Goal: Information Seeking & Learning: Learn about a topic

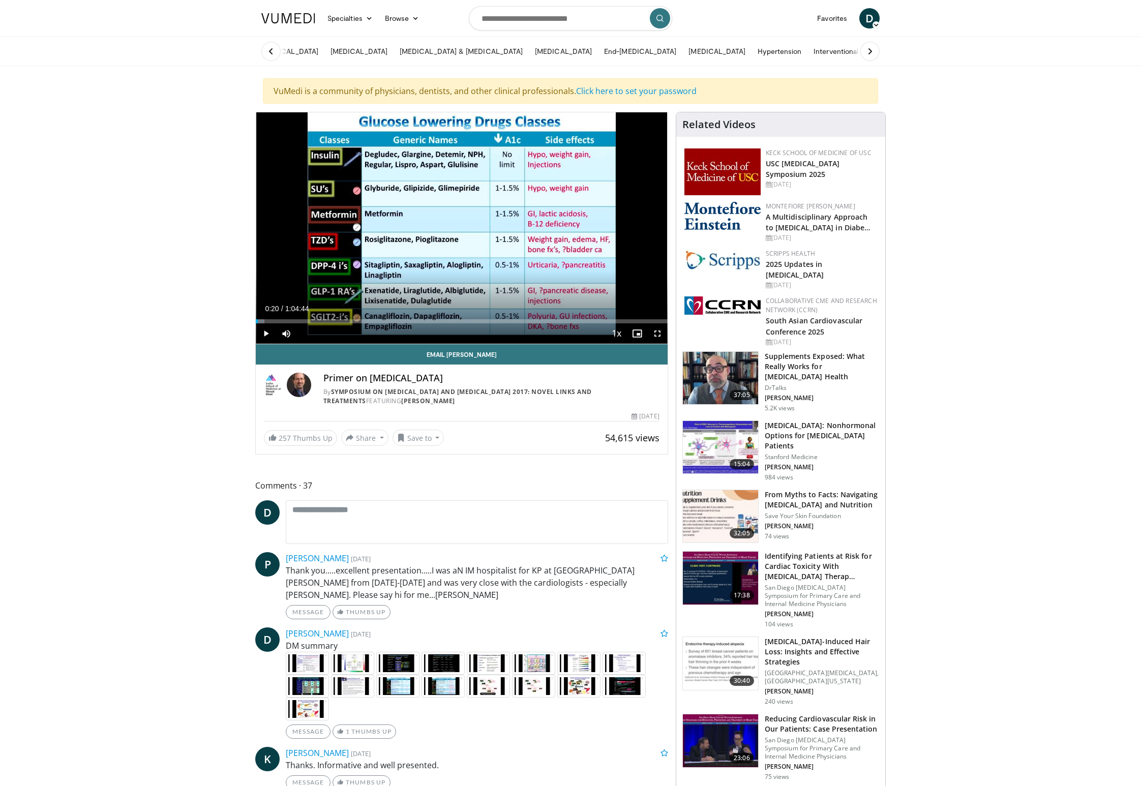
drag, startPoint x: 265, startPoint y: 724, endPoint x: 266, endPoint y: 736, distance: 12.8
click at [265, 724] on div "D Denise Williams 3 months, 1 week ago DM summary" at bounding box center [461, 683] width 413 height 111
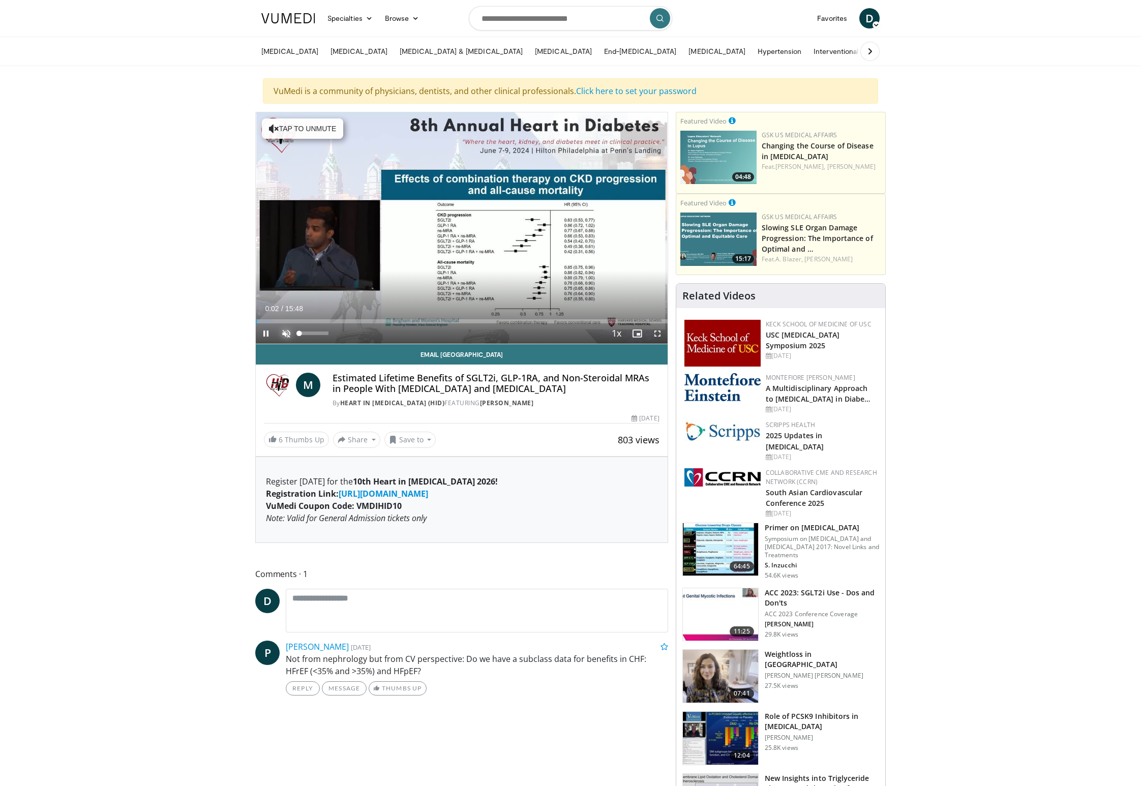
click at [287, 334] on span "Video Player" at bounding box center [286, 333] width 20 height 20
click at [654, 336] on span "Video Player" at bounding box center [657, 333] width 20 height 20
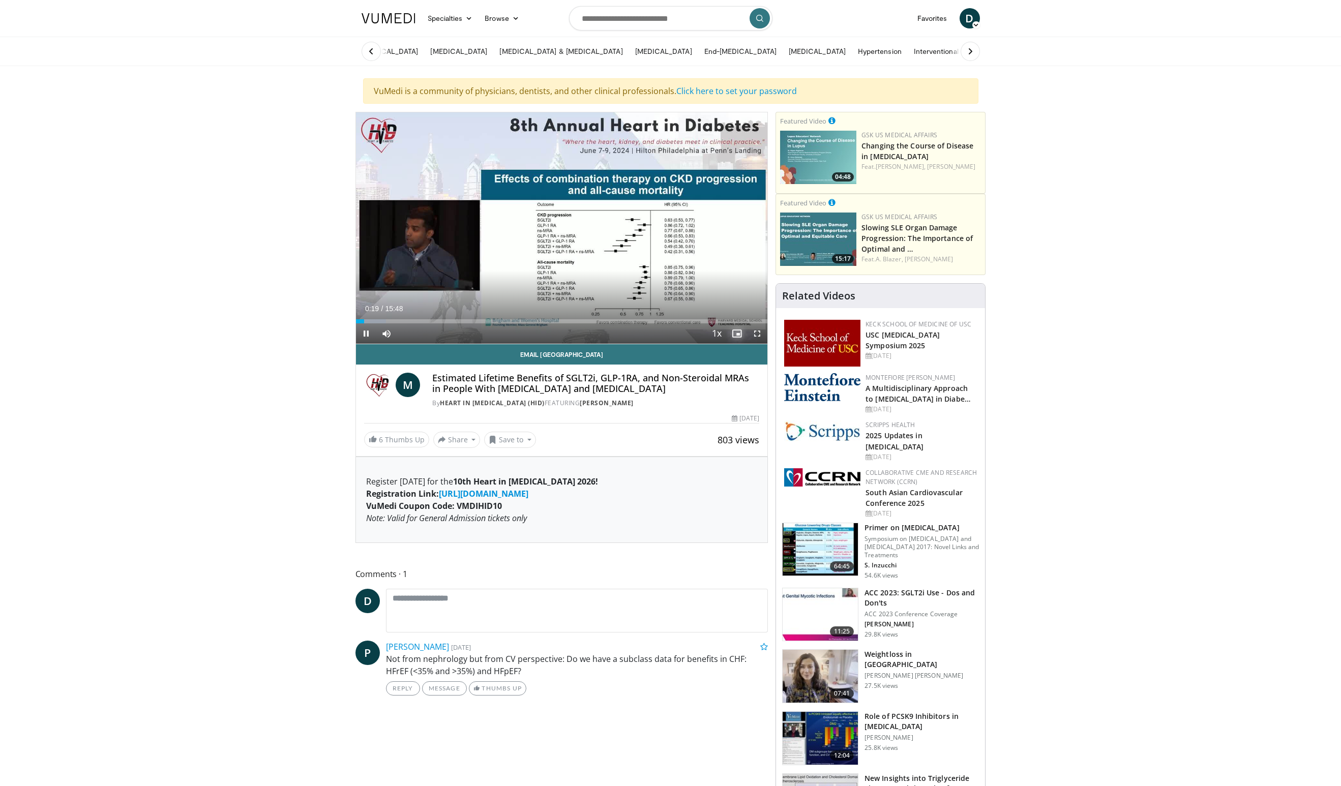
click at [737, 335] on span "Video Player" at bounding box center [737, 333] width 20 height 20
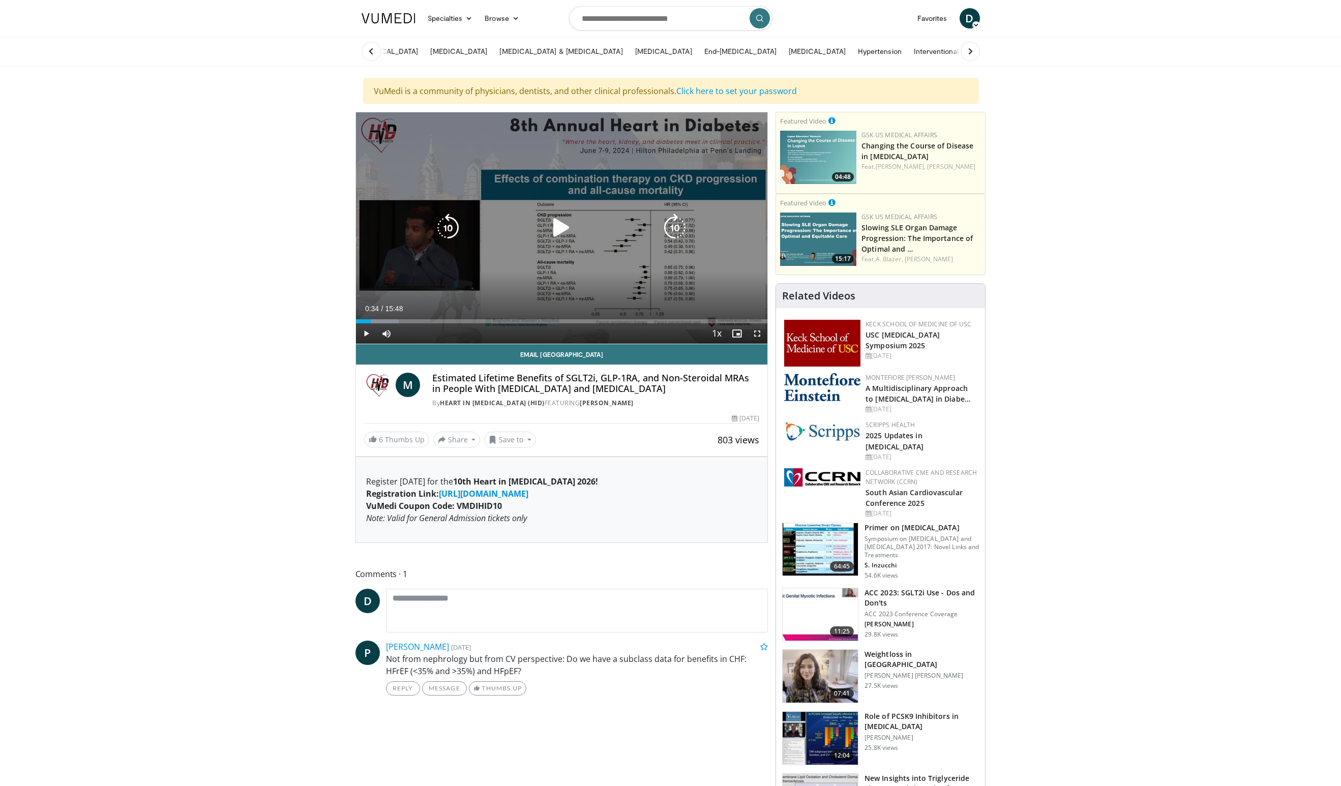
click at [563, 237] on icon "Video Player" at bounding box center [561, 228] width 28 height 28
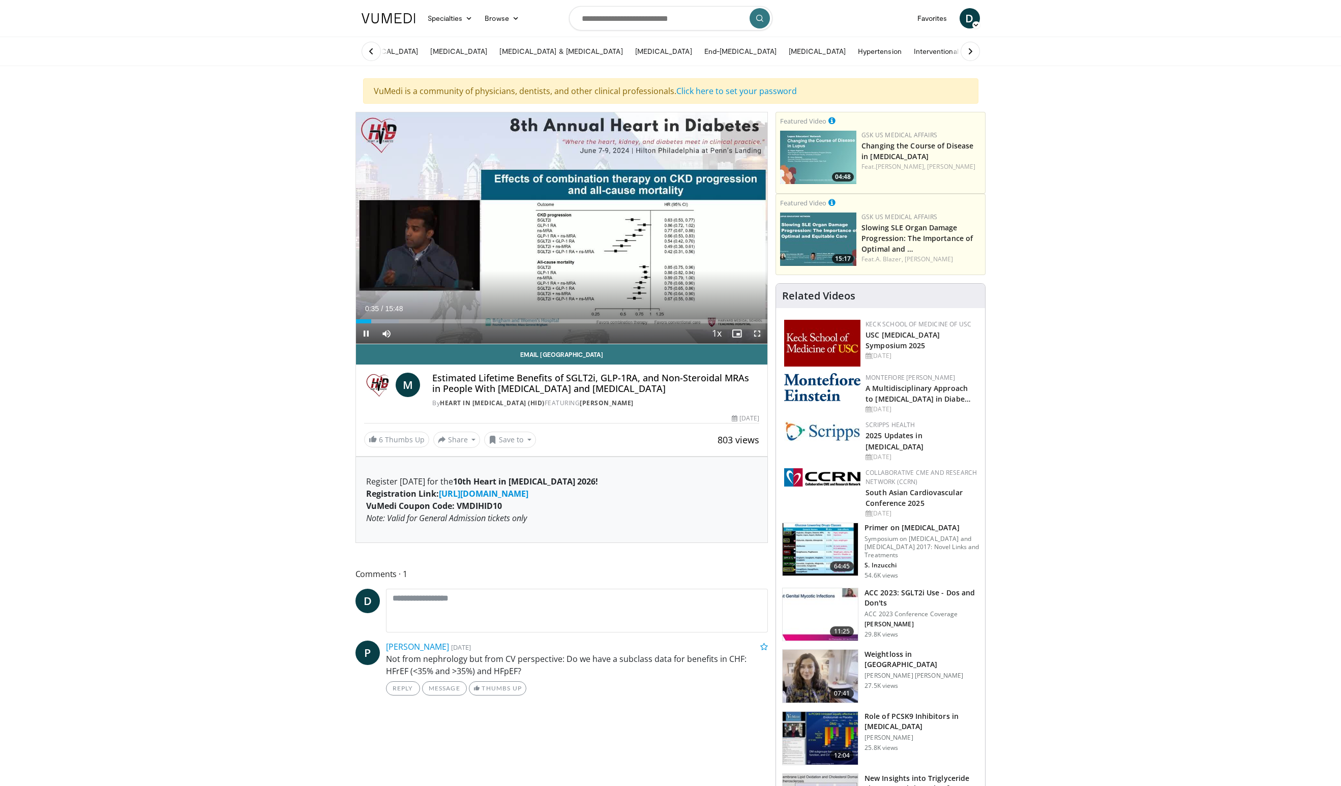
click at [756, 336] on span "Video Player" at bounding box center [757, 333] width 20 height 20
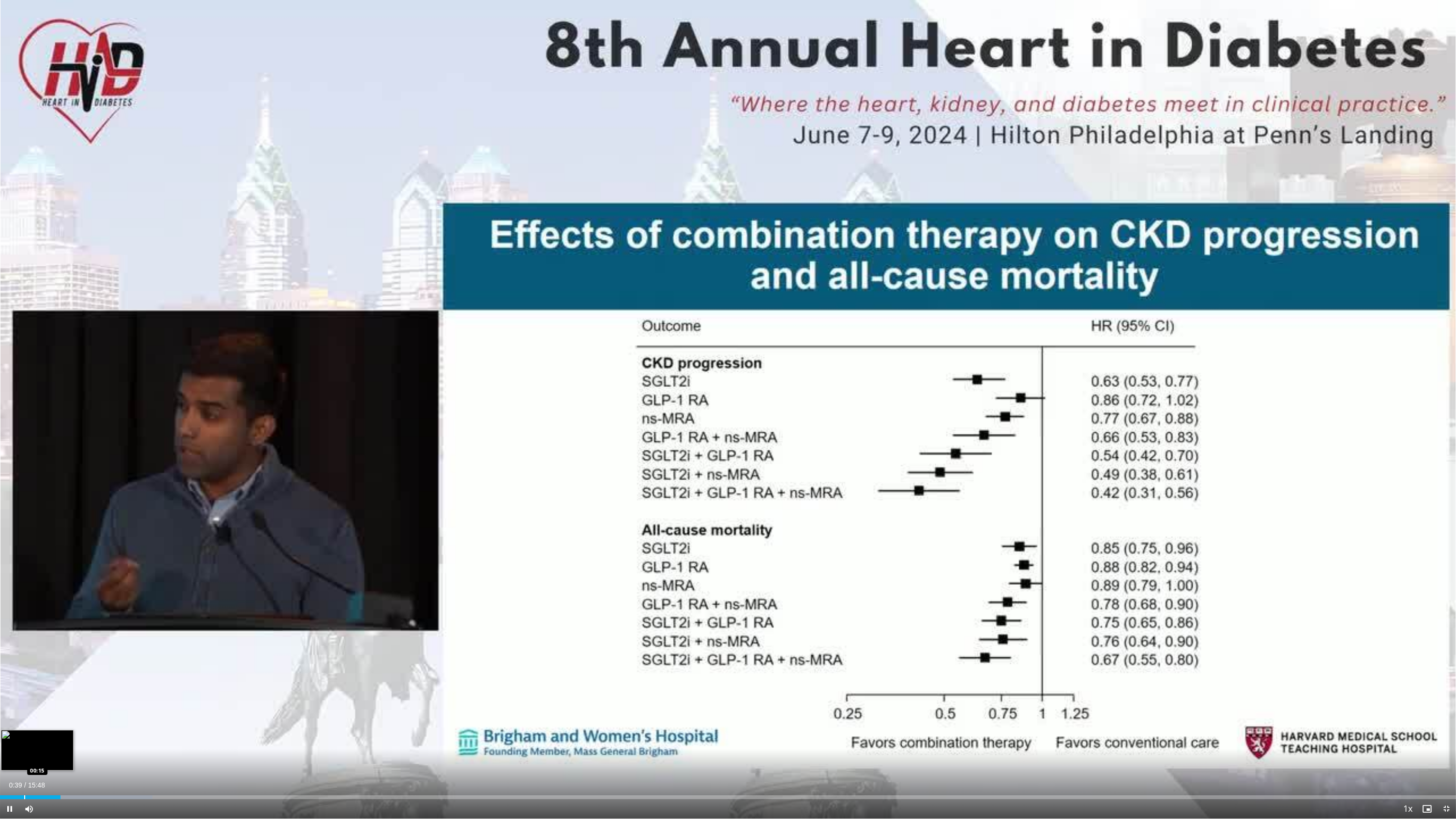
click at [24, 748] on div "Progress Bar" at bounding box center [24, 797] width 1 height 4
click at [10, 748] on div "Progress Bar" at bounding box center [10, 797] width 1 height 4
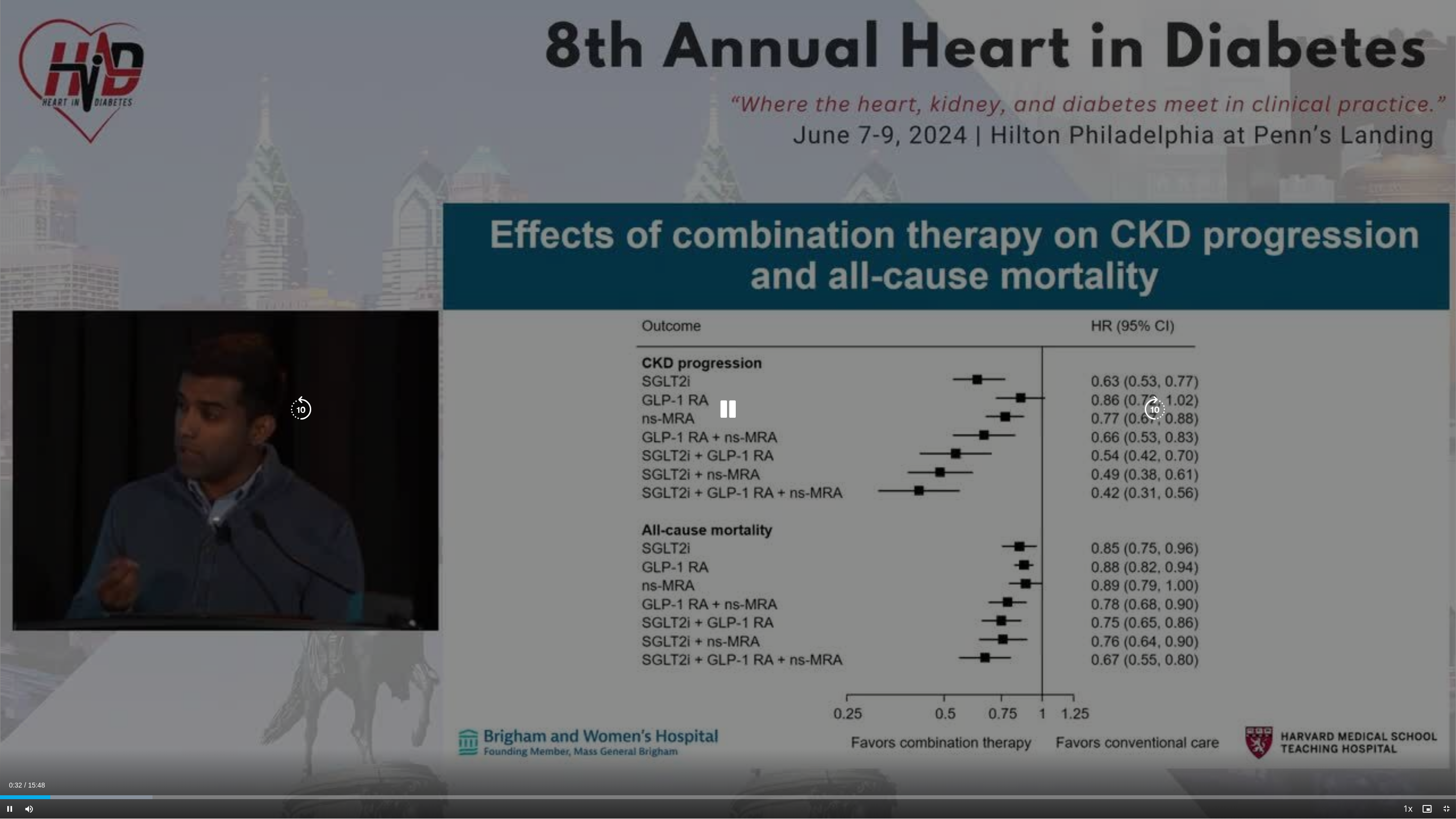
drag, startPoint x: 449, startPoint y: 205, endPoint x: 488, endPoint y: 264, distance: 70.7
click at [475, 244] on div "10 seconds Tap to unmute" at bounding box center [728, 409] width 1456 height 818
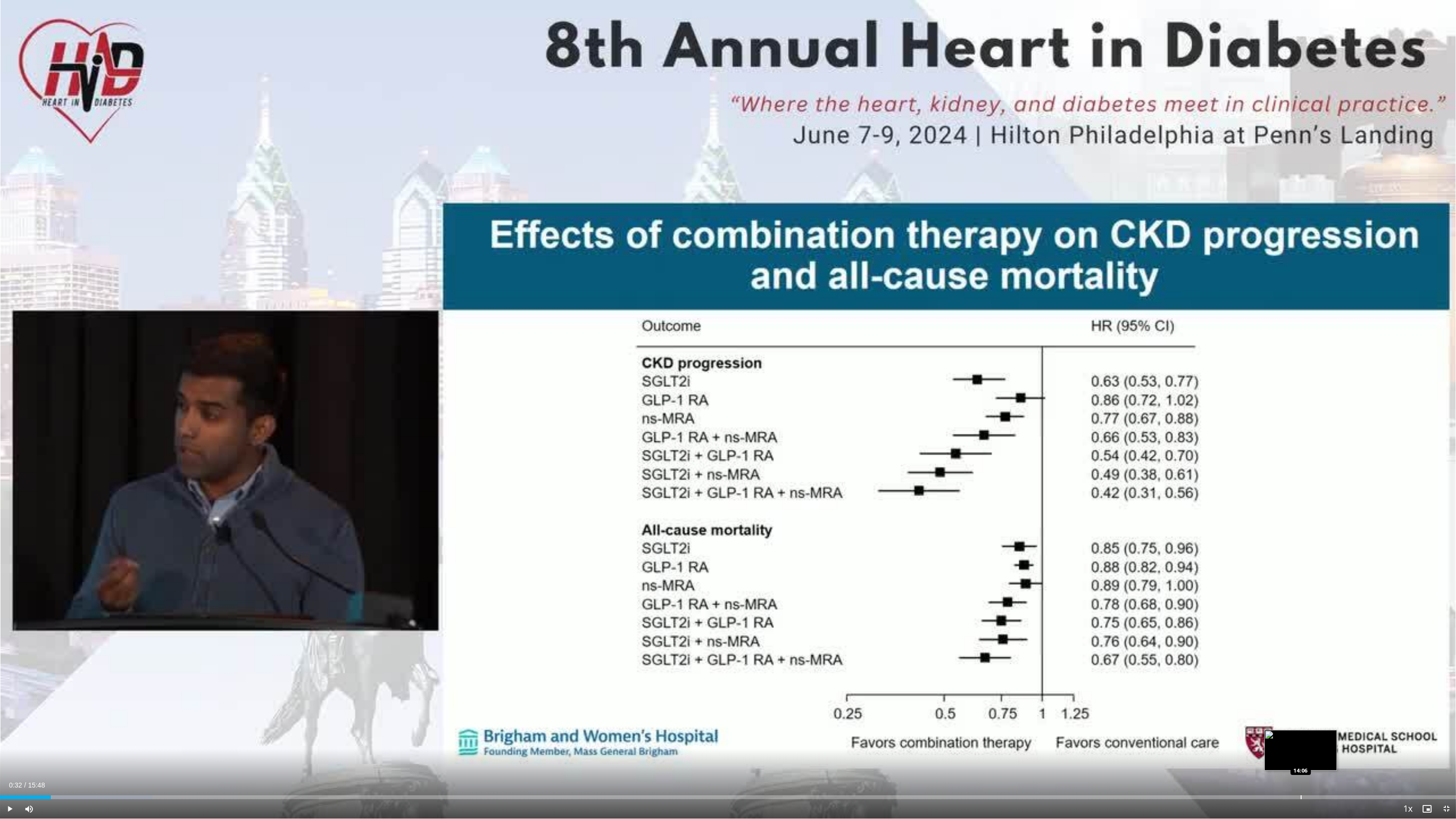
click at [22, 748] on div "00:32" at bounding box center [25, 797] width 50 height 4
click at [22, 748] on div "Loaded : 10.46% 00:32 14:06" at bounding box center [728, 797] width 1456 height 4
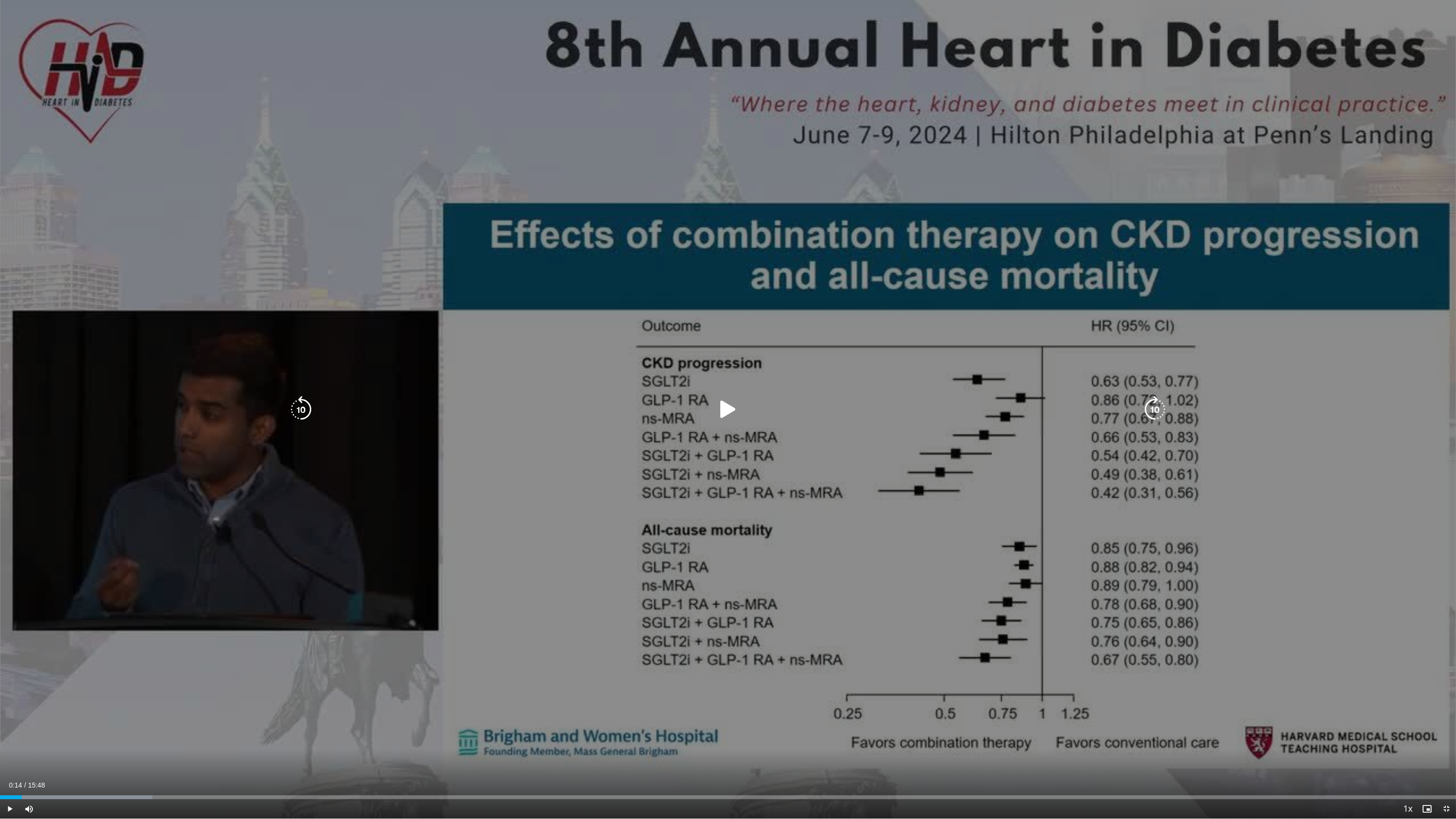
click at [1086, 497] on div "10 seconds Tap to unmute" at bounding box center [728, 409] width 1456 height 818
click at [660, 556] on div "10 seconds Tap to unmute" at bounding box center [728, 409] width 1456 height 818
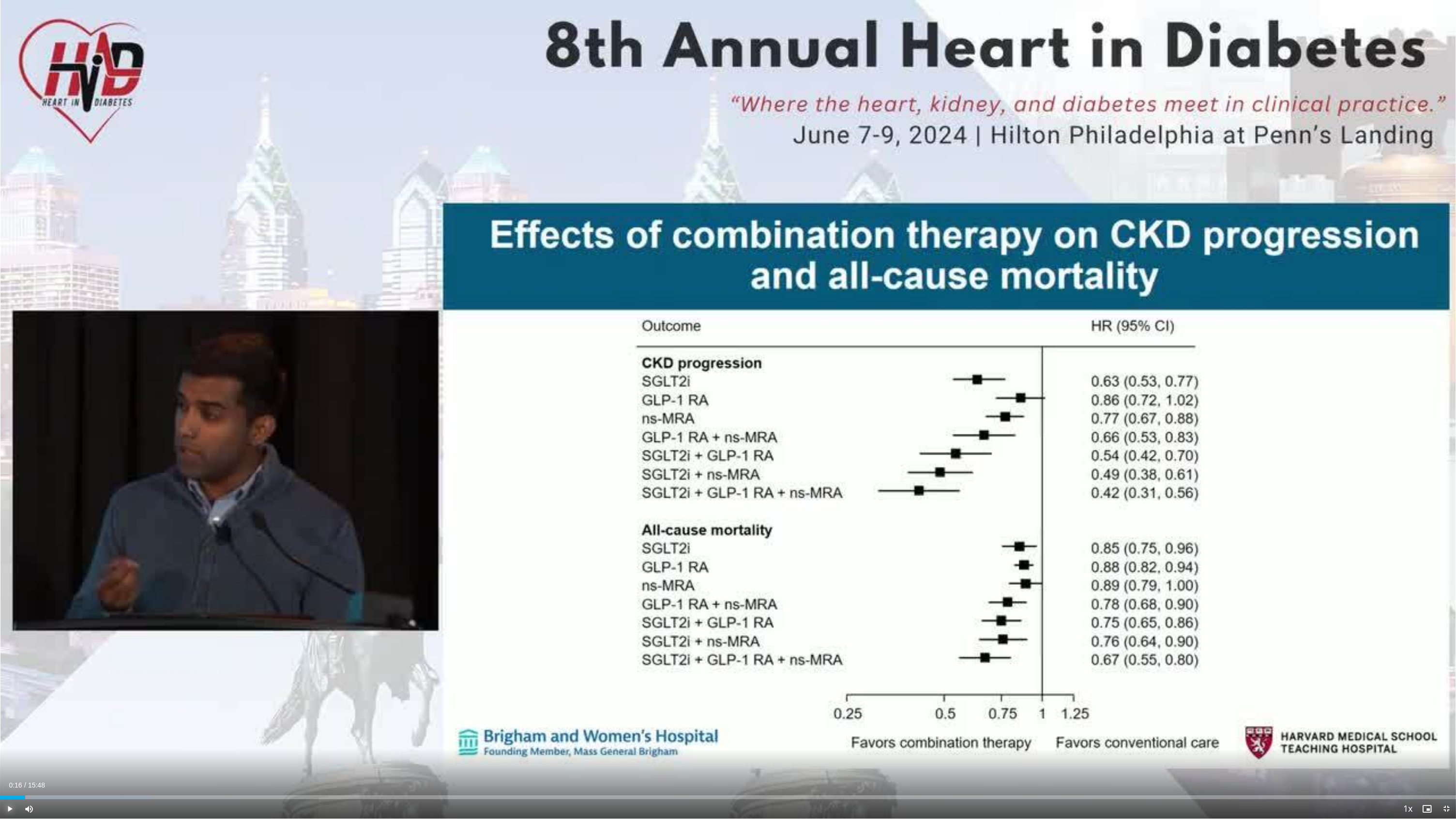
click at [9, 748] on span "Video Player" at bounding box center [10, 809] width 19 height 19
click at [12, 748] on span "Video Player" at bounding box center [10, 809] width 19 height 19
click at [11, 748] on span "Video Player" at bounding box center [10, 809] width 19 height 19
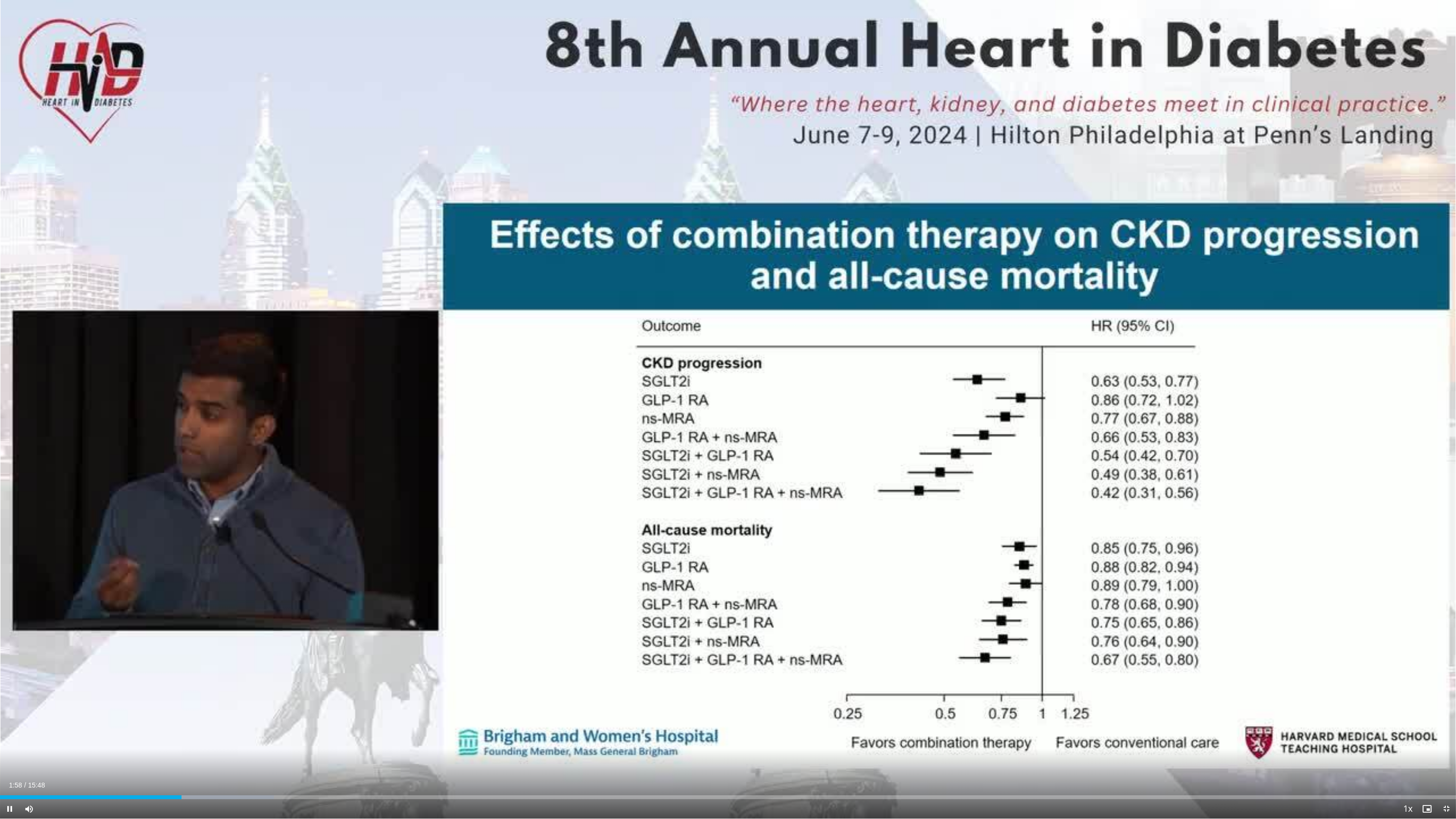
click at [10, 748] on video-js "**********" at bounding box center [728, 409] width 1456 height 819
click at [9, 748] on span "Video Player" at bounding box center [10, 809] width 19 height 19
click at [10, 748] on span "Video Player" at bounding box center [10, 809] width 19 height 19
click at [10, 748] on video-js "**********" at bounding box center [728, 409] width 1456 height 819
click at [12, 748] on span "Video Player" at bounding box center [10, 809] width 19 height 19
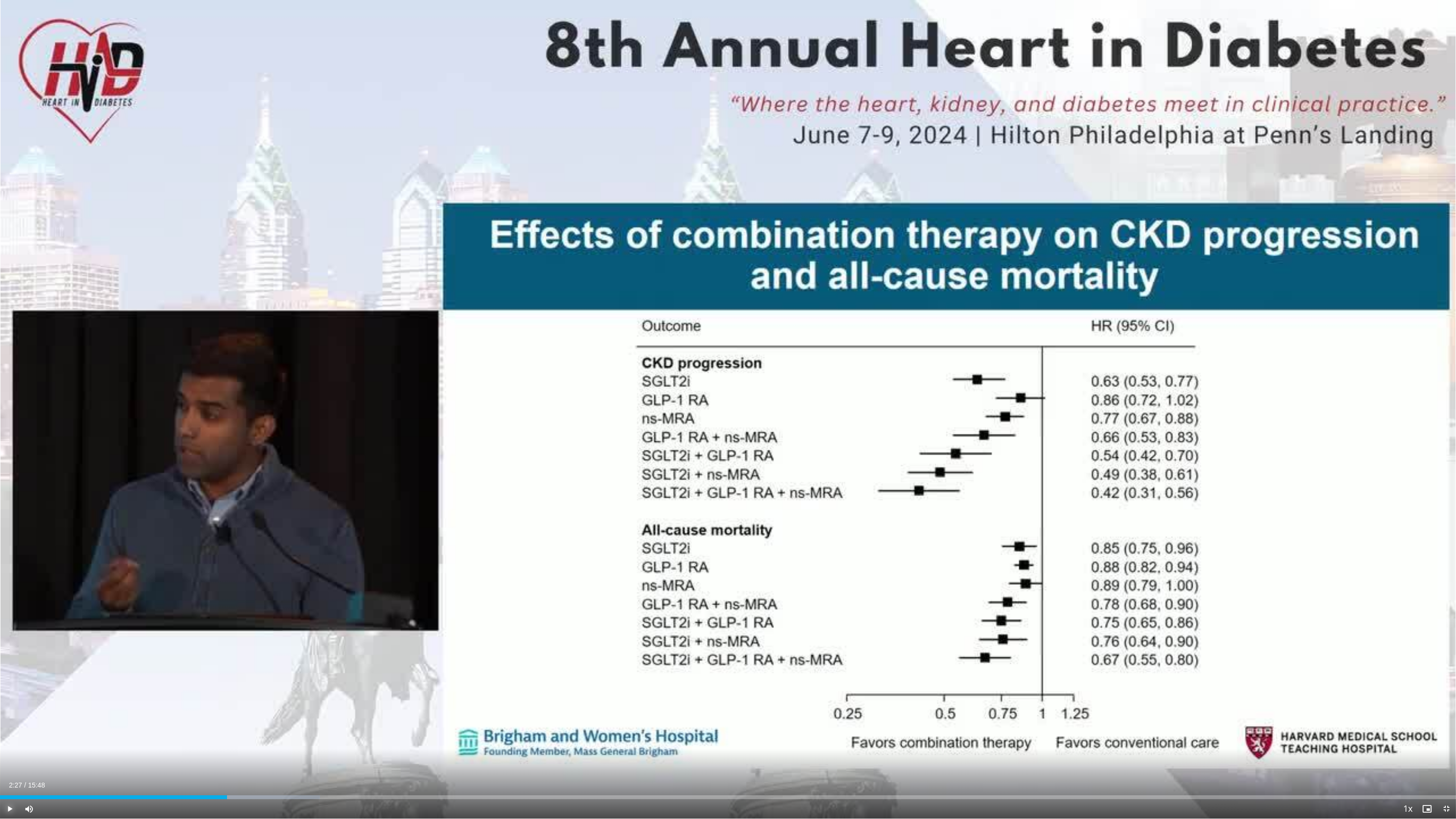
click at [11, 748] on span "Video Player" at bounding box center [10, 809] width 19 height 19
click at [9, 748] on video-js "**********" at bounding box center [728, 409] width 1456 height 819
click at [9, 748] on span "Video Player" at bounding box center [10, 809] width 19 height 19
click at [10, 748] on span "Video Player" at bounding box center [10, 809] width 19 height 19
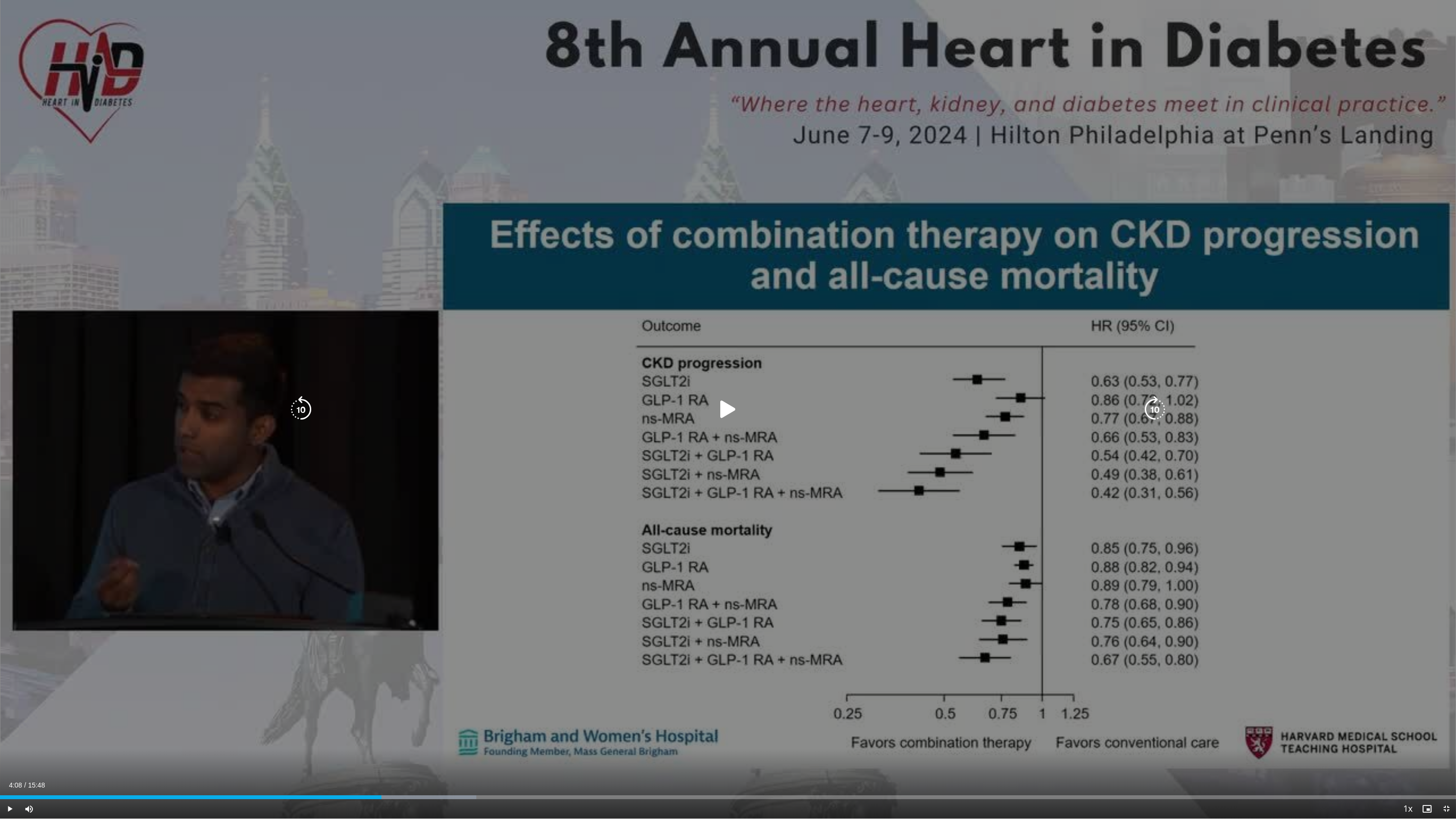
click at [506, 734] on div "10 seconds Tap to unmute" at bounding box center [728, 409] width 1456 height 818
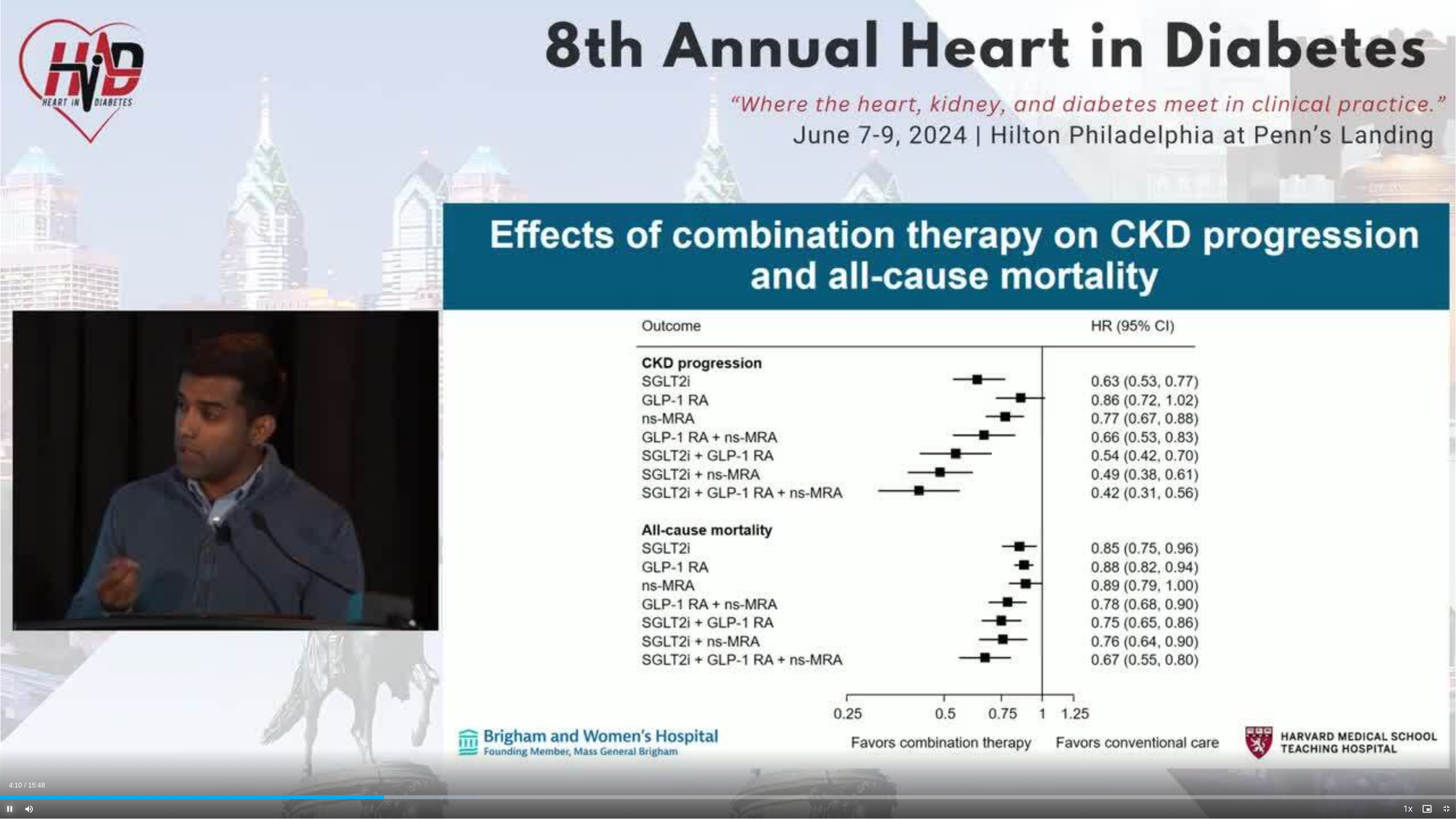
click at [6, 748] on span "Video Player" at bounding box center [10, 809] width 19 height 19
click at [10, 748] on span "Video Player" at bounding box center [10, 809] width 19 height 19
click at [11, 748] on span "Video Player" at bounding box center [10, 809] width 19 height 19
click at [10, 748] on span "Video Player" at bounding box center [10, 809] width 19 height 19
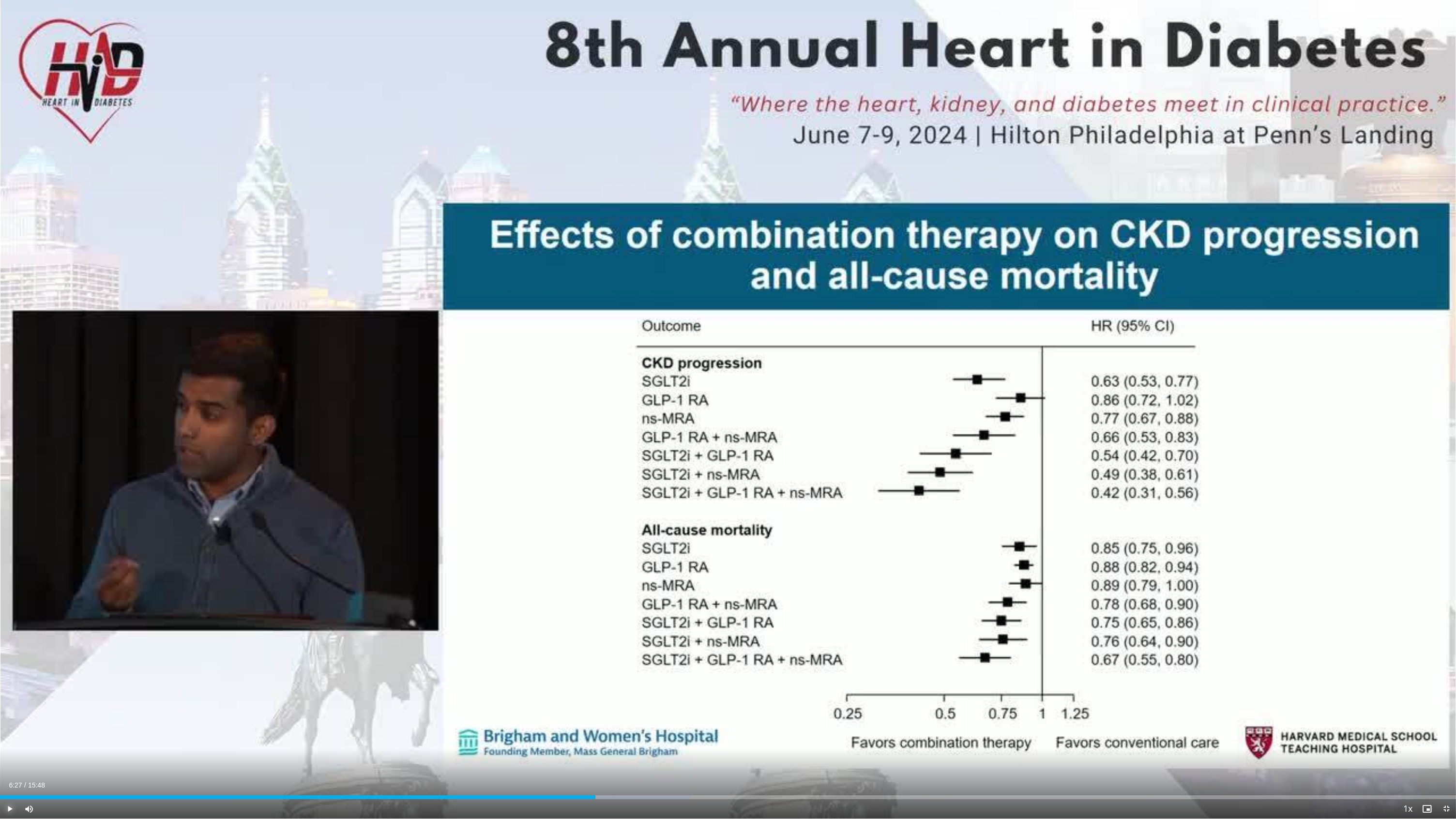
click at [9, 748] on span "Video Player" at bounding box center [10, 809] width 19 height 19
click at [15, 748] on span "Video Player" at bounding box center [10, 809] width 19 height 19
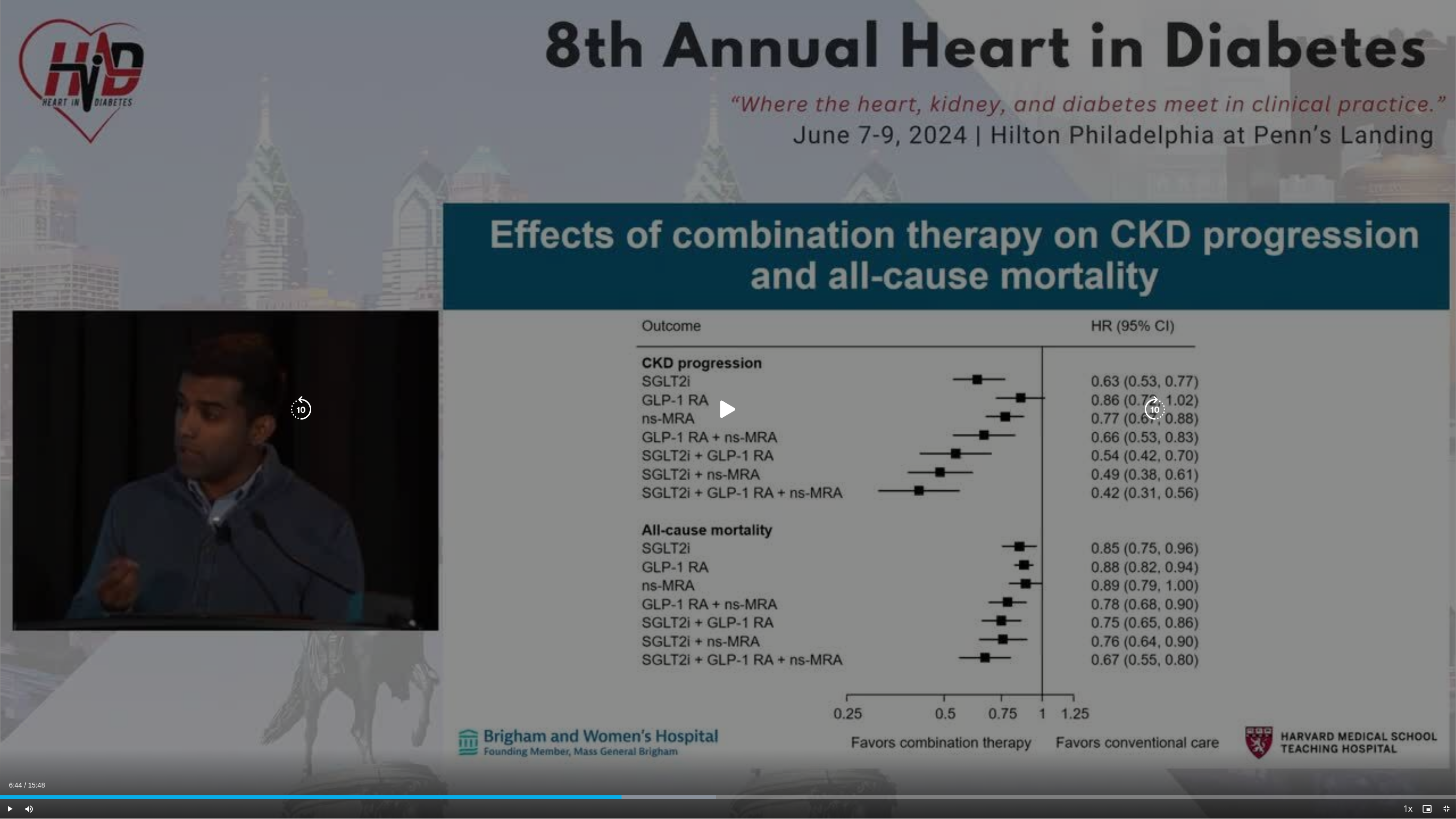
click at [853, 568] on div "10 seconds Tap to unmute" at bounding box center [728, 409] width 1456 height 818
click at [847, 565] on div "10 seconds Tap to unmute" at bounding box center [728, 409] width 1456 height 818
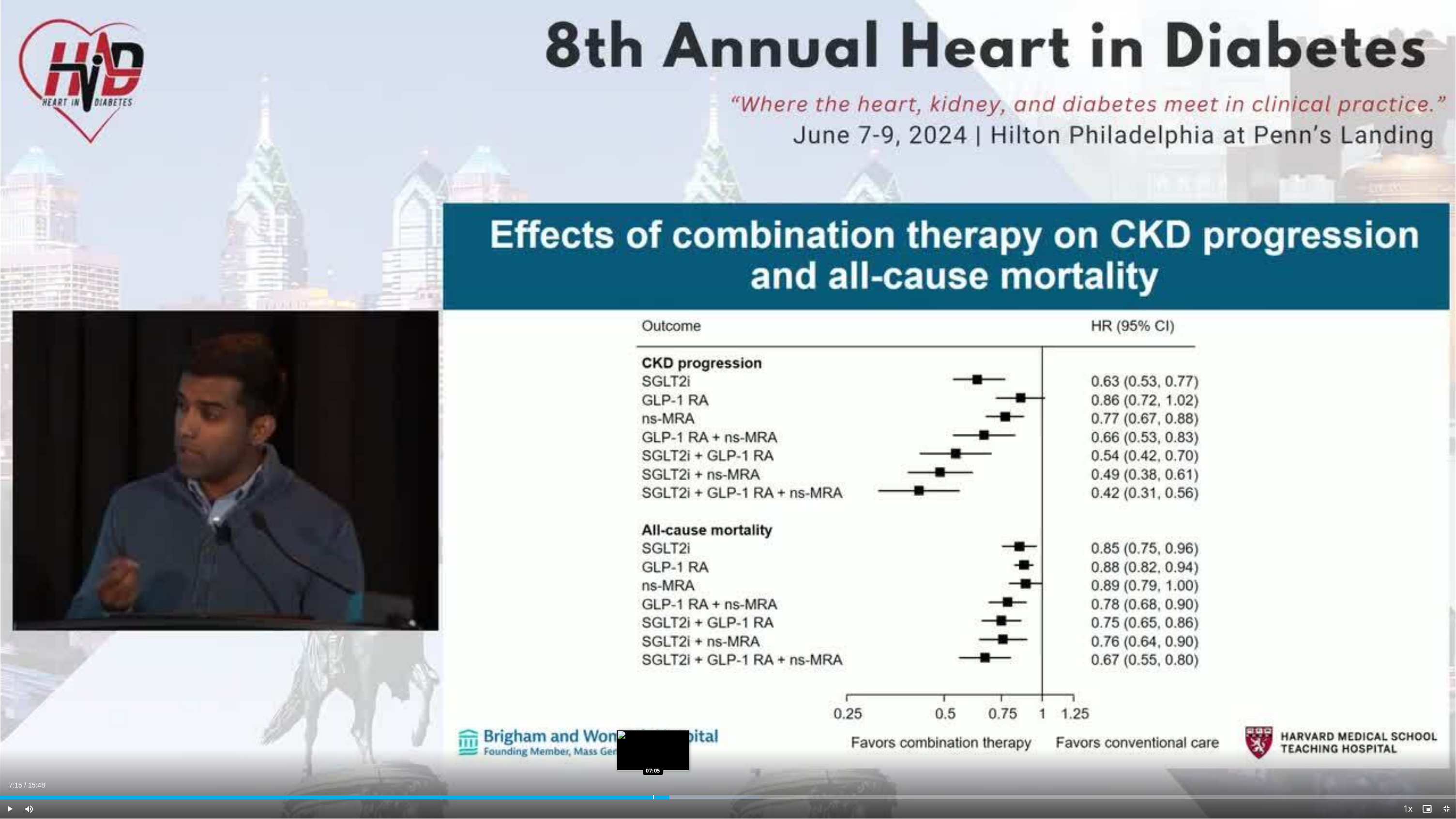
click at [653, 748] on div "Progress Bar" at bounding box center [653, 797] width 1 height 4
click at [5, 748] on span "Video Player" at bounding box center [10, 809] width 19 height 19
click at [10, 748] on span "Video Player" at bounding box center [10, 809] width 19 height 19
click at [12, 748] on span "Video Player" at bounding box center [10, 809] width 19 height 19
click at [10, 748] on span "Video Player" at bounding box center [10, 809] width 19 height 19
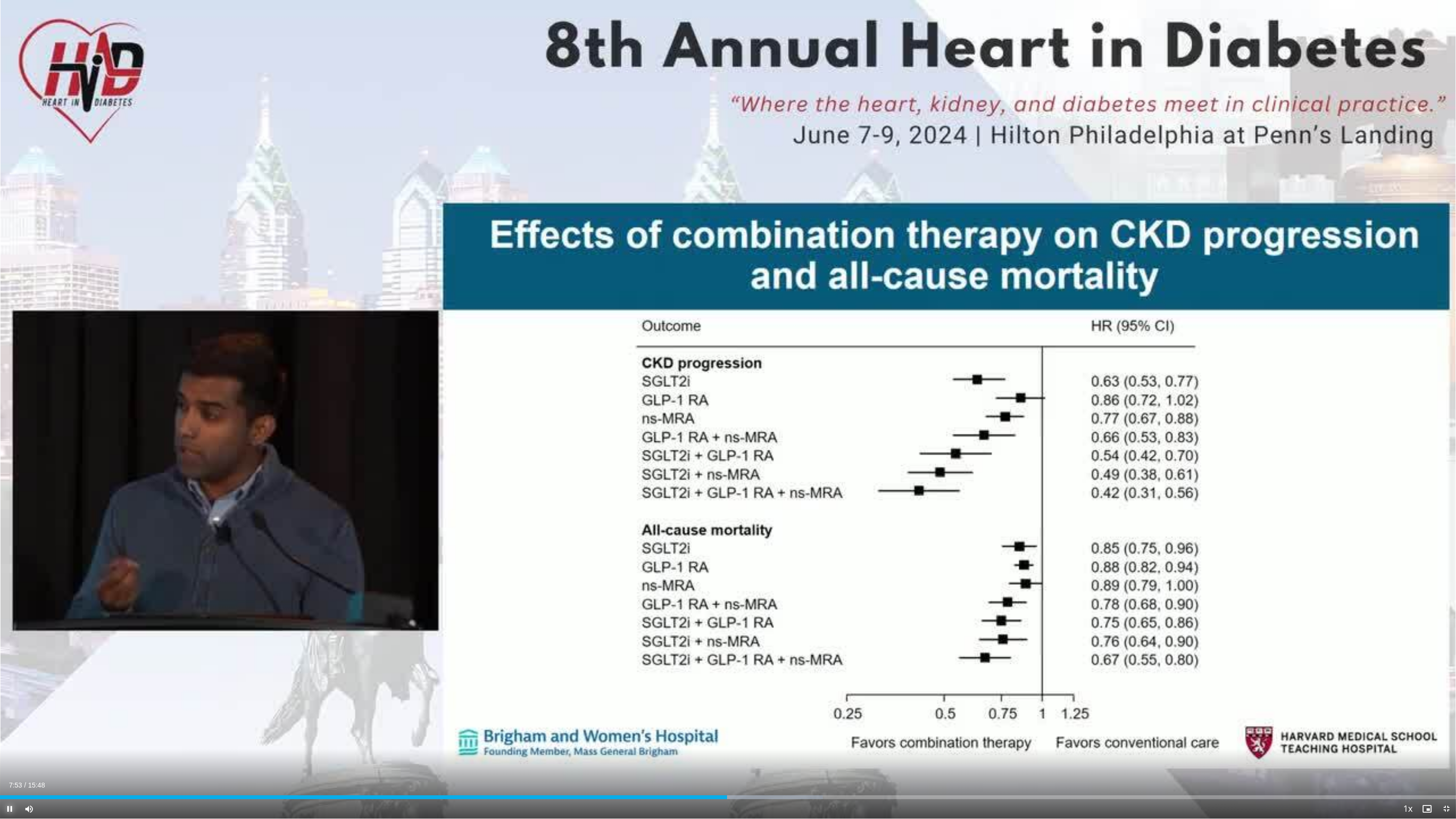
click at [12, 748] on span "Video Player" at bounding box center [10, 809] width 19 height 19
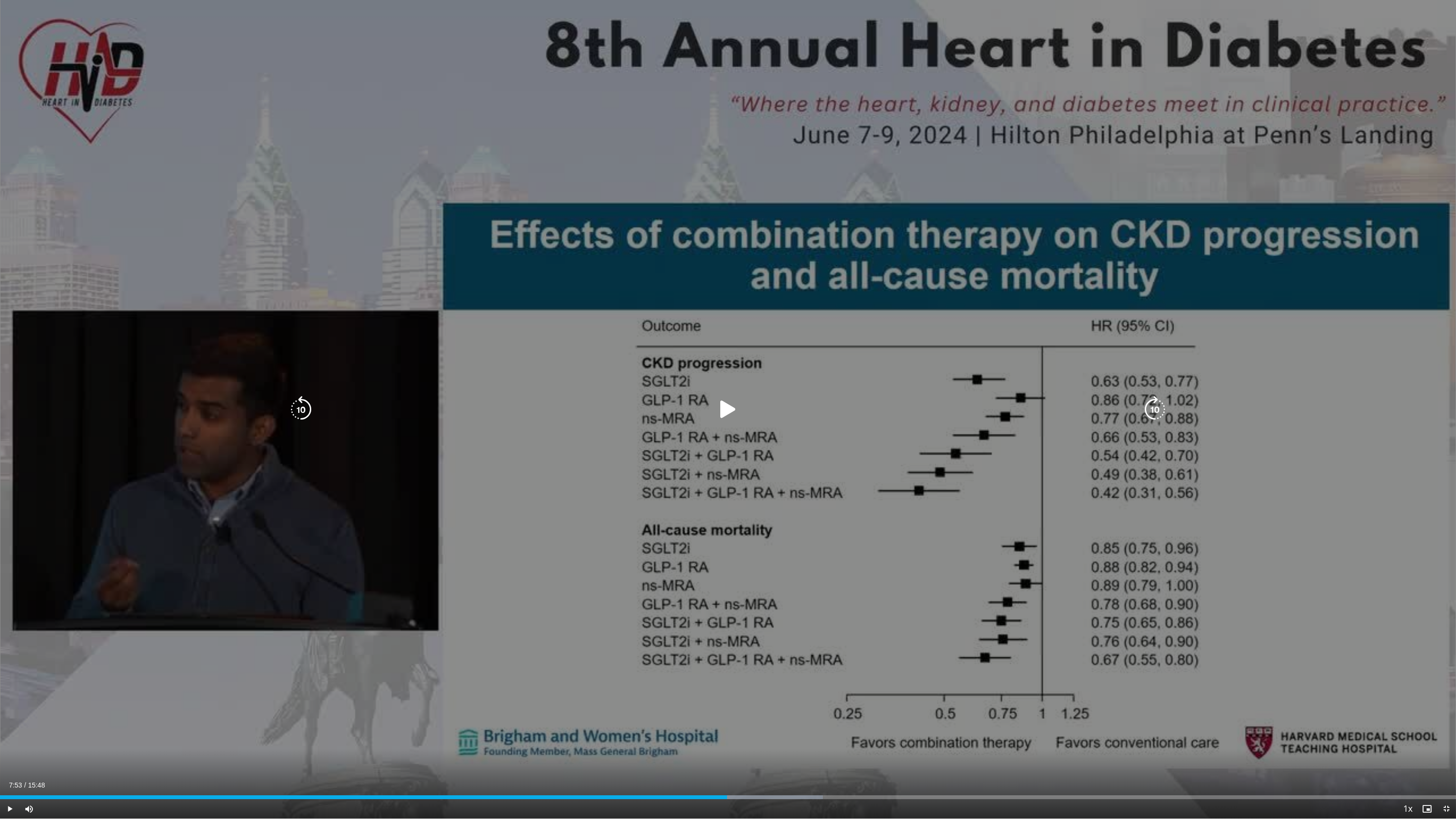
click at [1086, 476] on div "10 seconds Tap to unmute" at bounding box center [728, 409] width 1456 height 818
click at [1086, 467] on div "10 seconds Tap to unmute" at bounding box center [728, 409] width 1456 height 818
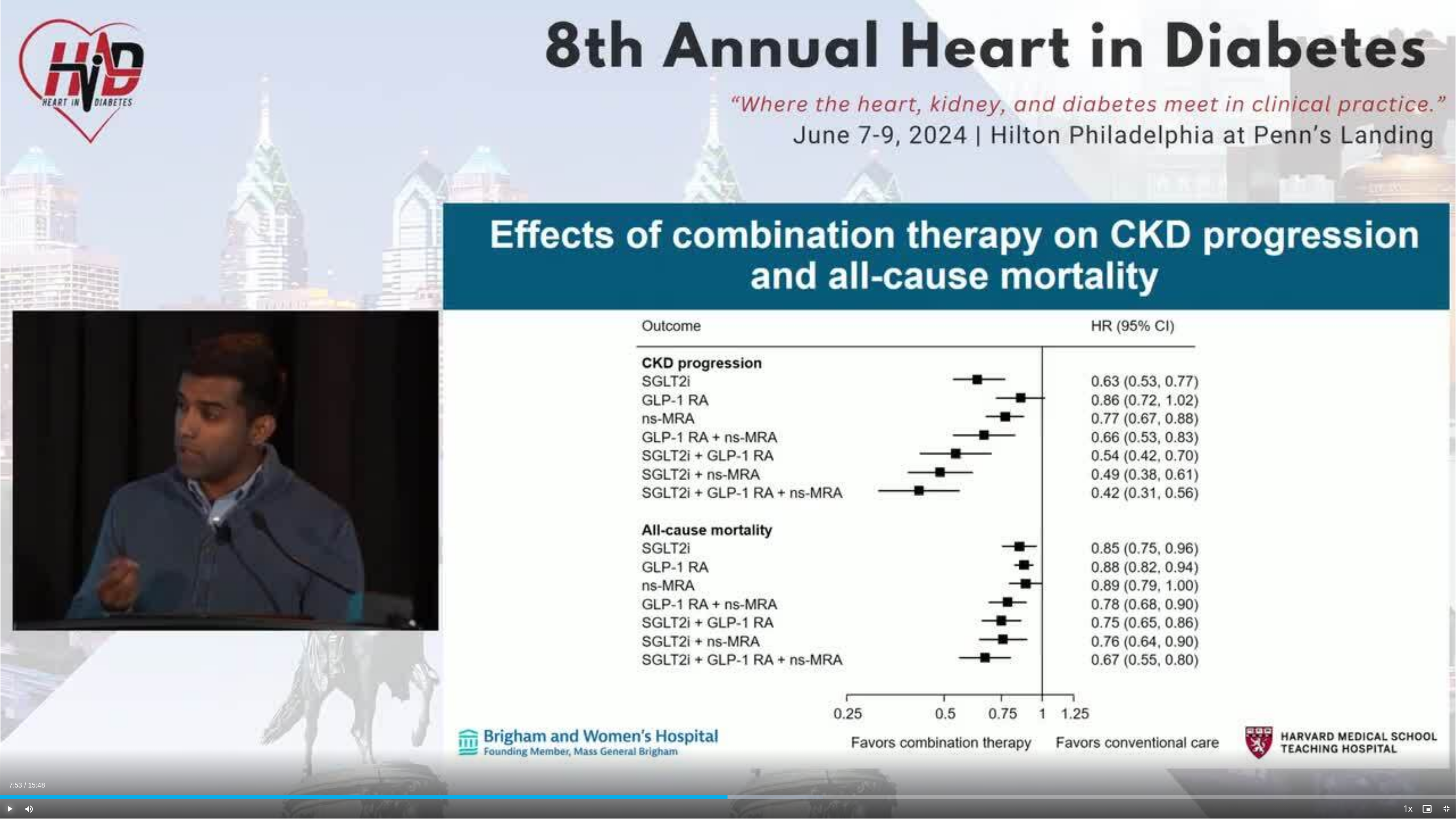
click at [10, 748] on span "Video Player" at bounding box center [10, 809] width 19 height 19
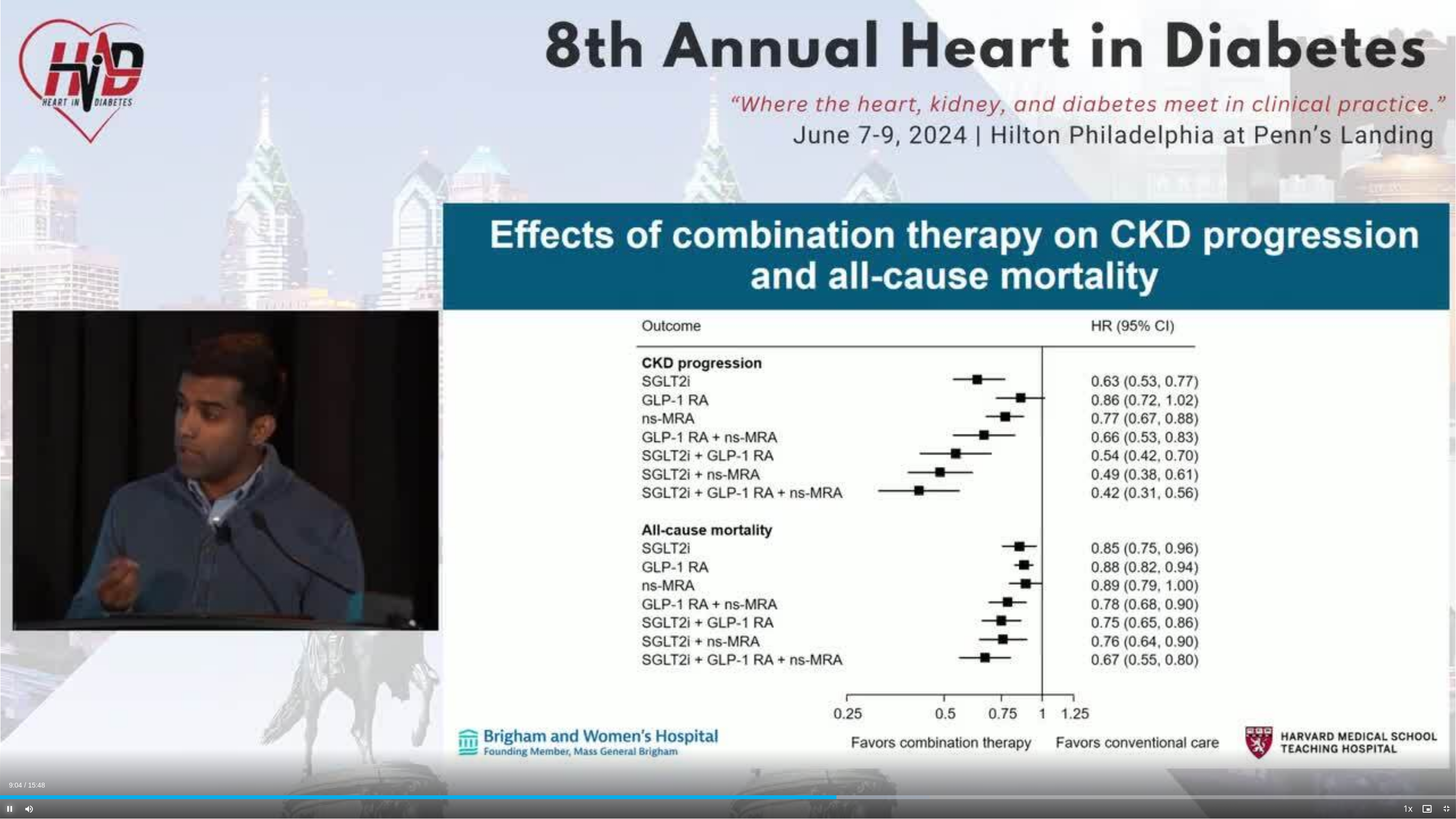
click at [10, 748] on span "Video Player" at bounding box center [10, 809] width 19 height 19
click at [12, 748] on span "Video Player" at bounding box center [10, 809] width 19 height 19
click at [10, 748] on span "Video Player" at bounding box center [10, 809] width 19 height 19
click at [10, 748] on span "Video Player" at bounding box center [10, 809] width 19 height 19
click at [10, 748] on video-js "**********" at bounding box center [728, 409] width 1456 height 819
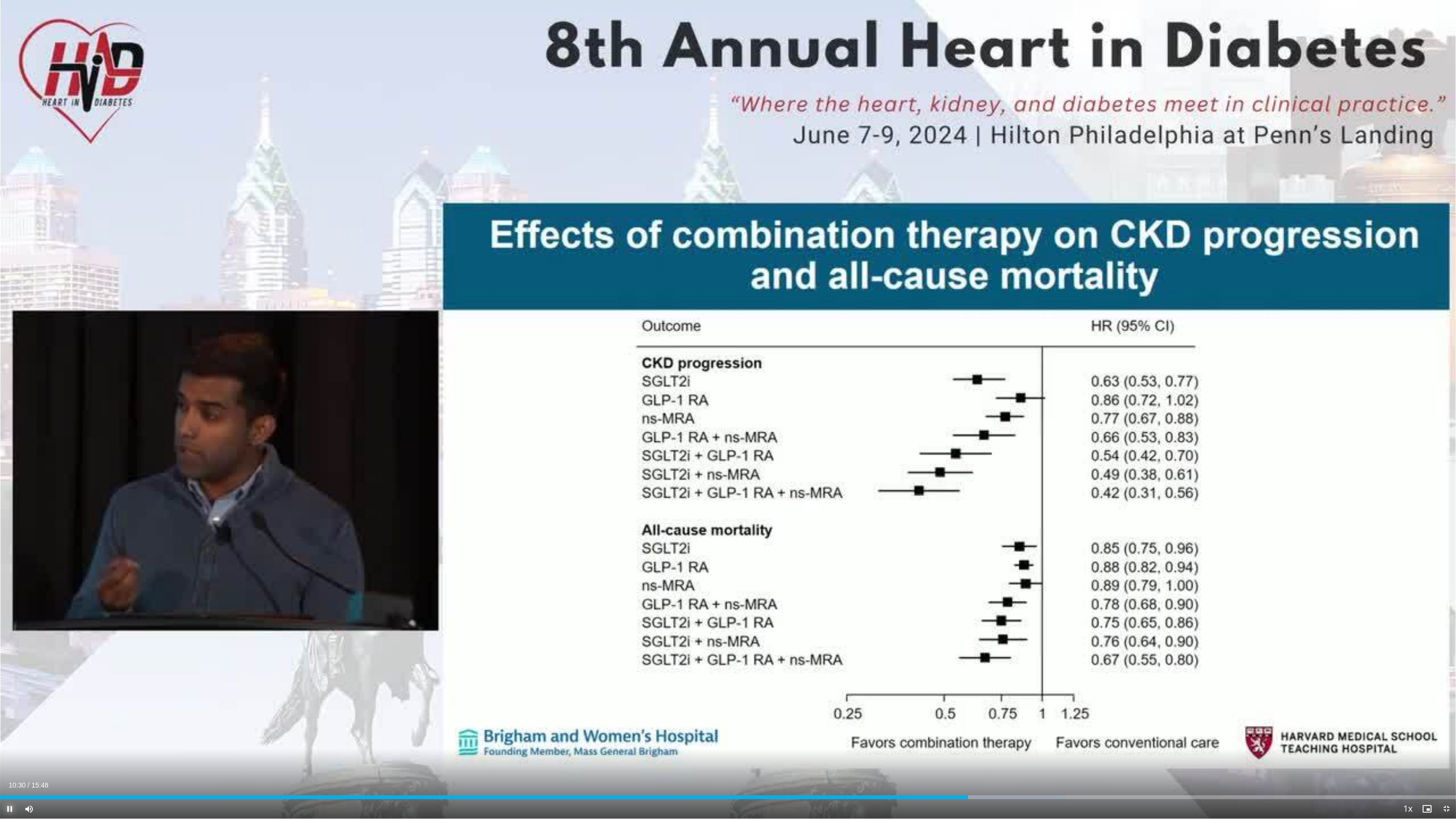
click at [12, 748] on span "Video Player" at bounding box center [10, 809] width 19 height 19
click at [10, 748] on span "Video Player" at bounding box center [10, 809] width 19 height 19
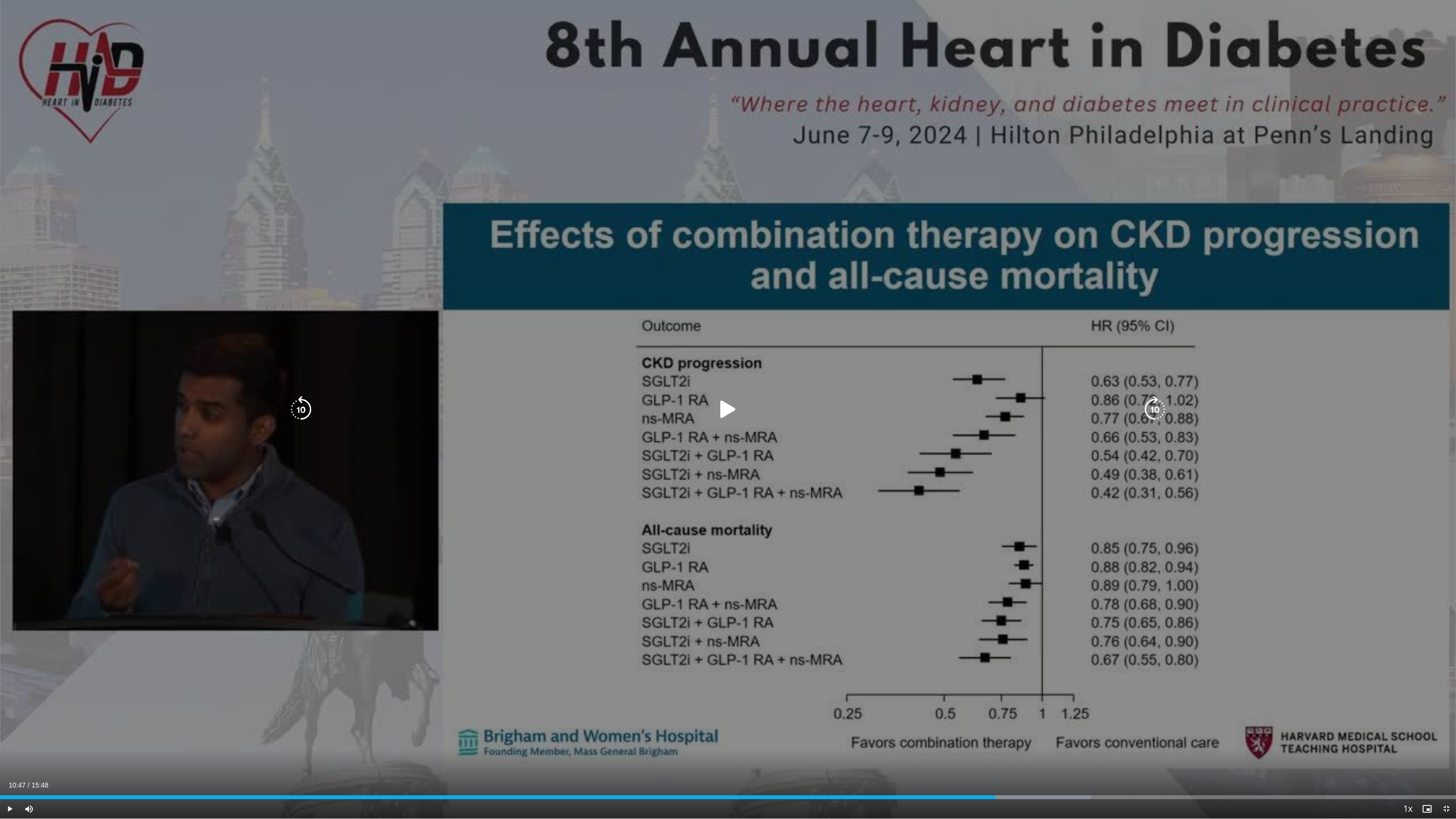
drag, startPoint x: 1110, startPoint y: 419, endPoint x: 1126, endPoint y: 429, distance: 18.9
click at [1086, 429] on div "10 seconds Tap to unmute" at bounding box center [728, 409] width 1456 height 818
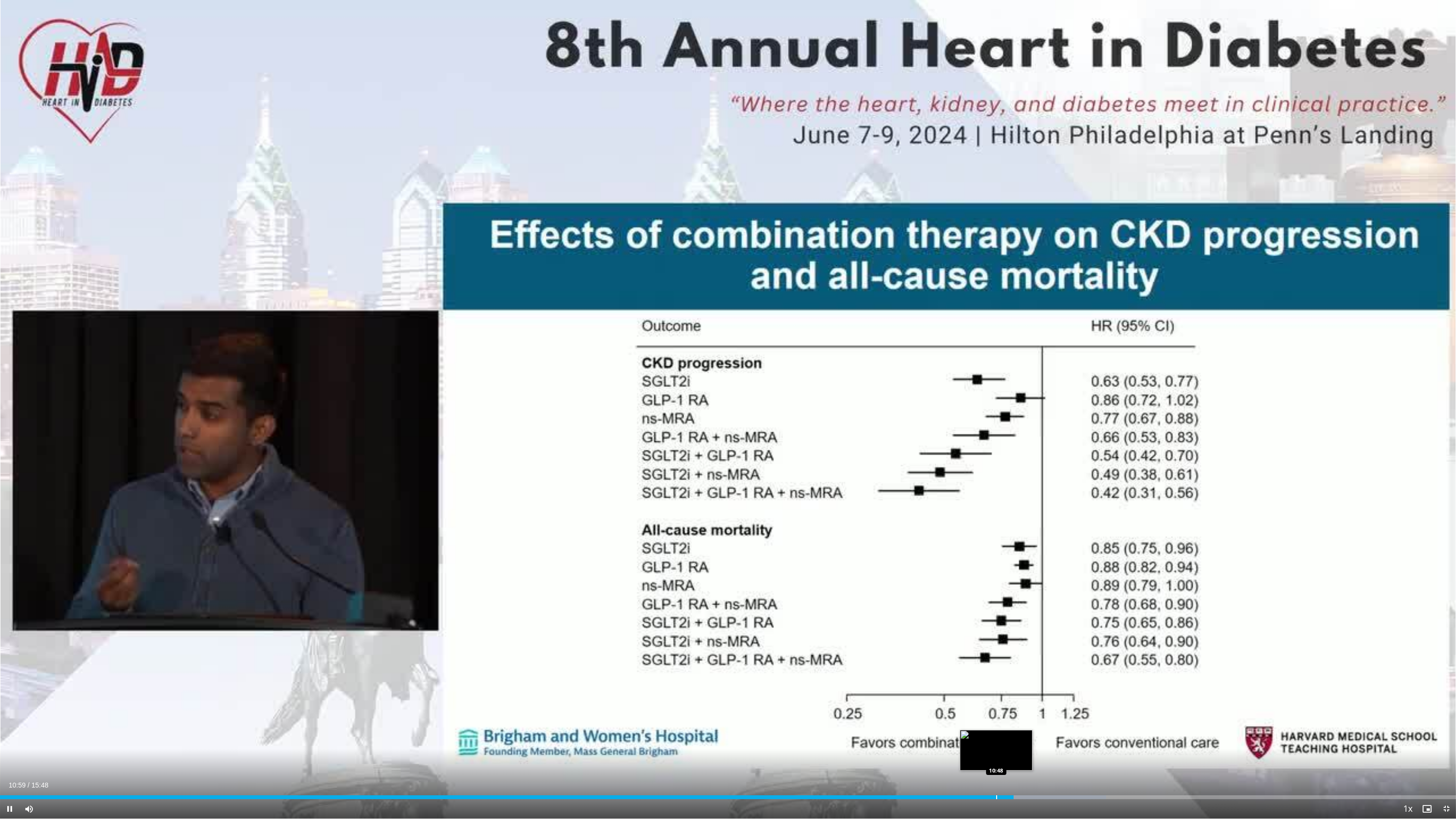
click at [996, 748] on div "Progress Bar" at bounding box center [996, 797] width 1 height 4
click at [6, 748] on span "Video Player" at bounding box center [10, 809] width 19 height 19
click at [10, 748] on span "Video Player" at bounding box center [10, 809] width 19 height 19
click at [12, 748] on span "Video Player" at bounding box center [10, 809] width 19 height 19
click at [10, 748] on span "Video Player" at bounding box center [10, 809] width 19 height 19
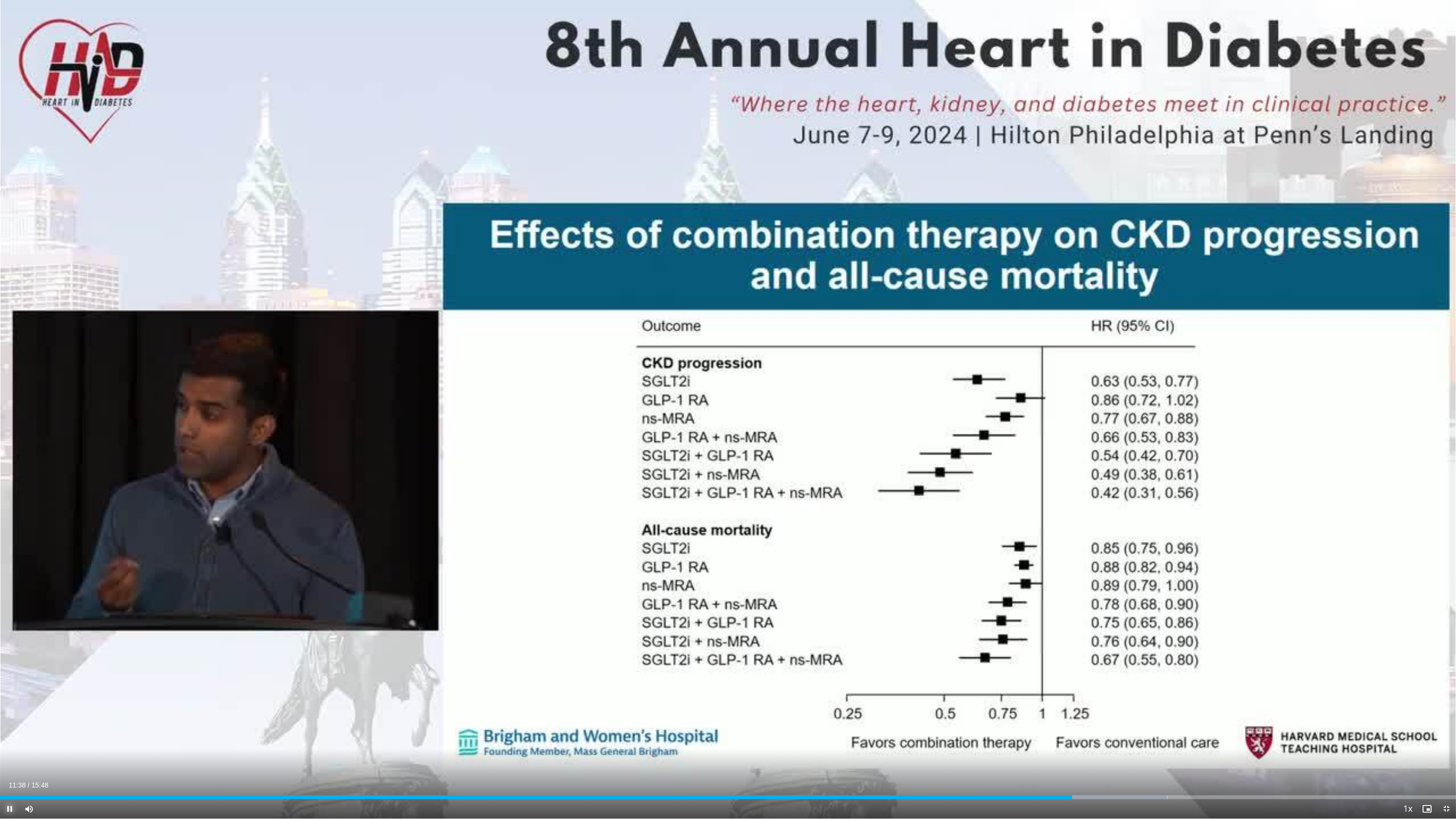
click at [11, 748] on span "Video Player" at bounding box center [10, 809] width 19 height 19
click at [10, 748] on span "Video Player" at bounding box center [10, 809] width 19 height 19
click at [10, 748] on video-js "**********" at bounding box center [728, 409] width 1456 height 819
click at [10, 748] on span "Video Player" at bounding box center [10, 809] width 19 height 19
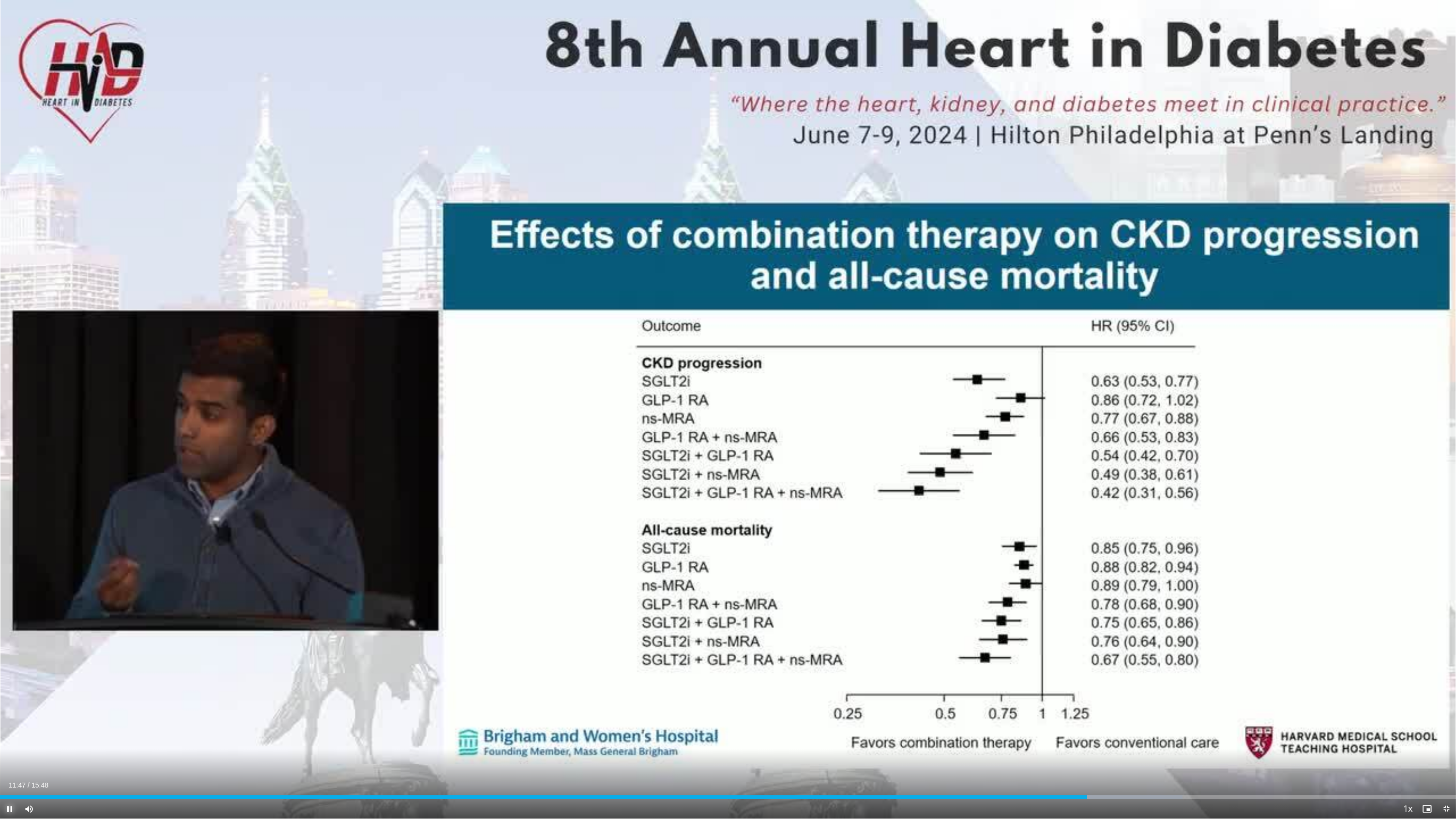
click at [10, 748] on span "Video Player" at bounding box center [10, 809] width 19 height 19
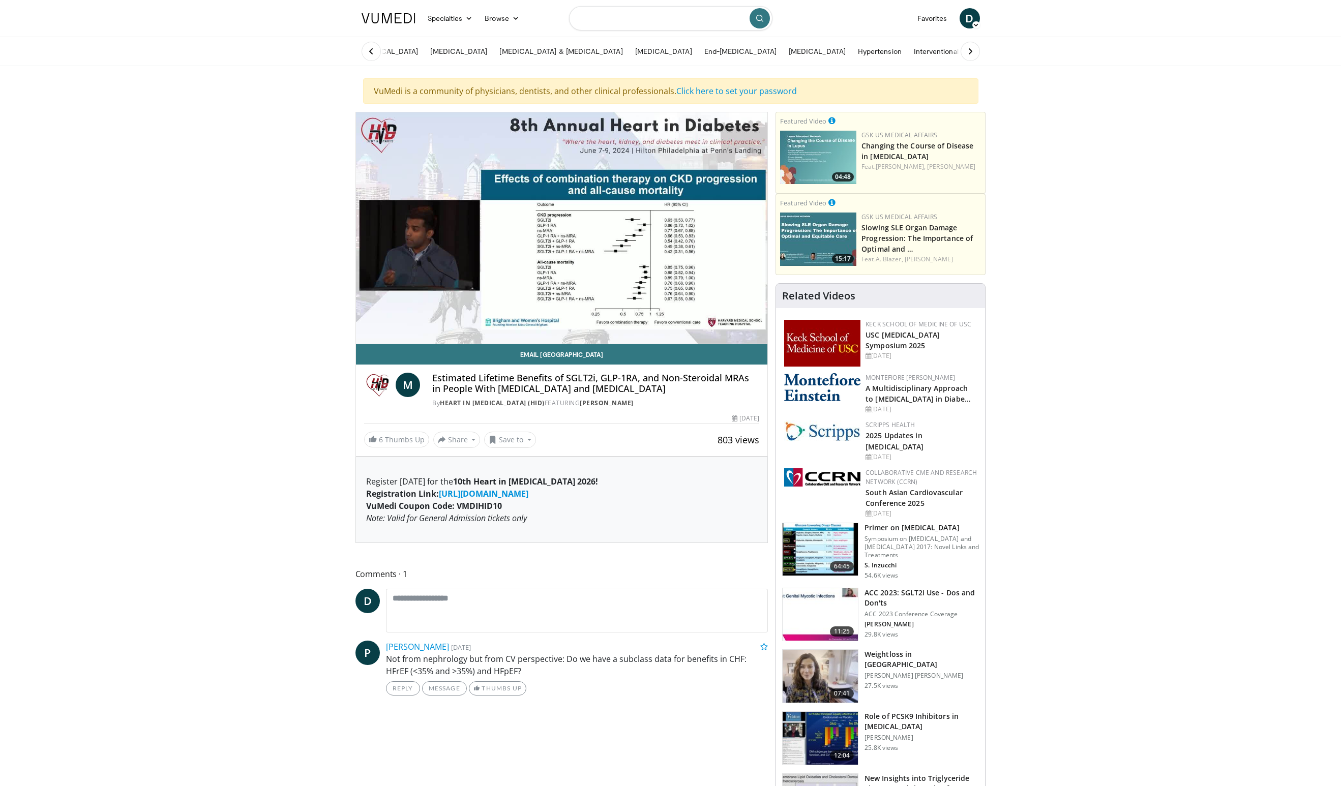
click at [655, 19] on input "Search topics, interventions" at bounding box center [670, 18] width 203 height 24
type input "**********"
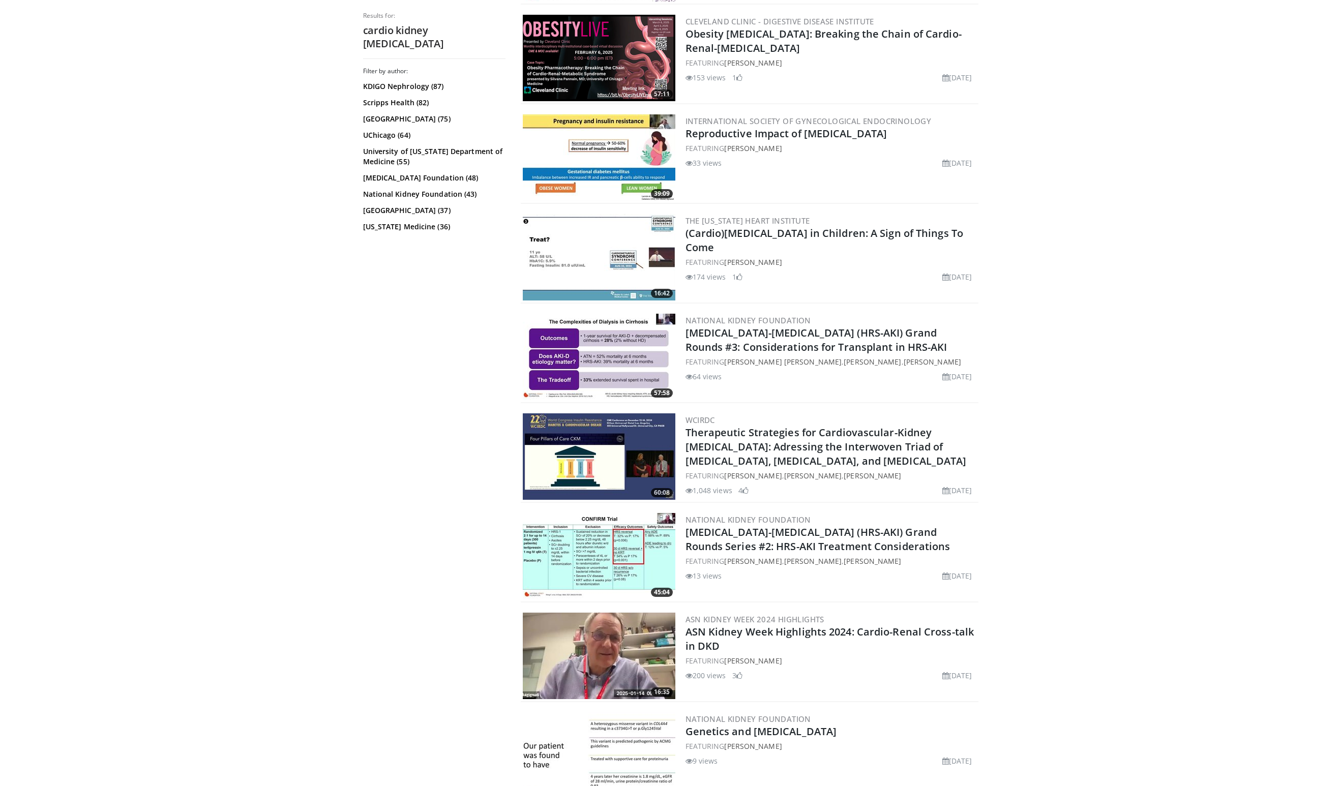
scroll to position [1218, 0]
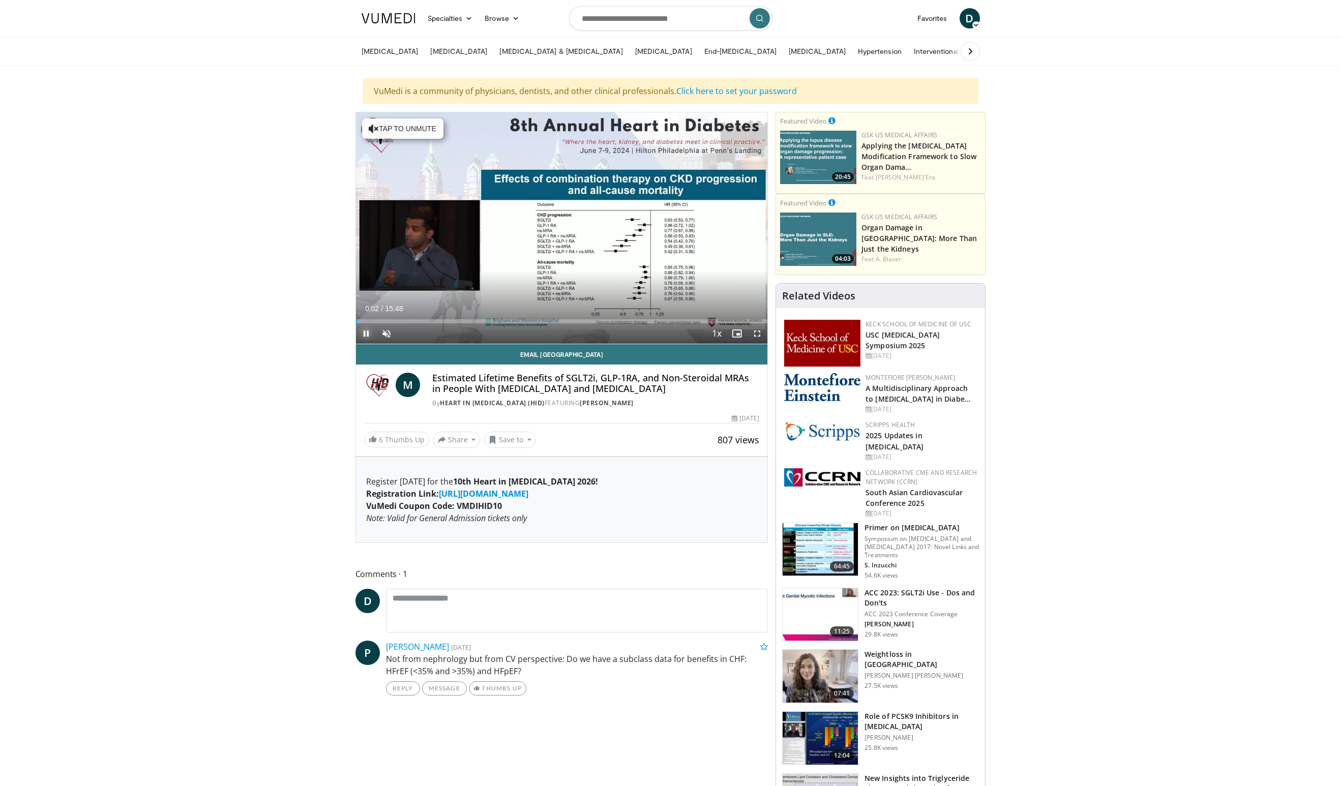
click at [367, 334] on span "Video Player" at bounding box center [366, 333] width 20 height 20
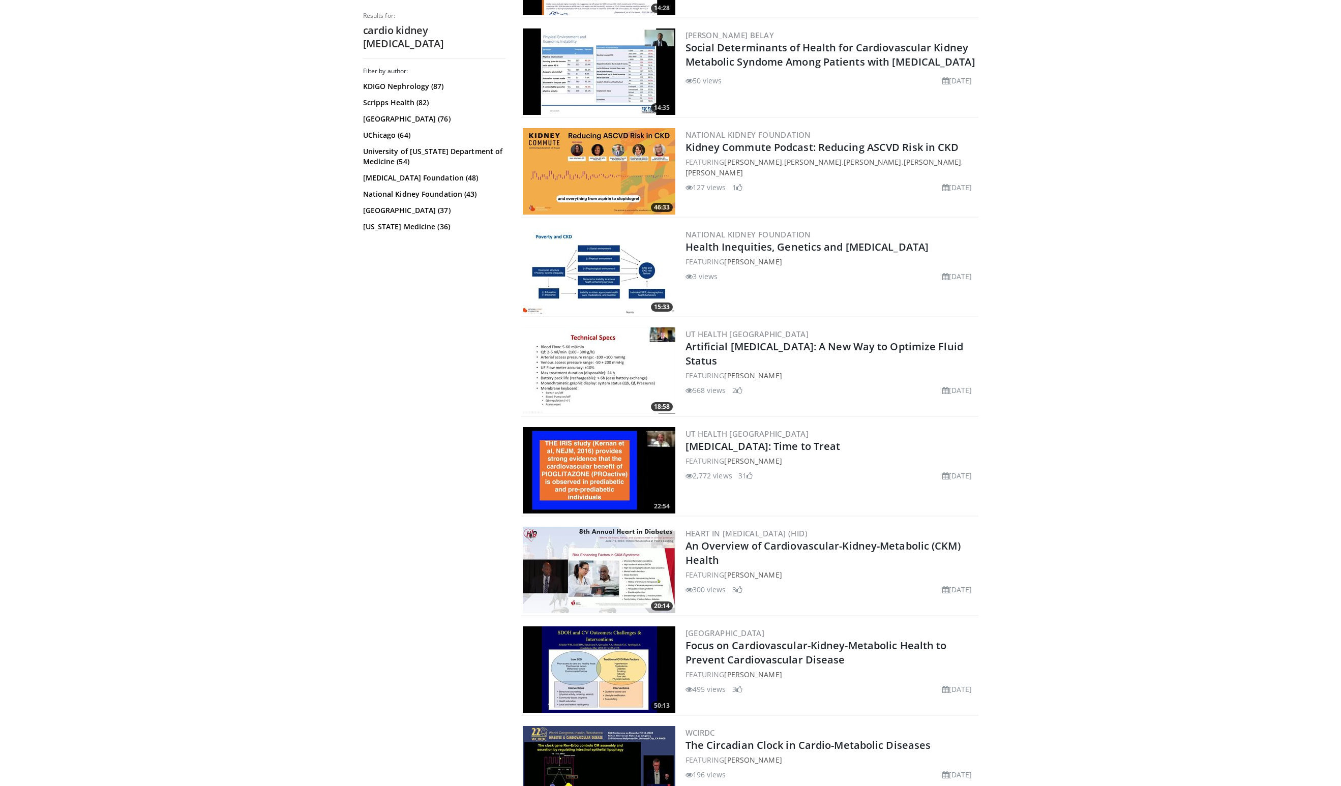
scroll to position [2150, 0]
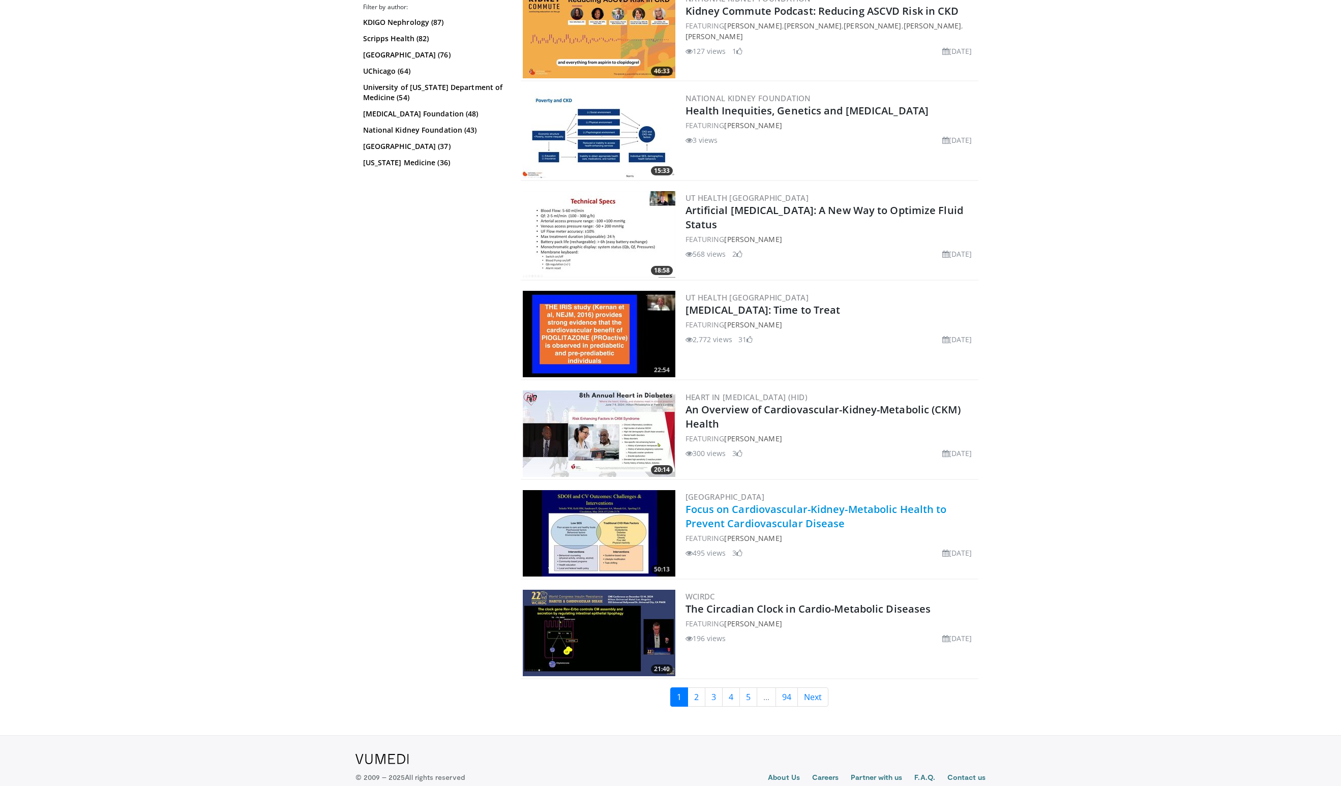
click at [746, 514] on link "Focus on Cardiovascular-Kidney-Metabolic Health to Prevent Cardiovascular Disea…" at bounding box center [816, 516] width 261 height 28
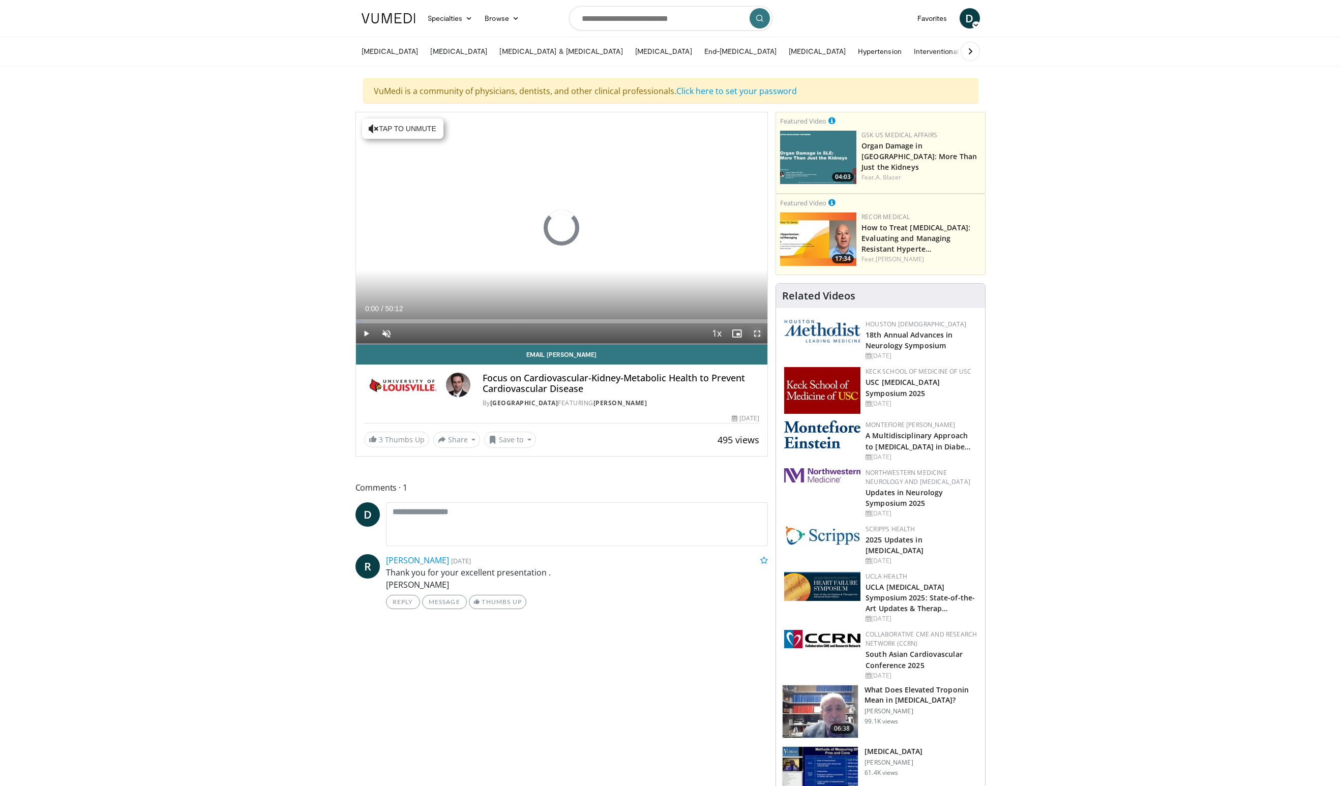
click at [754, 334] on span "Video Player" at bounding box center [757, 333] width 20 height 20
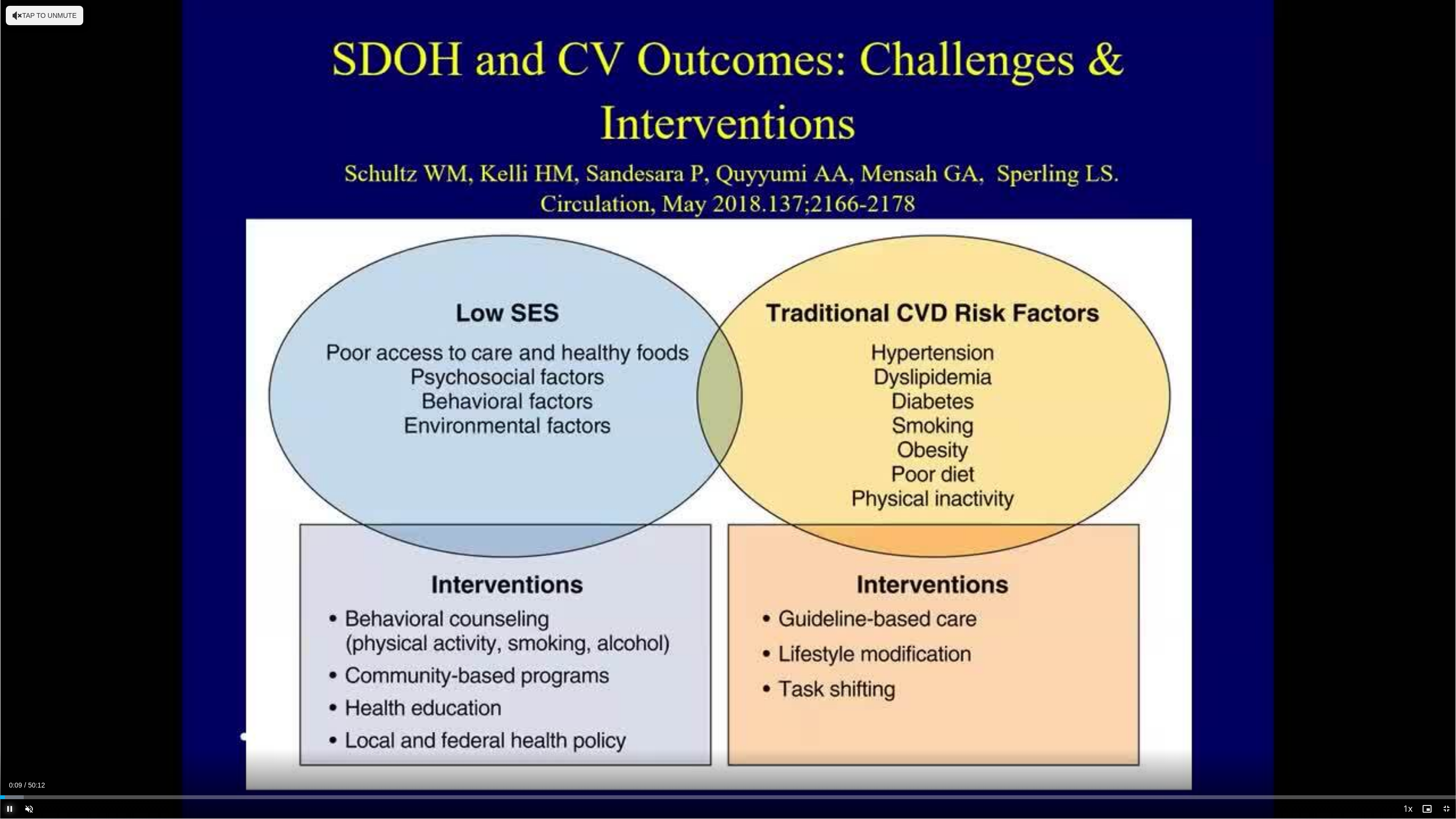
click at [10, 748] on span "Video Player" at bounding box center [10, 809] width 19 height 19
click at [31, 748] on span "Video Player" at bounding box center [29, 809] width 19 height 19
click at [221, 748] on div "Loaded : 15.47% 07:38 07:38" at bounding box center [728, 794] width 1456 height 10
click at [232, 748] on div "Progress Bar" at bounding box center [232, 797] width 1 height 4
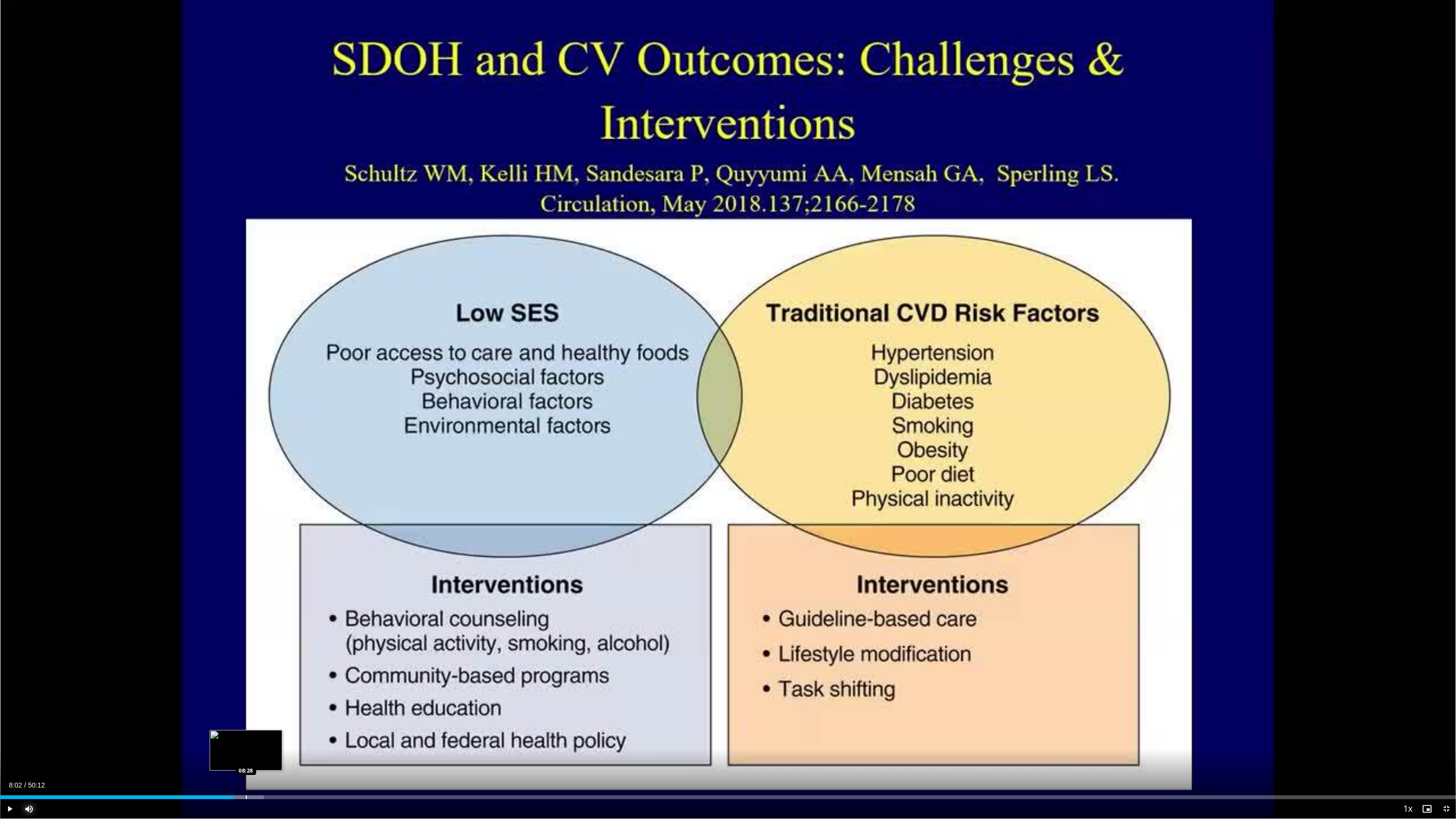
click at [246, 748] on div "Progress Bar" at bounding box center [246, 797] width 1 height 4
click at [257, 748] on div "Progress Bar" at bounding box center [257, 797] width 1 height 4
click at [269, 748] on div "Progress Bar" at bounding box center [269, 797] width 1 height 4
click at [295, 748] on div "Progress Bar" at bounding box center [295, 797] width 1 height 4
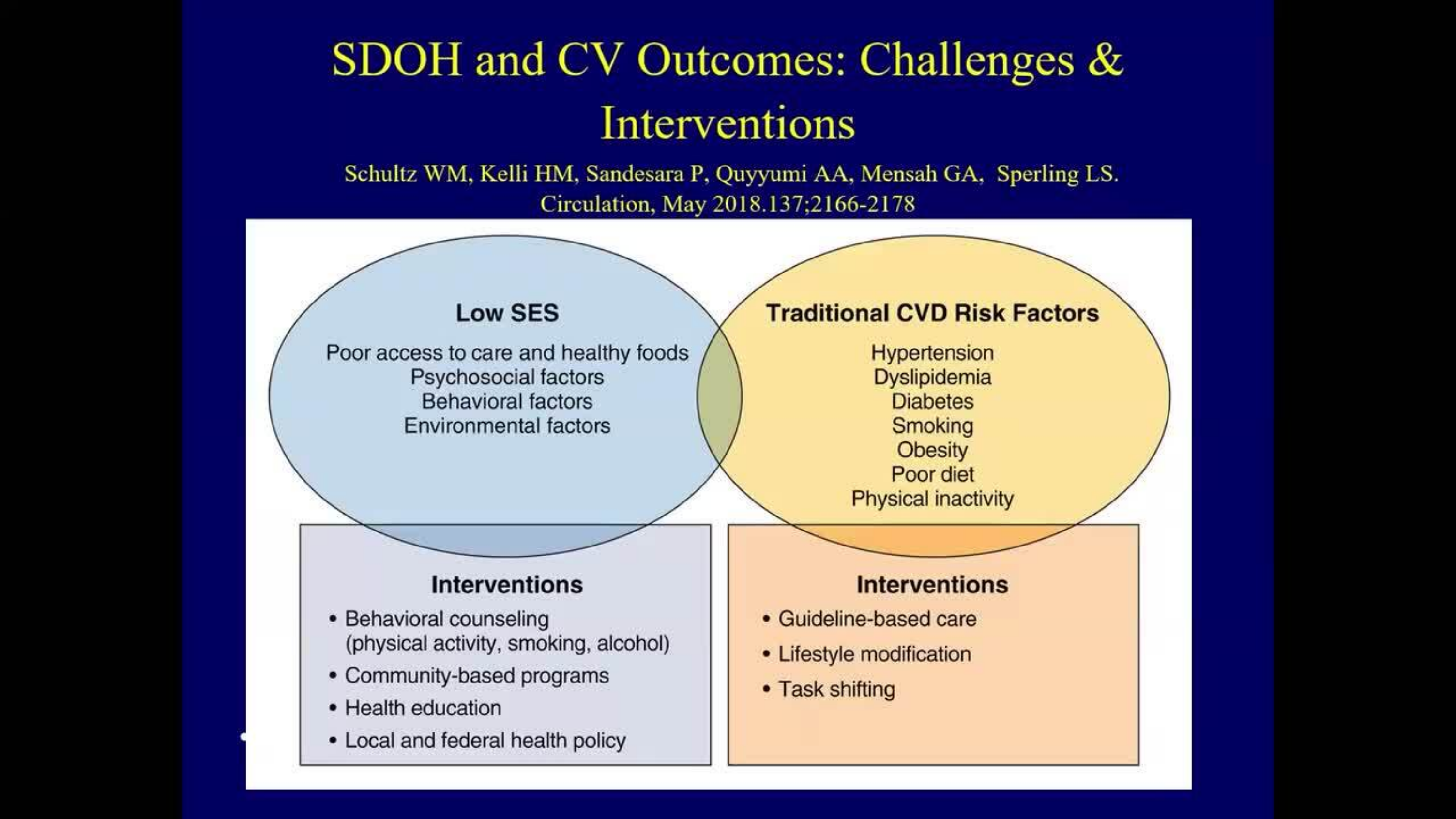
click at [309, 748] on div "10 seconds Tap to unmute" at bounding box center [728, 409] width 1456 height 818
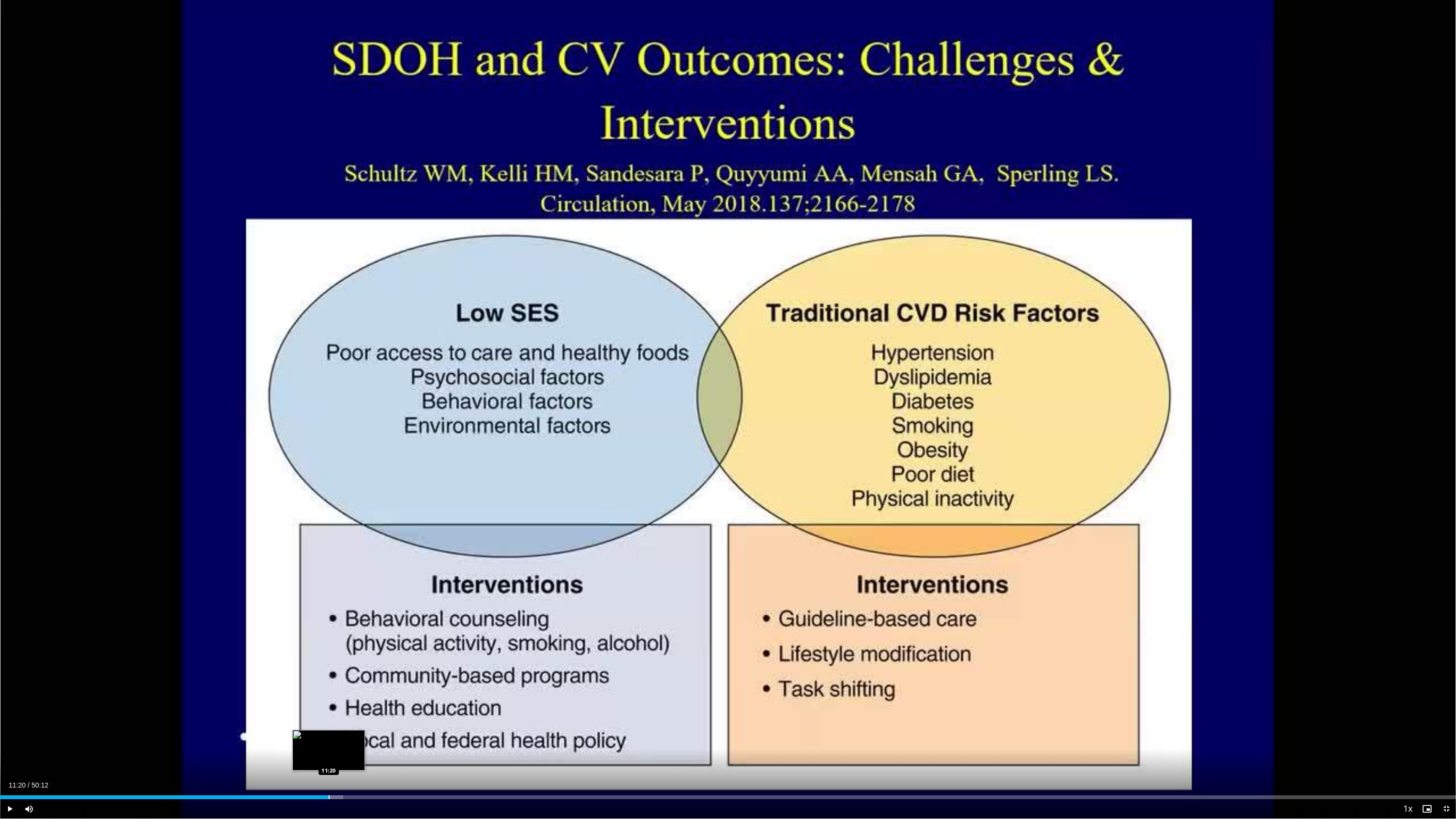
click at [328, 748] on div "Progress Bar" at bounding box center [328, 797] width 1 height 4
click at [353, 748] on div "Progress Bar" at bounding box center [353, 797] width 1 height 4
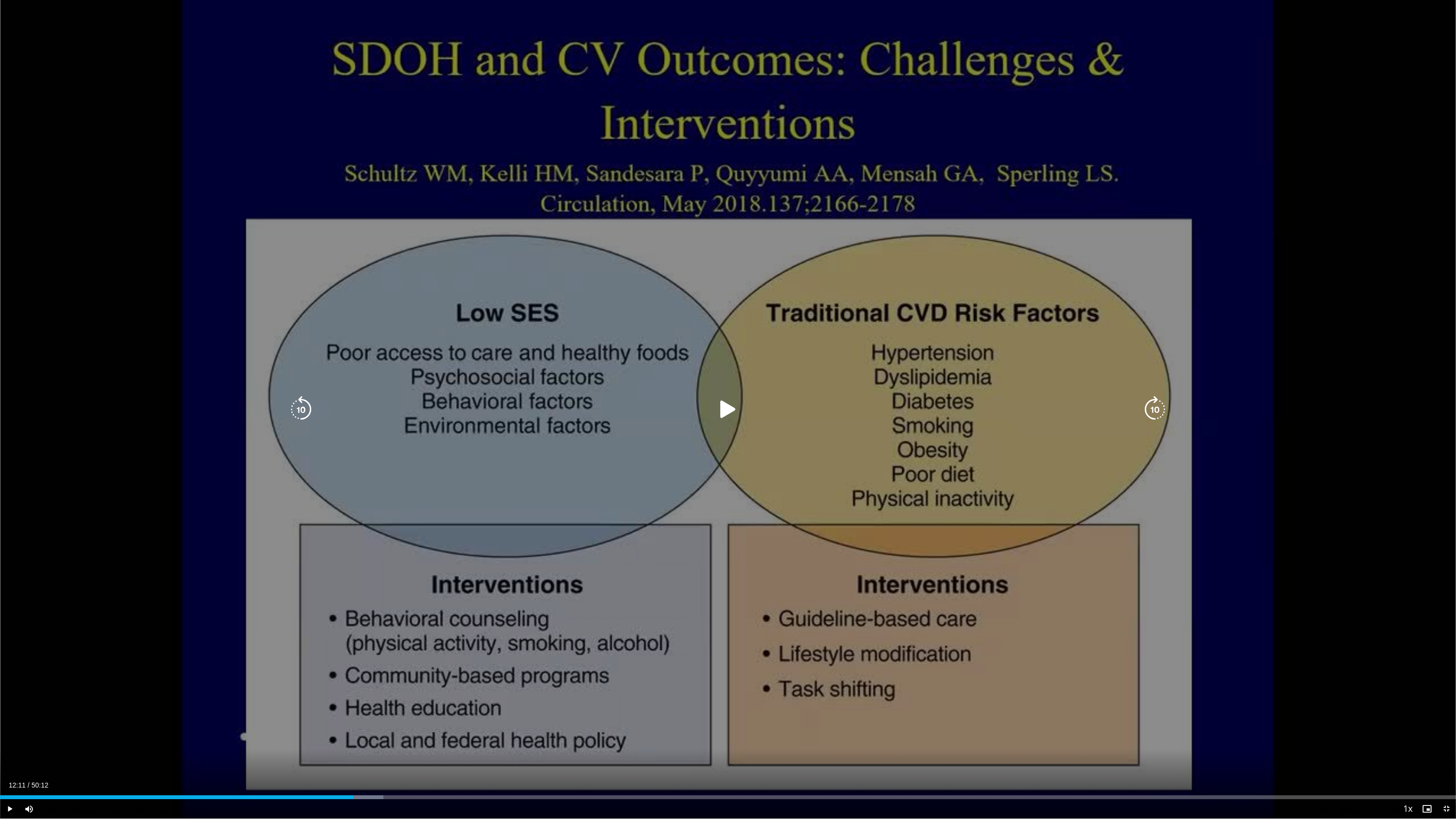
click at [134, 552] on div "10 seconds Tap to unmute" at bounding box center [728, 409] width 1456 height 818
click at [298, 412] on icon "Video Player" at bounding box center [301, 409] width 27 height 27
click at [1152, 410] on icon "Video Player" at bounding box center [1154, 409] width 27 height 27
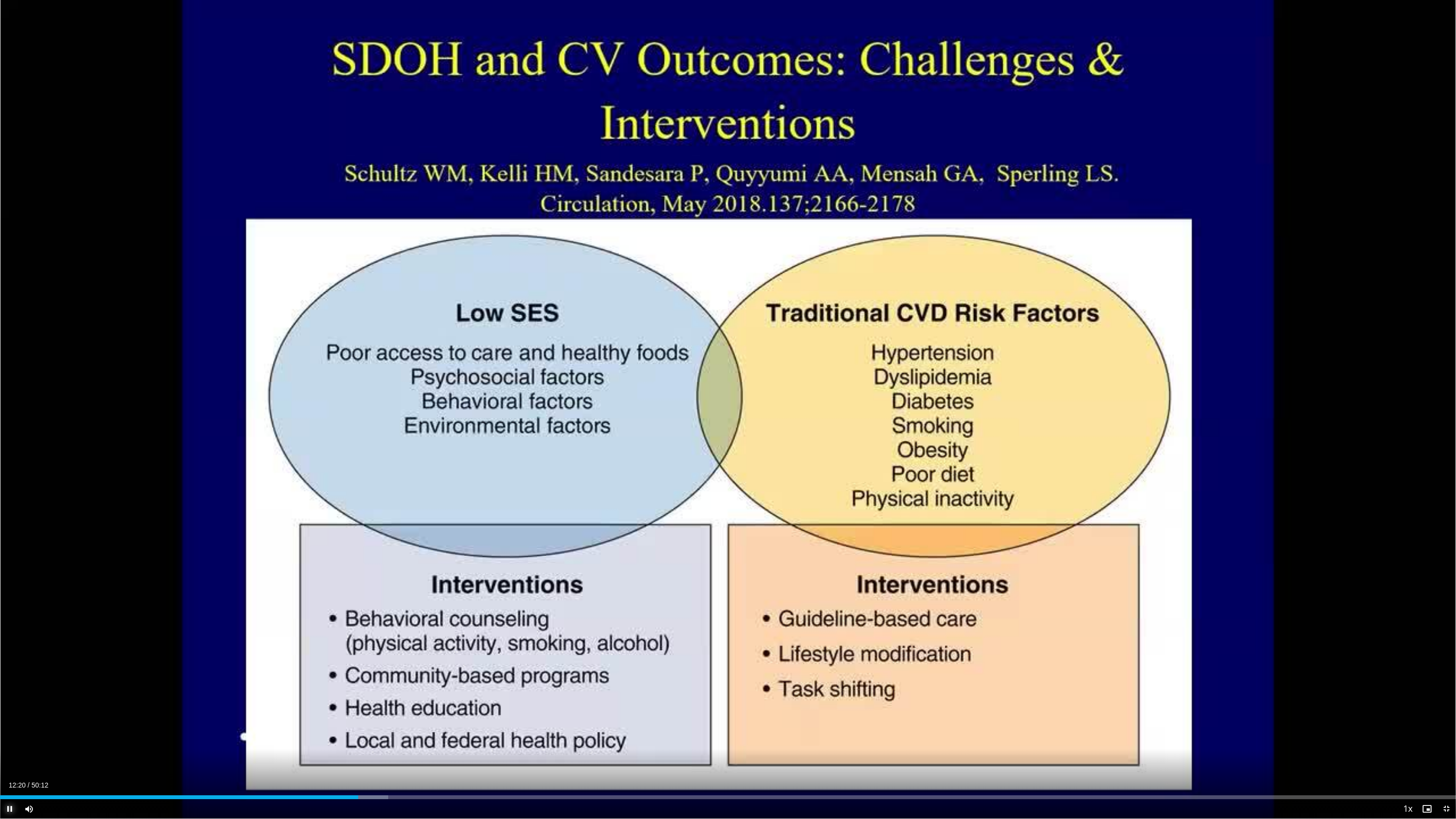
click at [6, 748] on span "Video Player" at bounding box center [10, 809] width 19 height 19
click at [10, 748] on span "Video Player" at bounding box center [10, 809] width 19 height 19
click at [10, 748] on video-js "**********" at bounding box center [728, 409] width 1456 height 819
click at [329, 748] on div "Current Time 13:09 / Duration 50:12 Pause Skip Backward Skip Forward Mute Loade…" at bounding box center [728, 809] width 1456 height 19
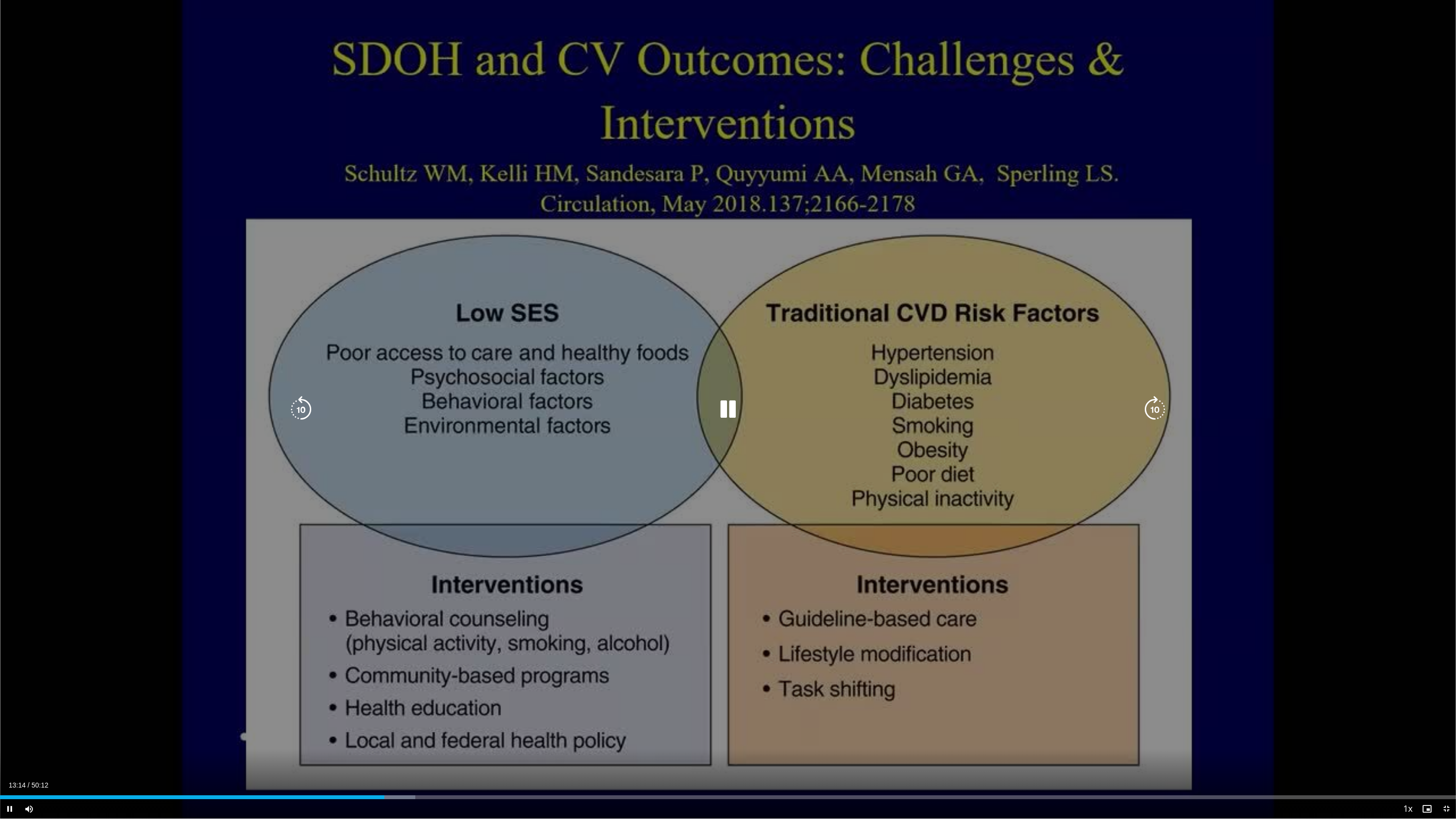
click at [301, 404] on icon "Video Player" at bounding box center [301, 409] width 27 height 27
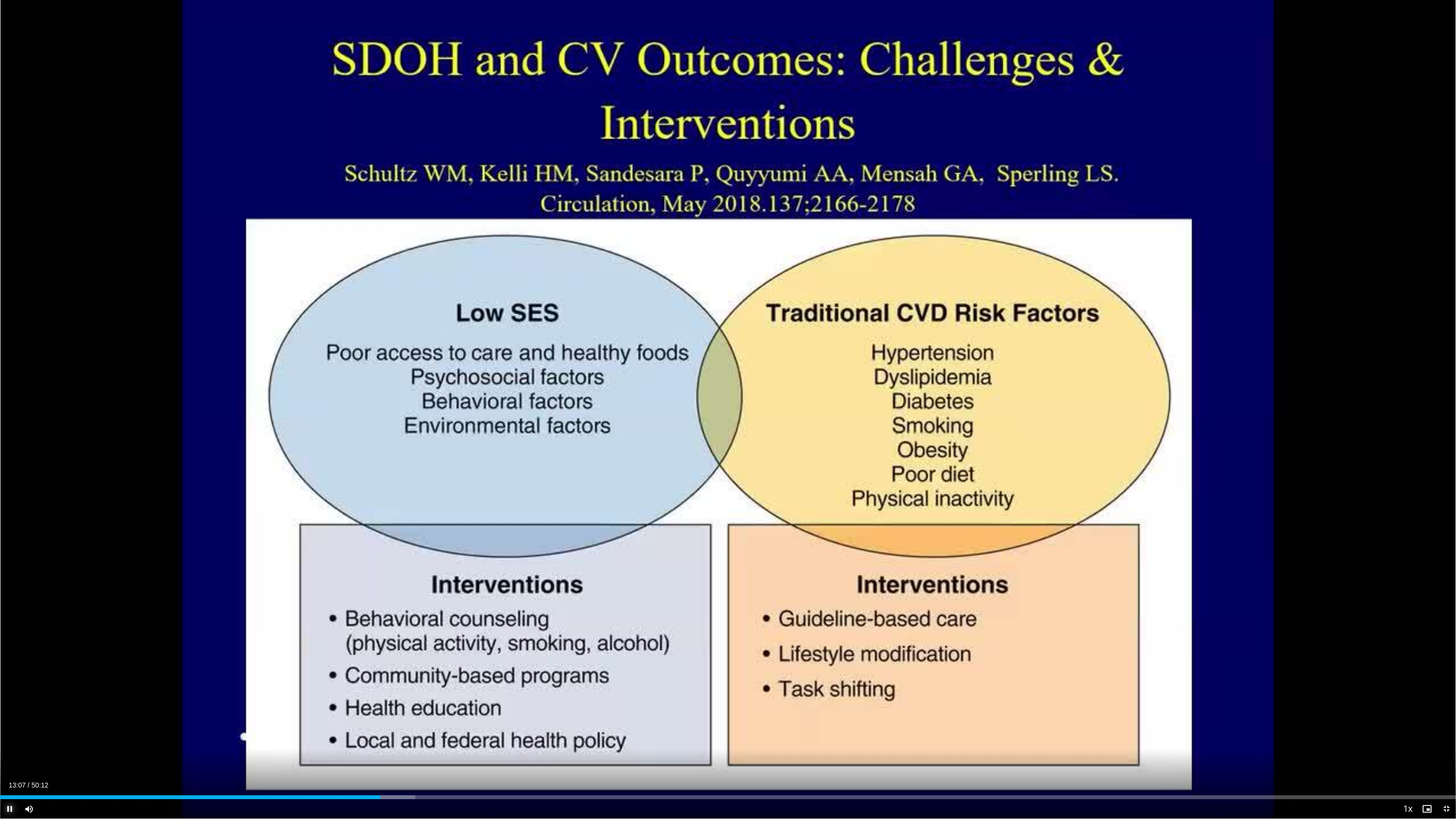
click at [8, 748] on span "Video Player" at bounding box center [10, 809] width 19 height 19
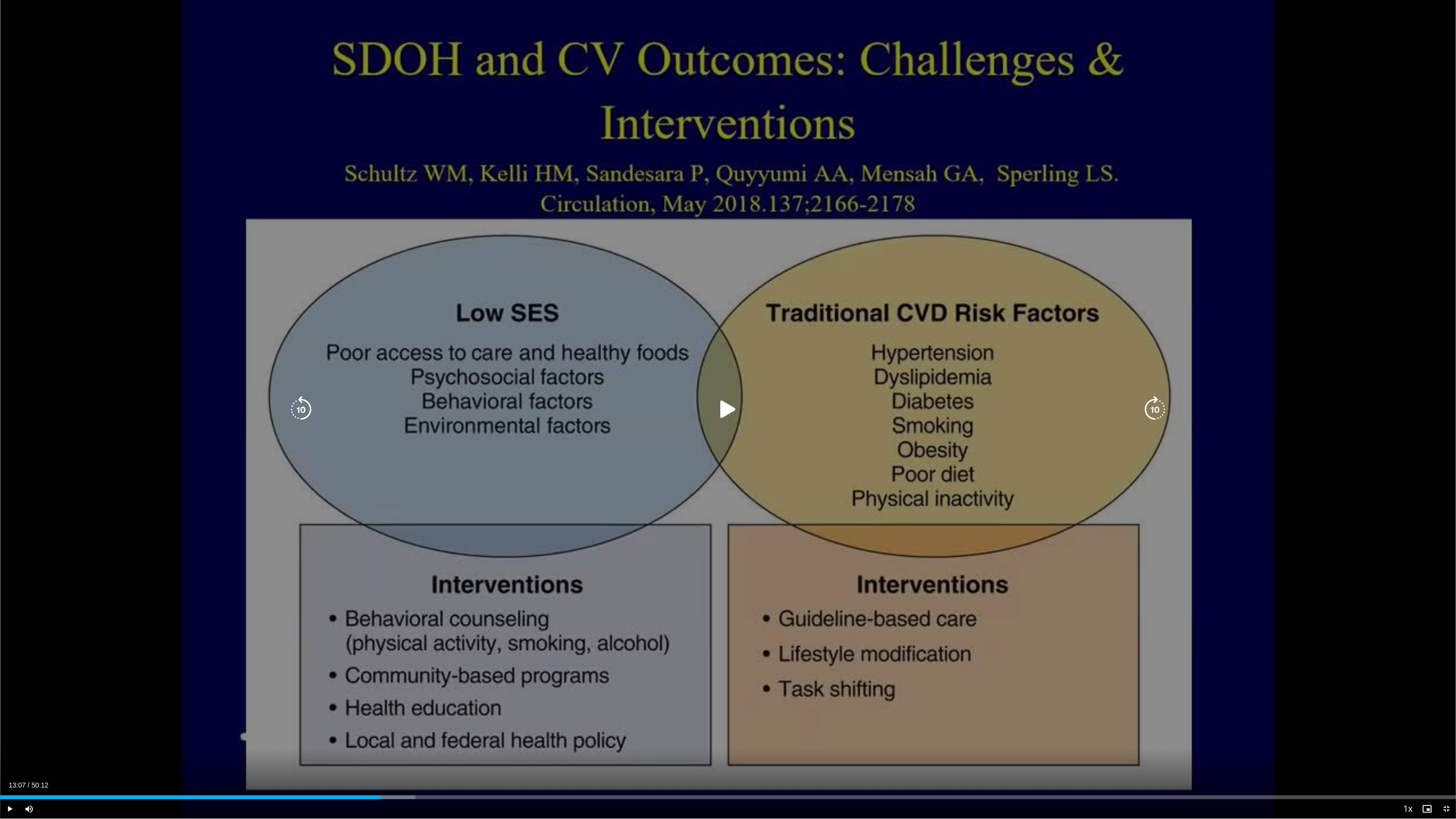
click at [790, 514] on div "10 seconds Tap to unmute" at bounding box center [728, 409] width 1456 height 818
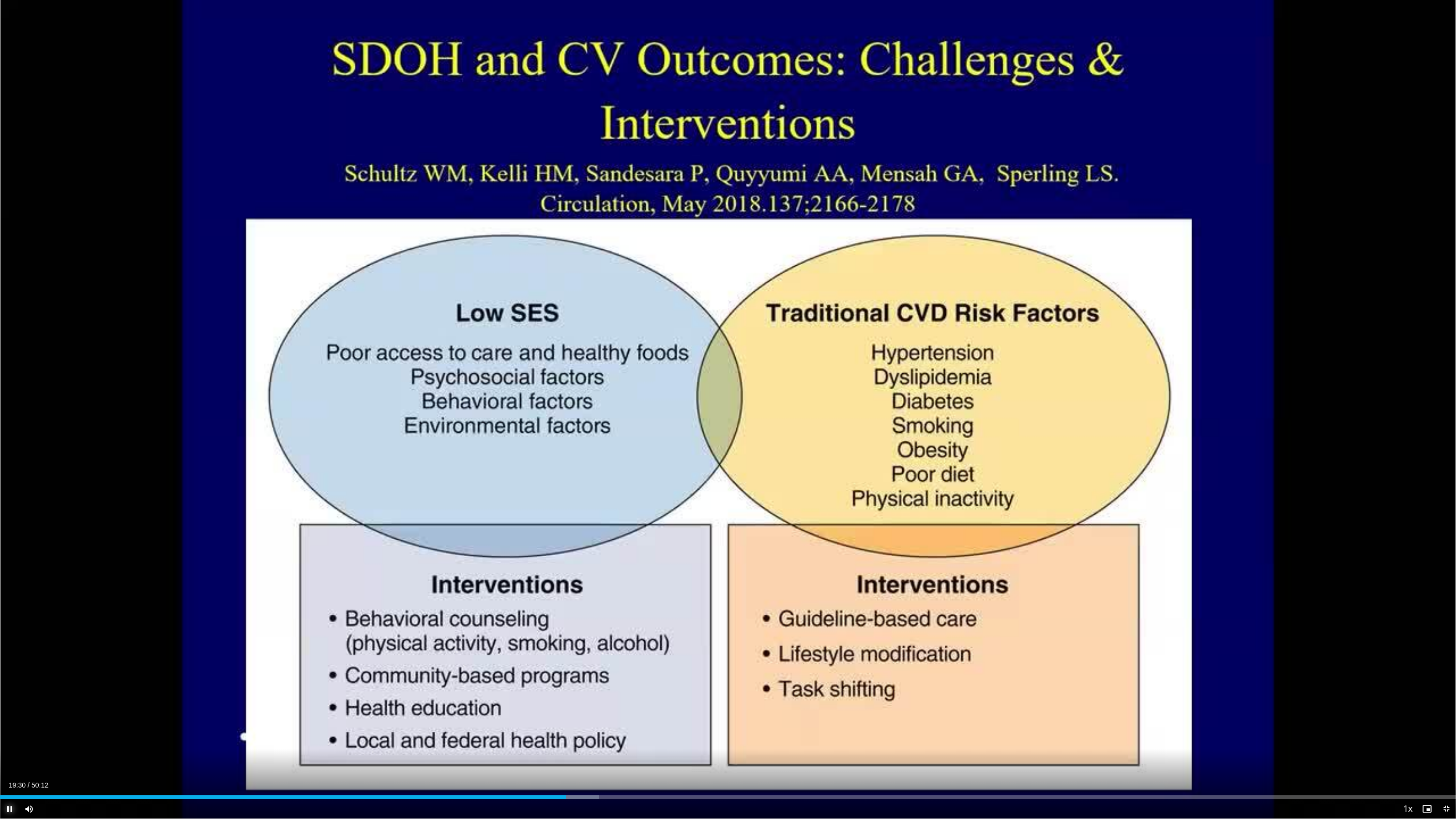
click at [13, 748] on span "Video Player" at bounding box center [10, 809] width 19 height 19
click at [12, 748] on span "Video Player" at bounding box center [10, 809] width 19 height 19
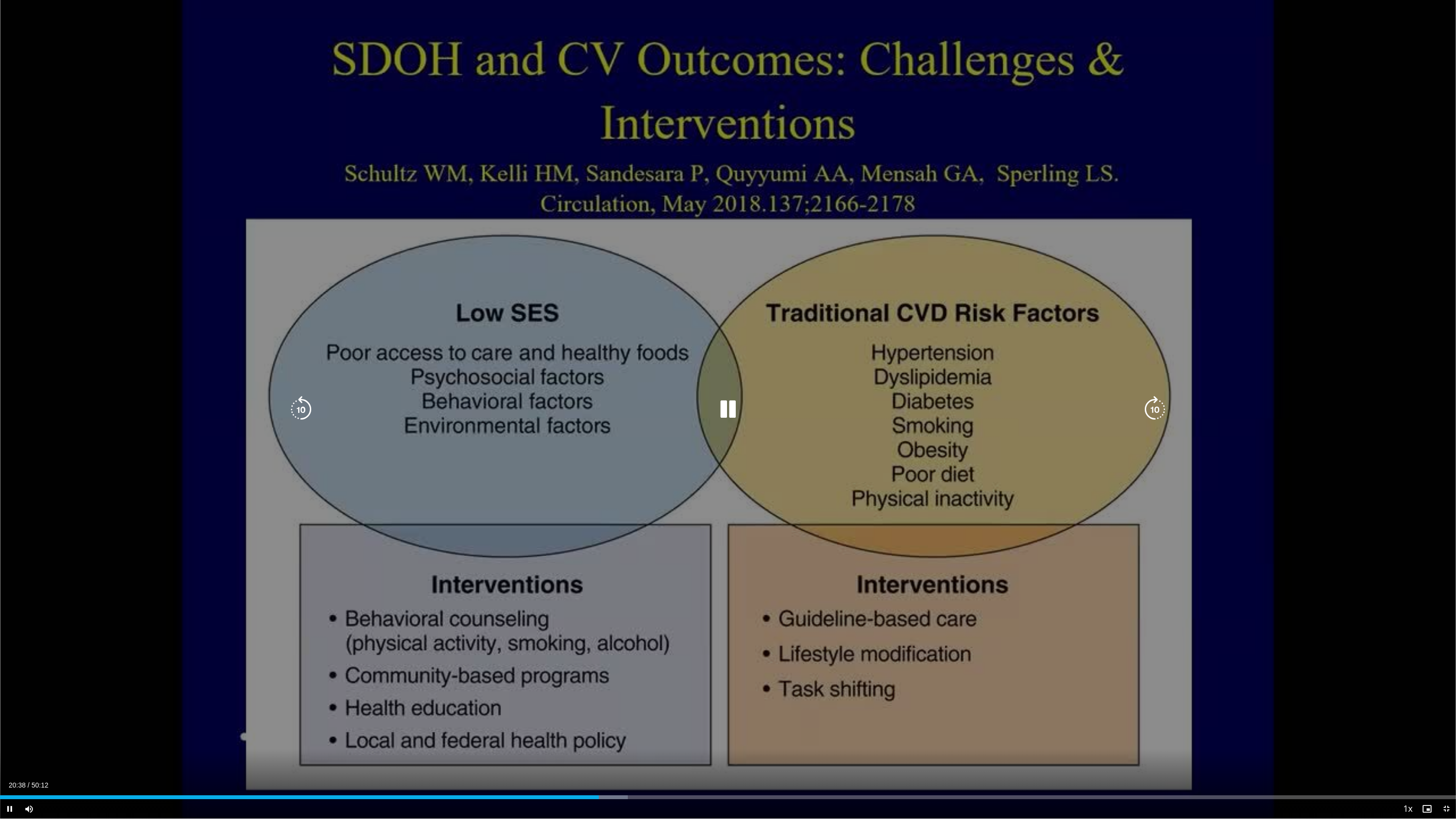
click at [308, 409] on icon "Video Player" at bounding box center [301, 409] width 27 height 27
click at [304, 409] on icon "Video Player" at bounding box center [301, 409] width 27 height 27
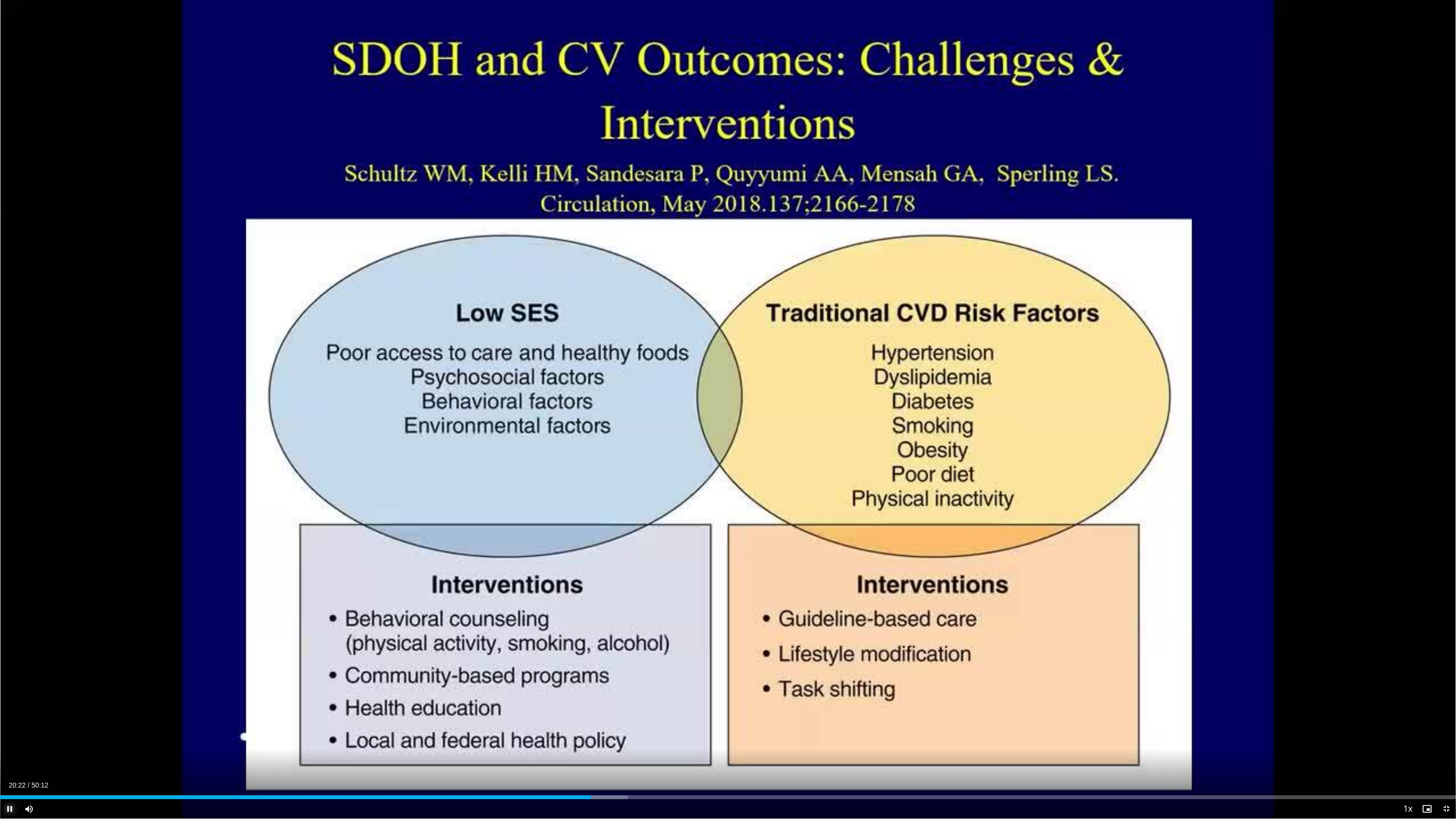
click at [17, 748] on span "Video Player" at bounding box center [10, 809] width 19 height 19
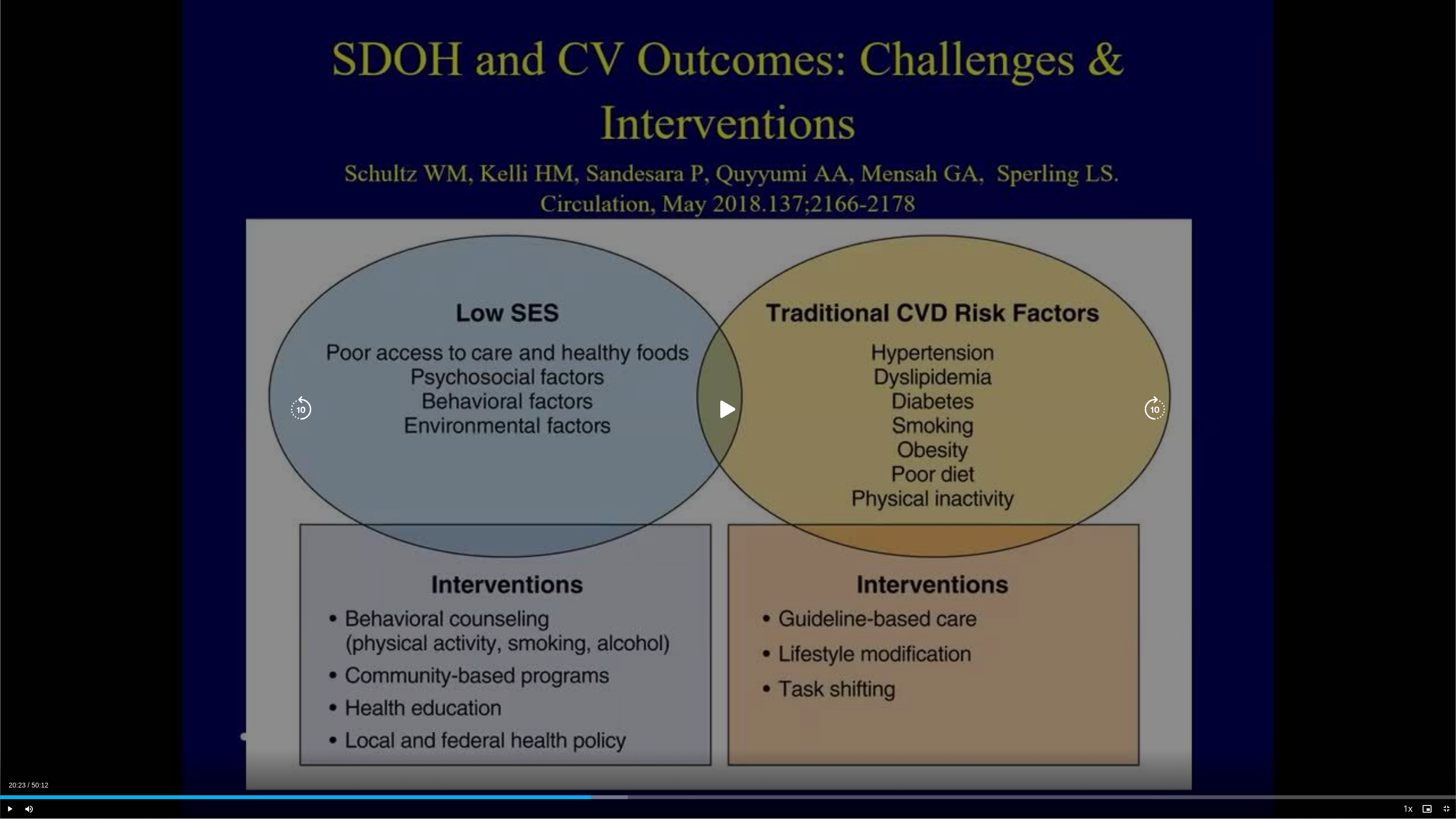
click at [1146, 406] on icon "Video Player" at bounding box center [1154, 409] width 27 height 27
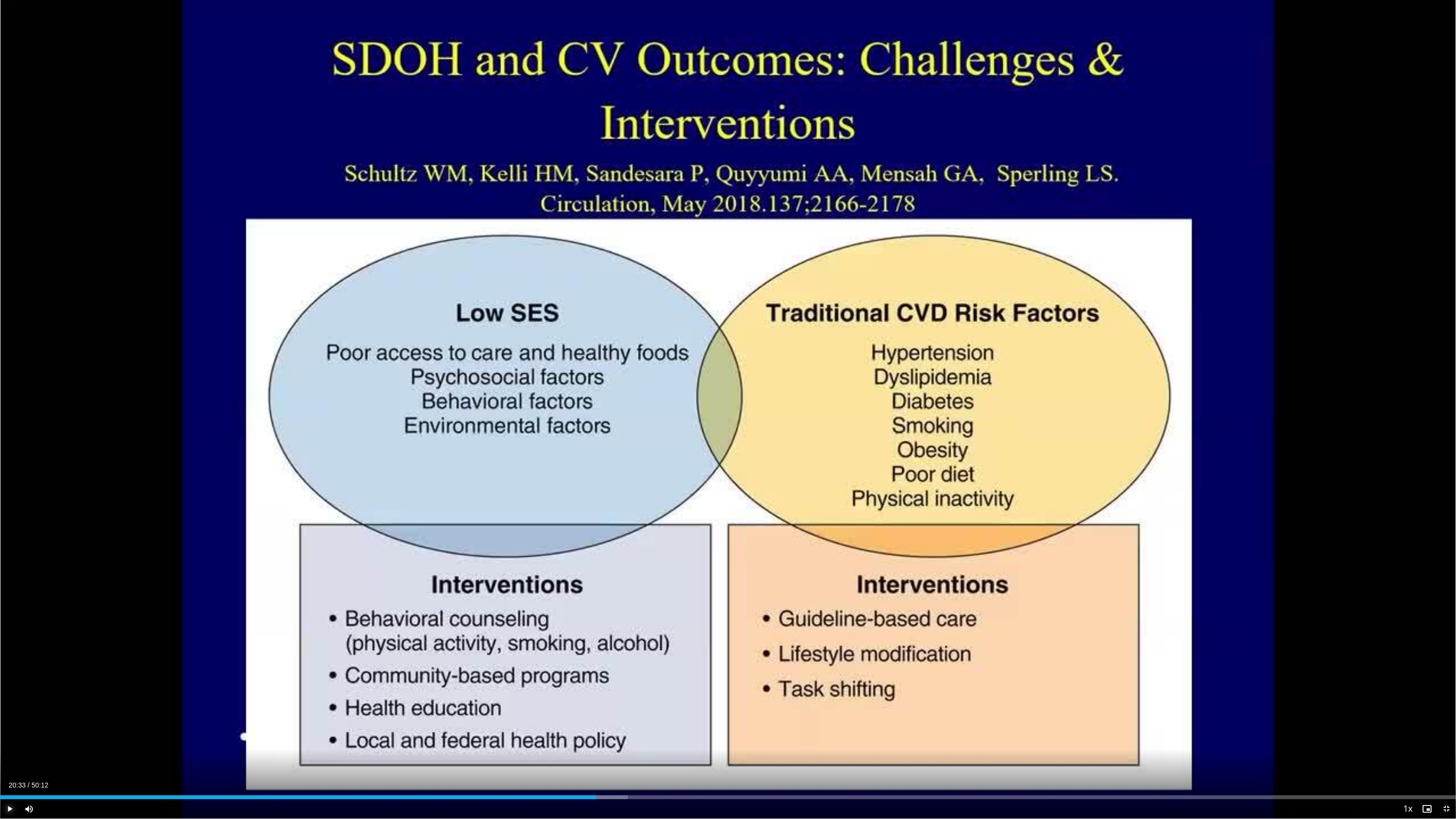
click at [11, 748] on span "Video Player" at bounding box center [10, 809] width 19 height 19
click at [10, 748] on span "Video Player" at bounding box center [10, 809] width 19 height 19
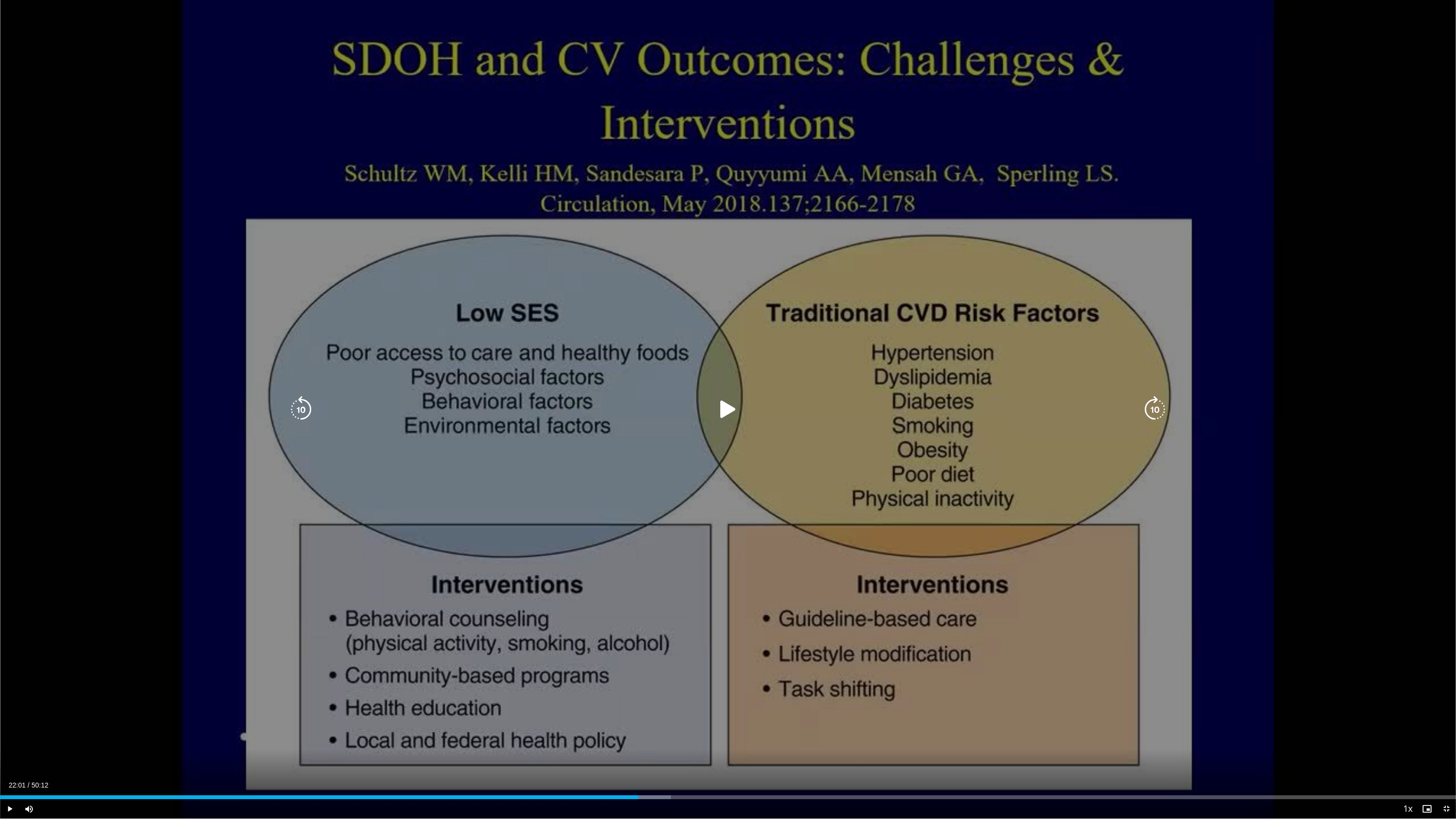
click at [305, 413] on icon "Video Player" at bounding box center [301, 409] width 27 height 27
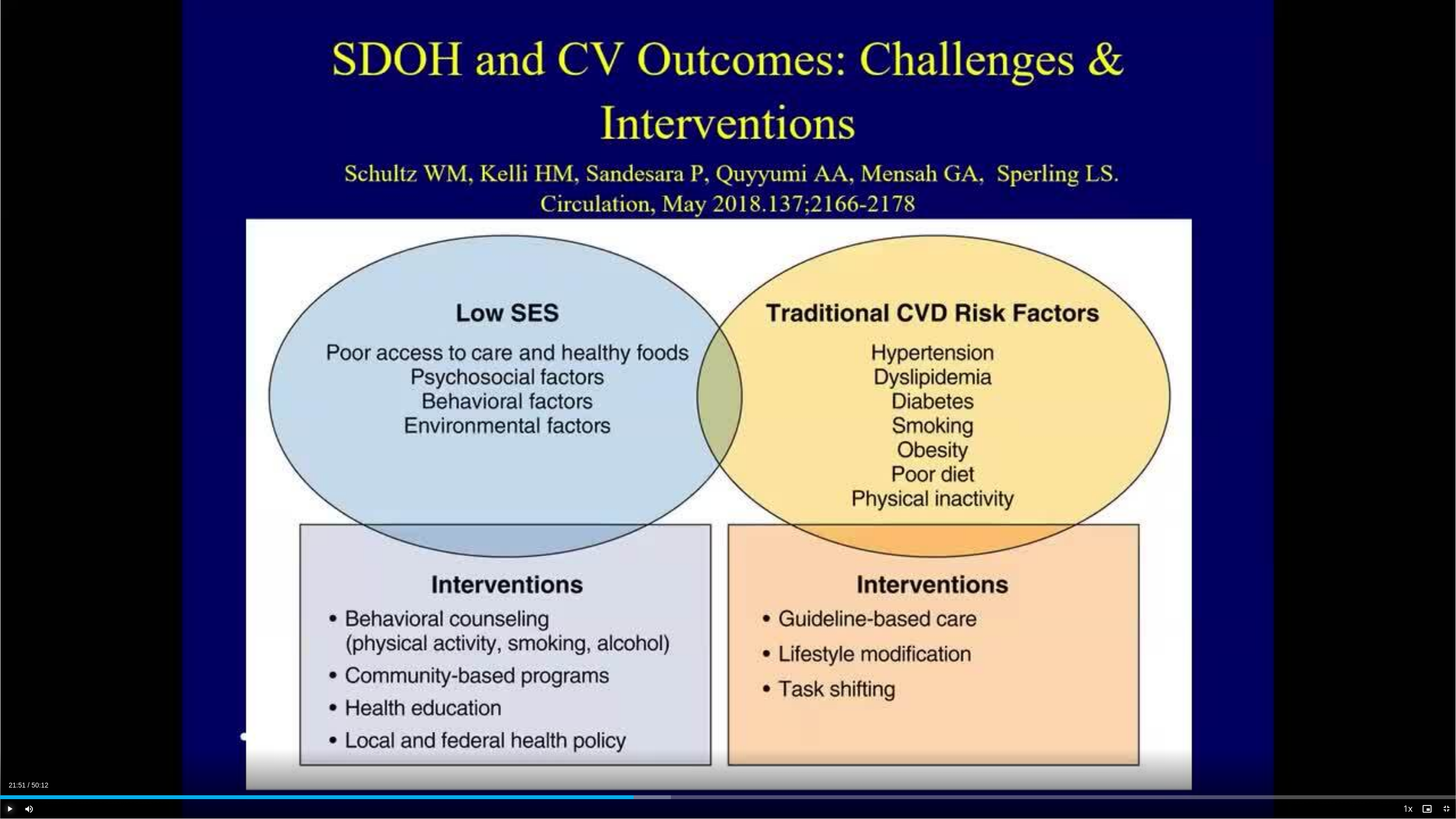
click at [10, 748] on span "Video Player" at bounding box center [10, 809] width 19 height 19
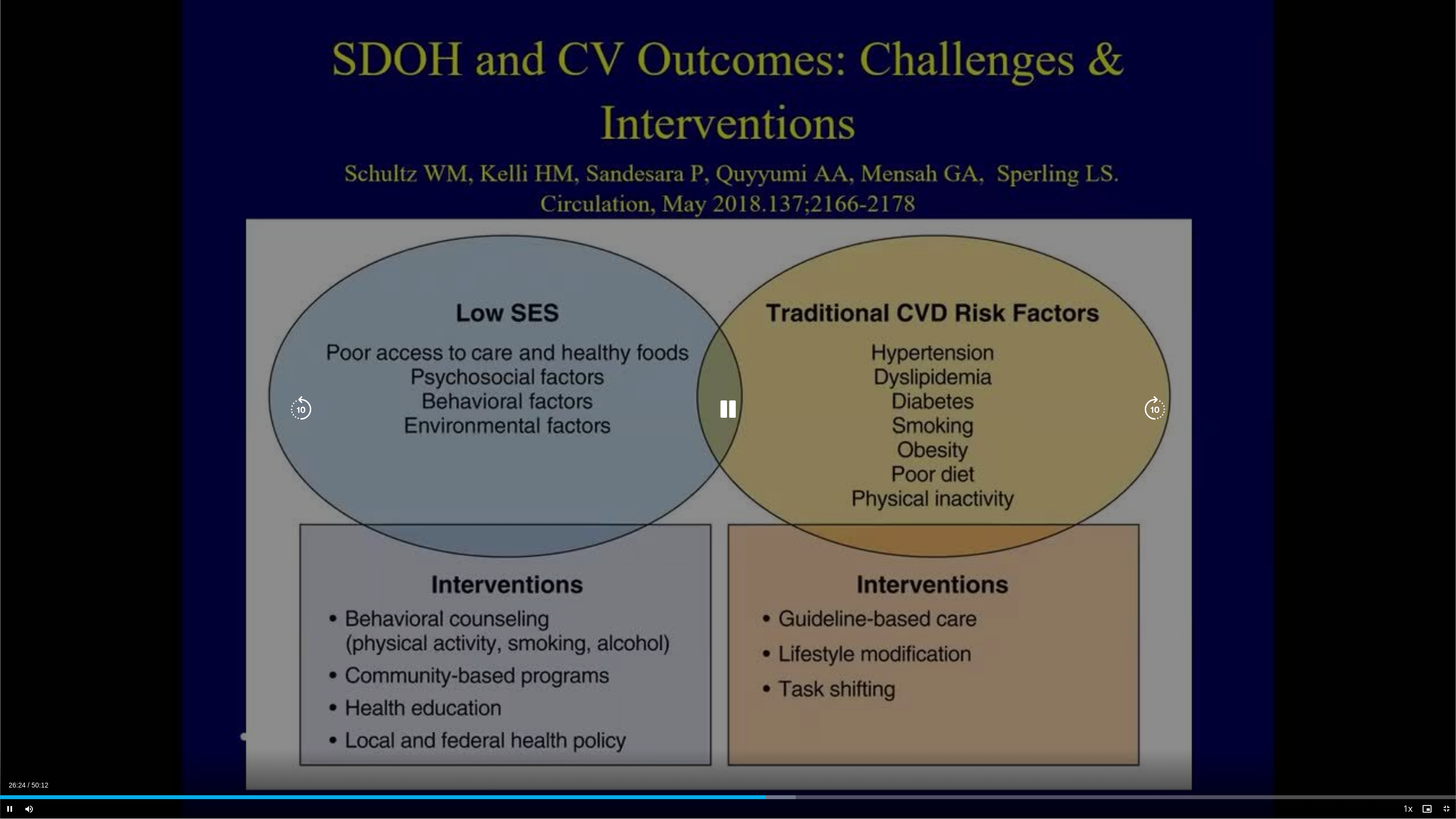
click at [293, 410] on icon "Video Player" at bounding box center [301, 409] width 27 height 27
click at [297, 409] on icon "Video Player" at bounding box center [301, 409] width 27 height 27
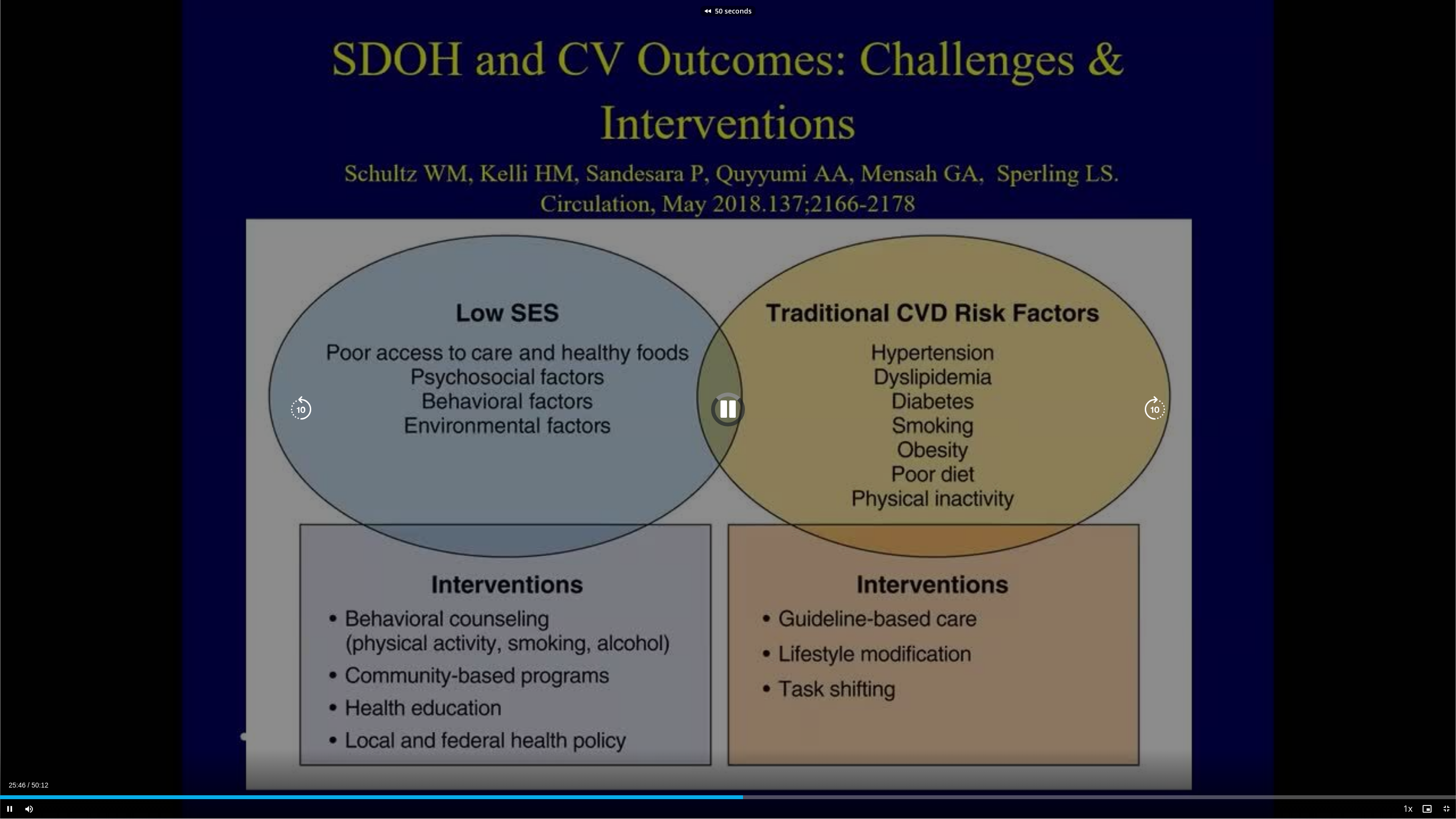
click at [297, 409] on icon "Video Player" at bounding box center [301, 409] width 27 height 27
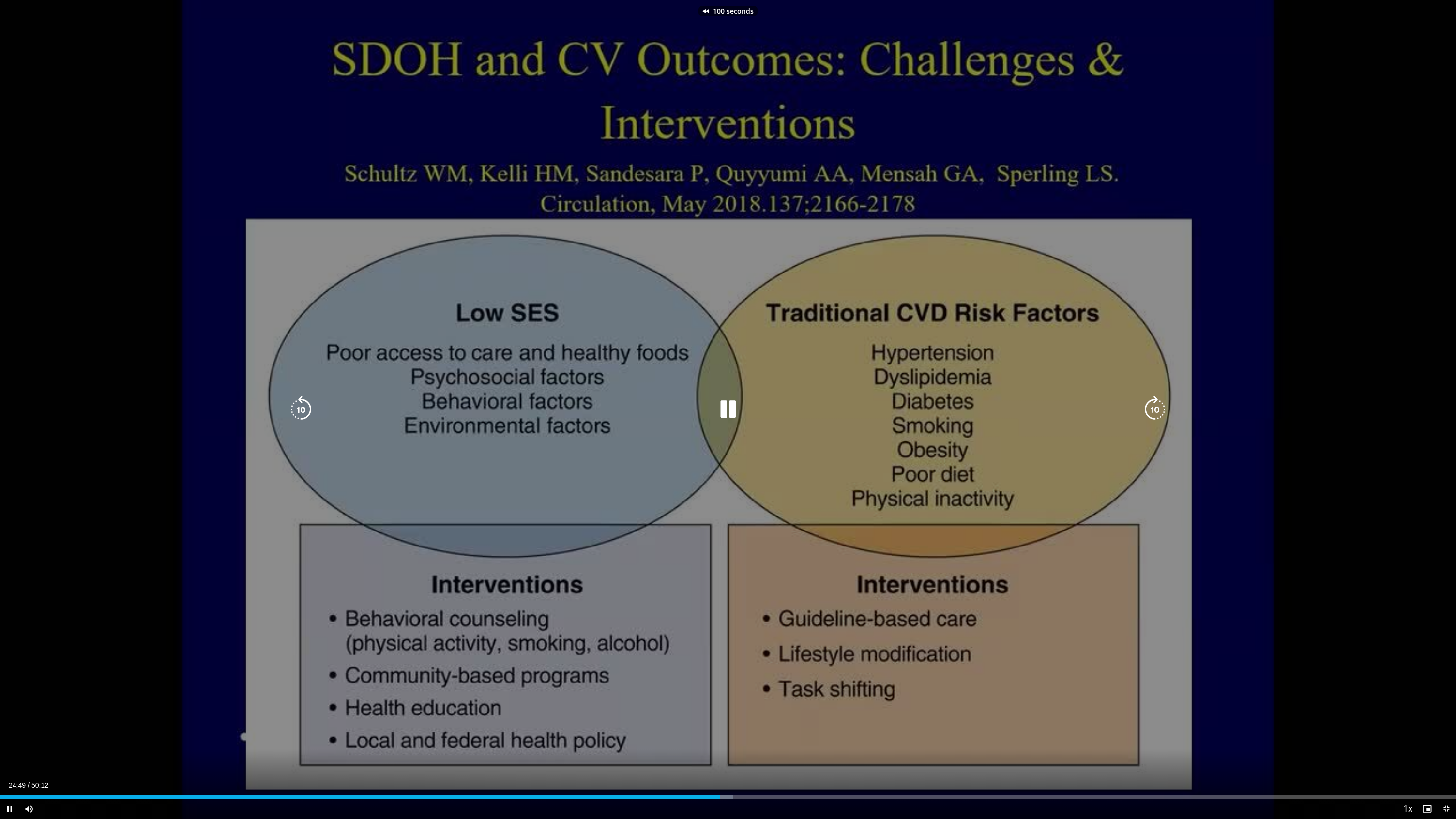
click at [297, 409] on icon "Video Player" at bounding box center [301, 409] width 27 height 27
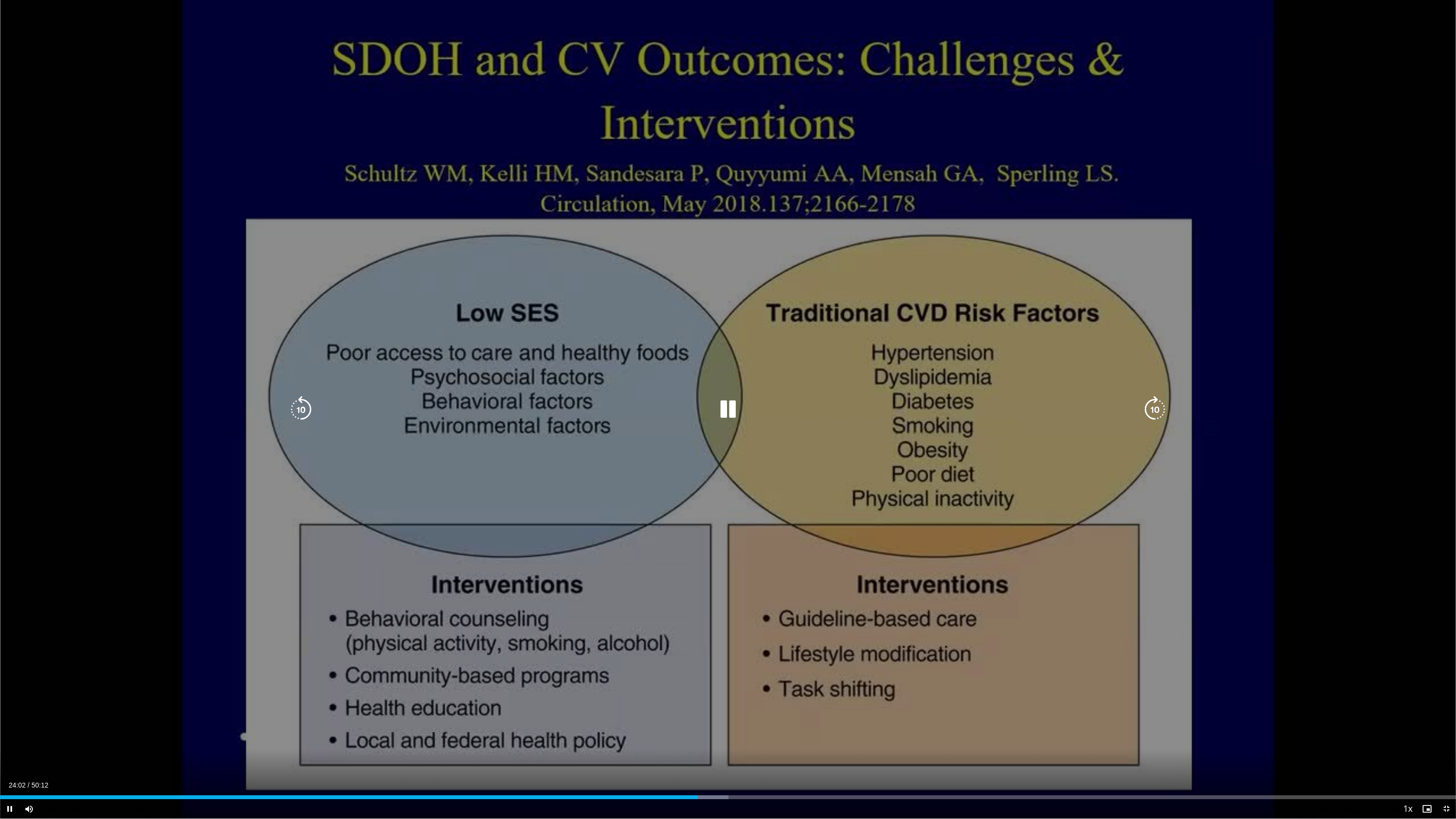
click at [297, 409] on icon "Video Player" at bounding box center [301, 409] width 27 height 27
click at [303, 409] on icon "Video Player" at bounding box center [301, 409] width 27 height 27
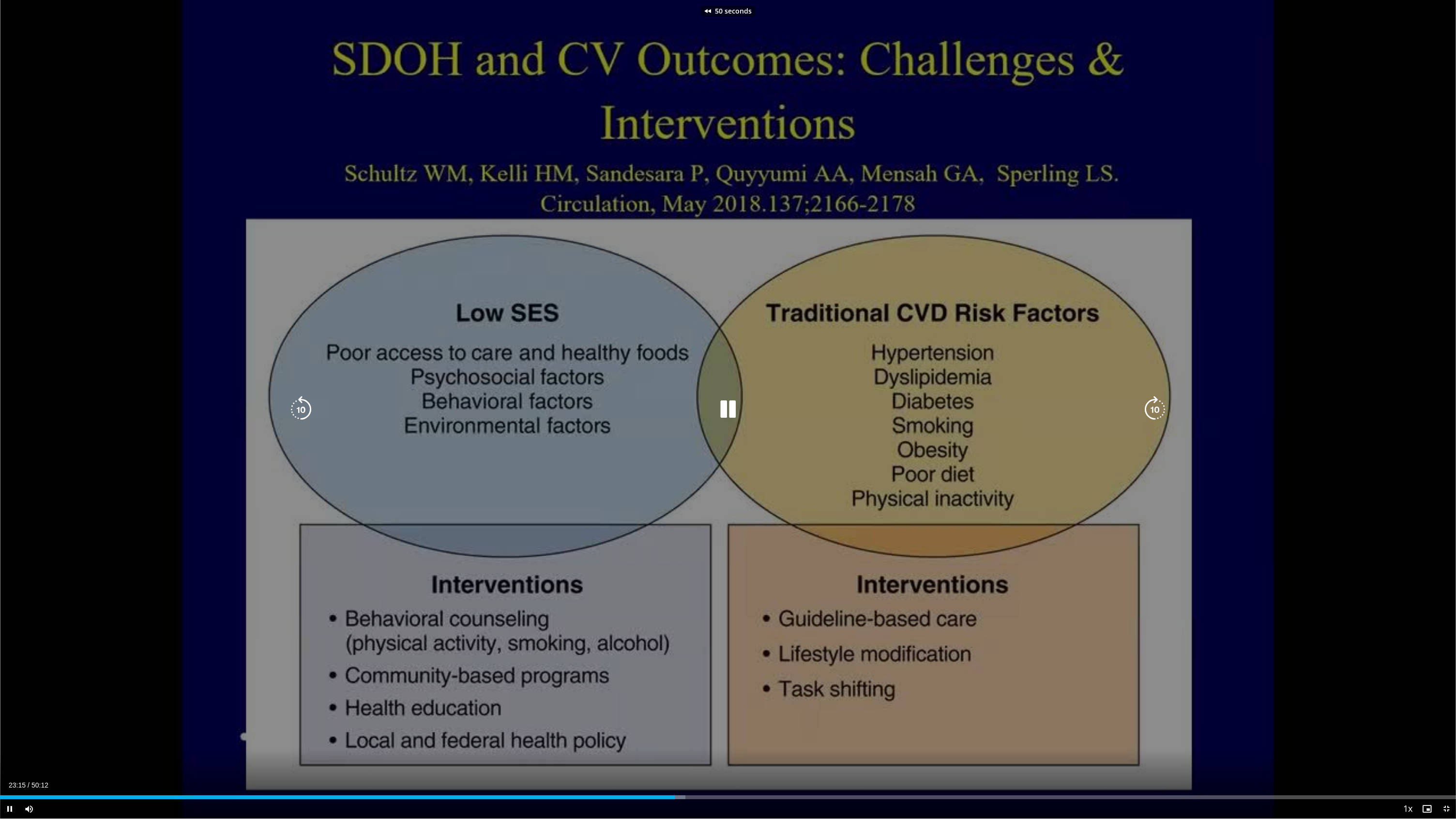
click at [303, 409] on icon "Video Player" at bounding box center [301, 409] width 27 height 27
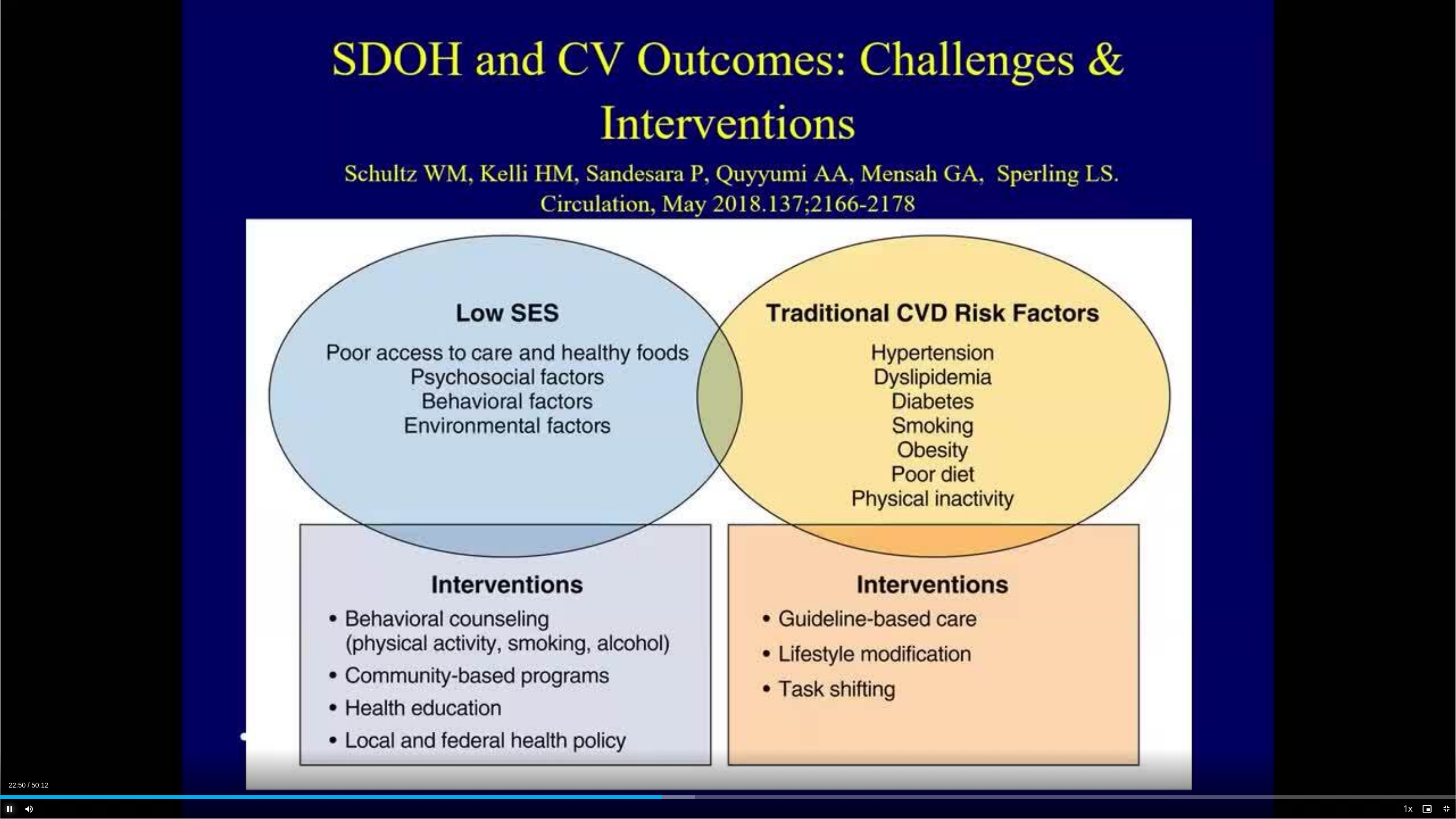
click at [10, 748] on span "Video Player" at bounding box center [10, 809] width 19 height 19
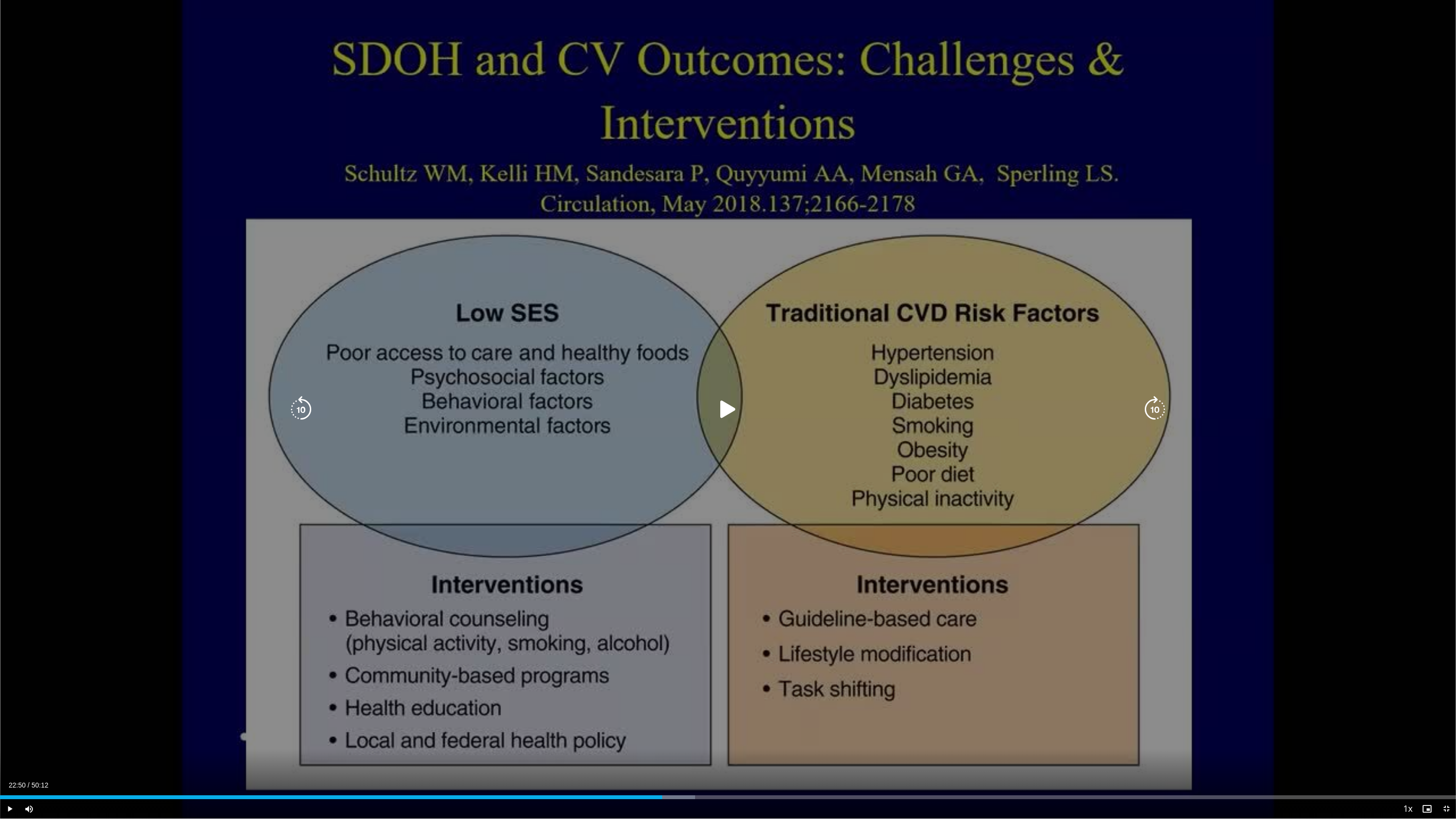
click at [1146, 410] on icon "Video Player" at bounding box center [1154, 409] width 27 height 27
click at [1150, 408] on icon "Video Player" at bounding box center [1154, 409] width 27 height 27
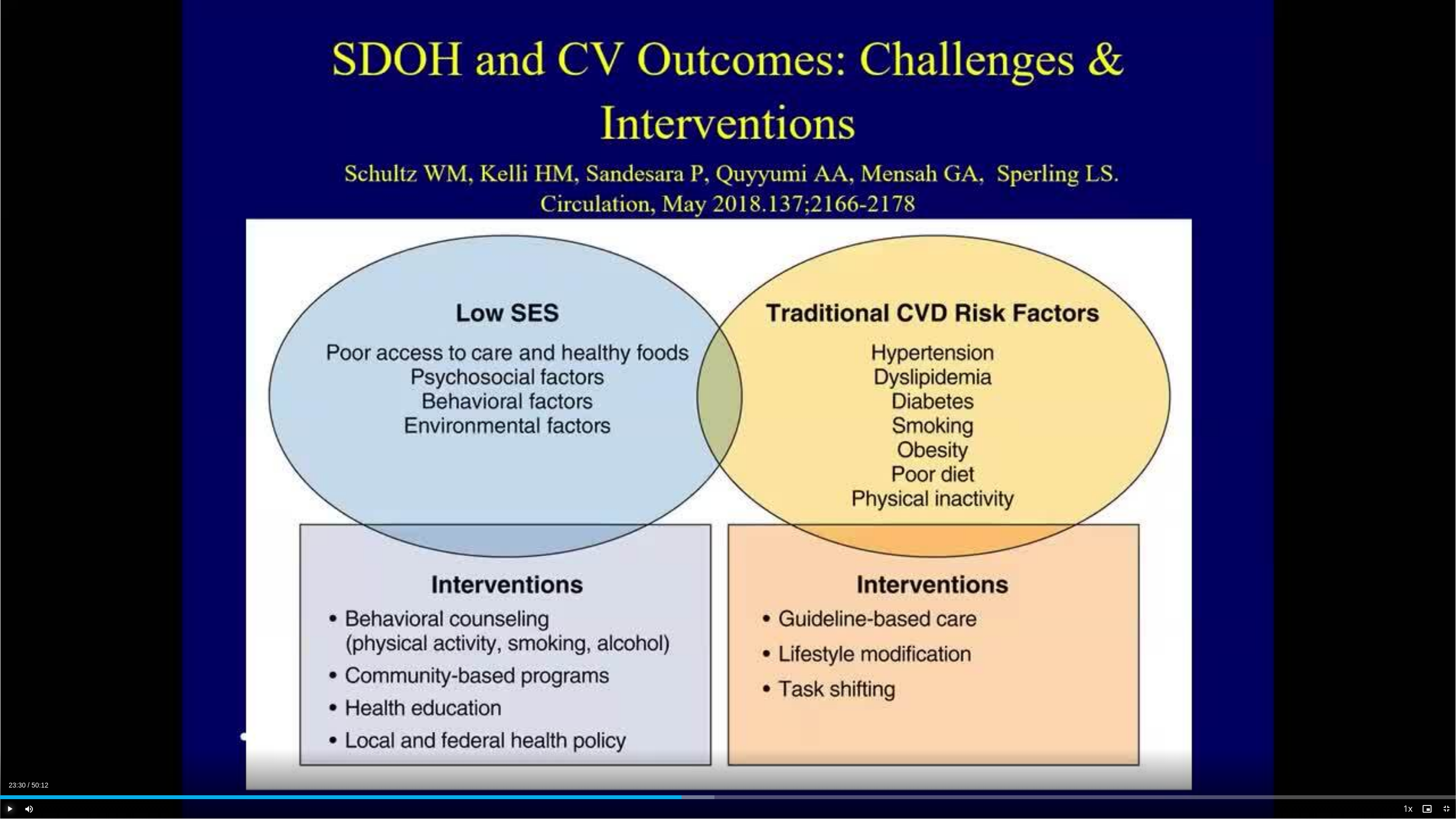
click at [9, 748] on span "Video Player" at bounding box center [10, 809] width 19 height 19
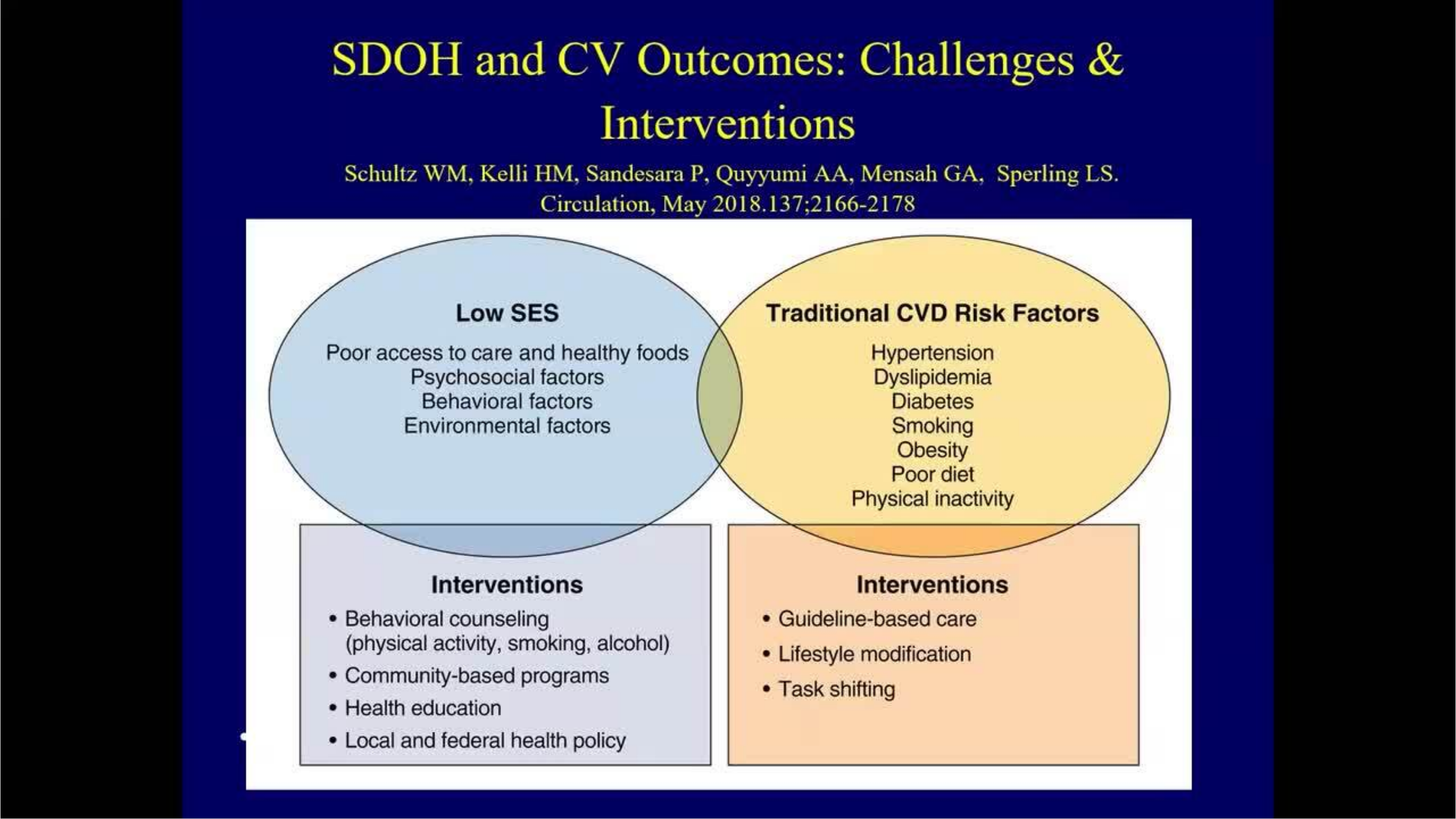
click at [9, 748] on video-js "**********" at bounding box center [728, 409] width 1456 height 819
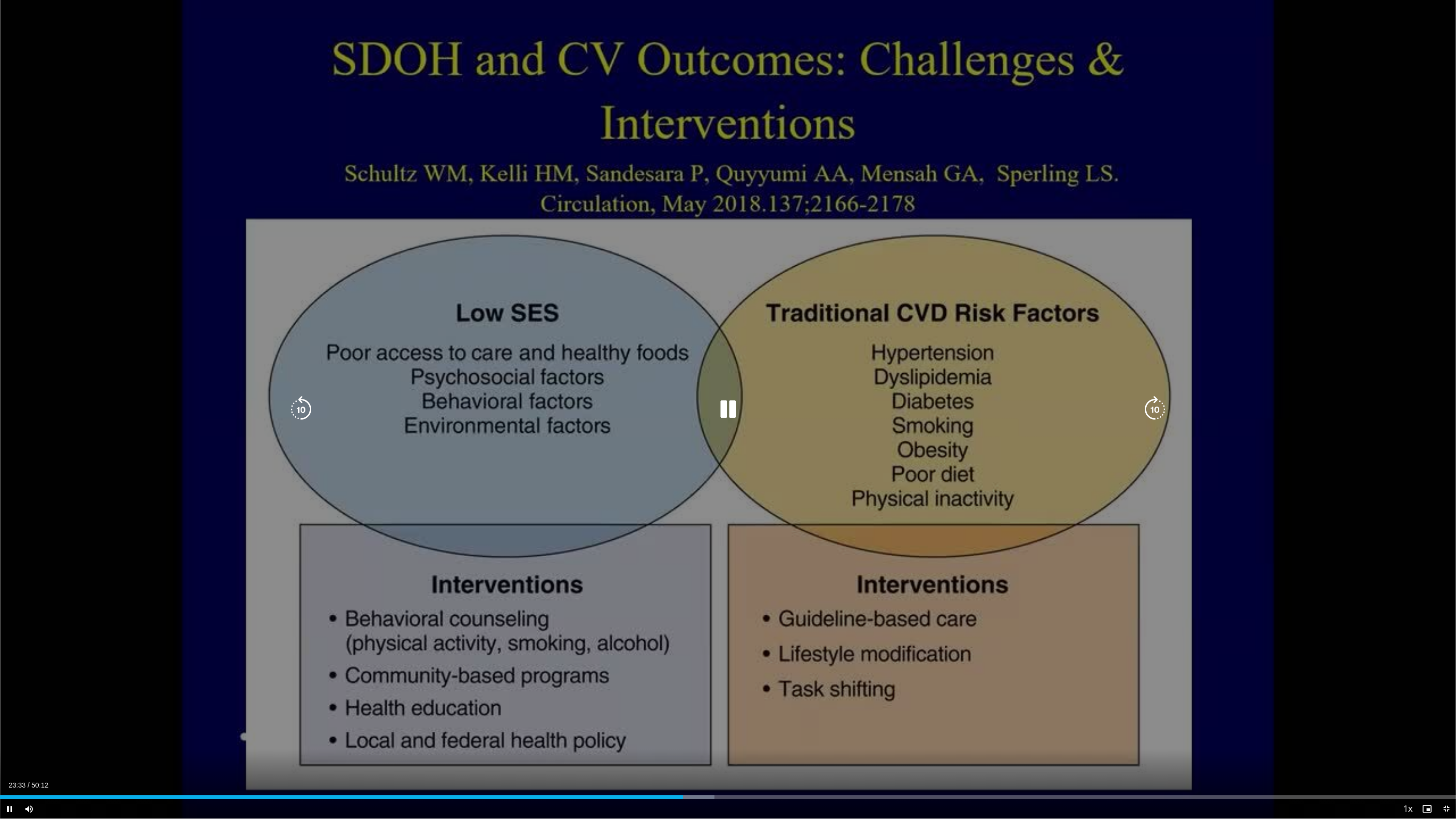
click at [1154, 404] on icon "Video Player" at bounding box center [1154, 409] width 27 height 27
click at [1196, 560] on div "40 seconds Tap to unmute" at bounding box center [728, 409] width 1456 height 818
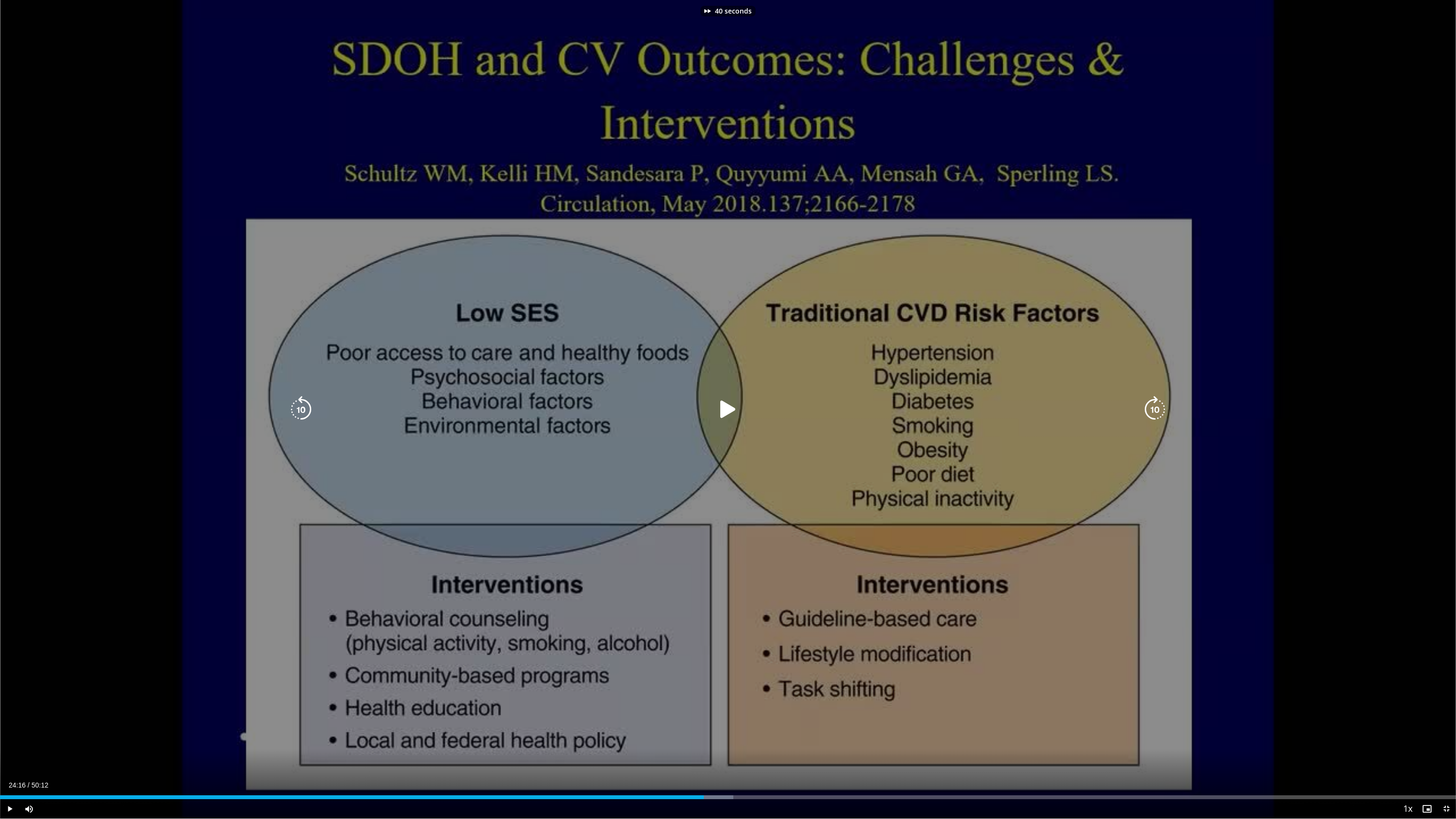
click at [1158, 414] on icon "Video Player" at bounding box center [1154, 409] width 27 height 27
click at [1154, 414] on icon "Video Player" at bounding box center [1154, 409] width 27 height 27
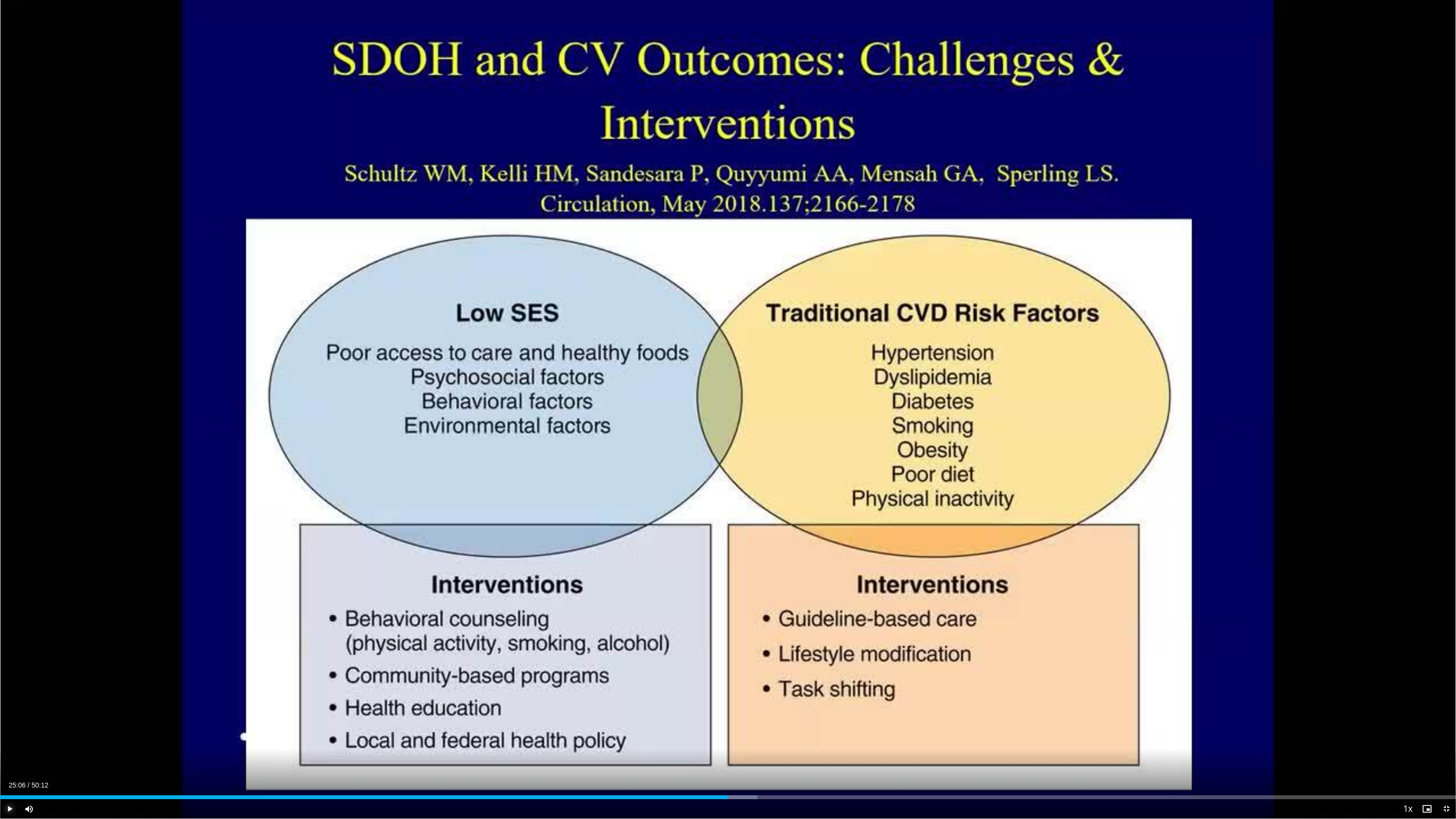
click at [12, 748] on span "Video Player" at bounding box center [10, 809] width 19 height 19
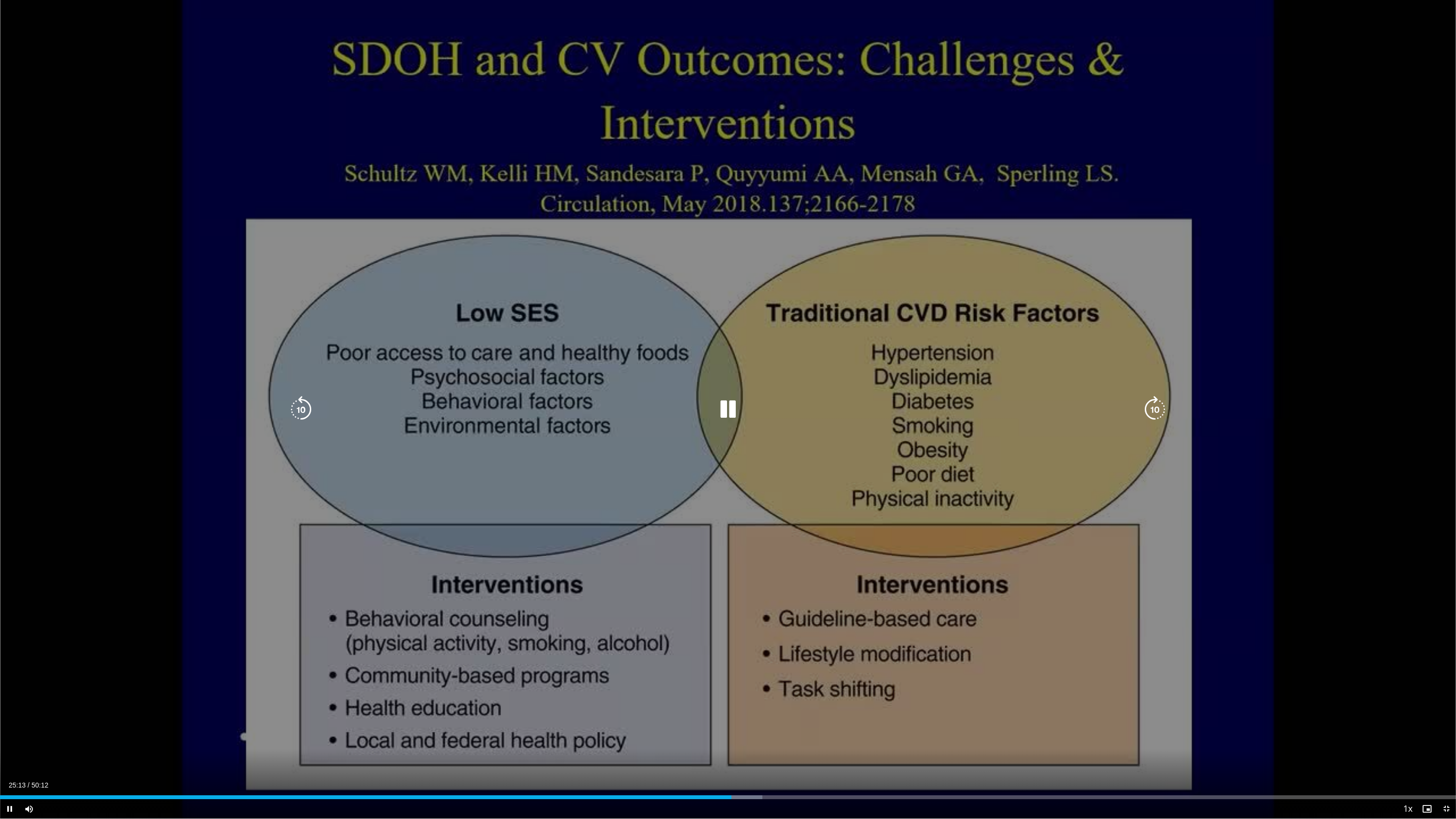
click at [1152, 404] on icon "Video Player" at bounding box center [1154, 409] width 27 height 27
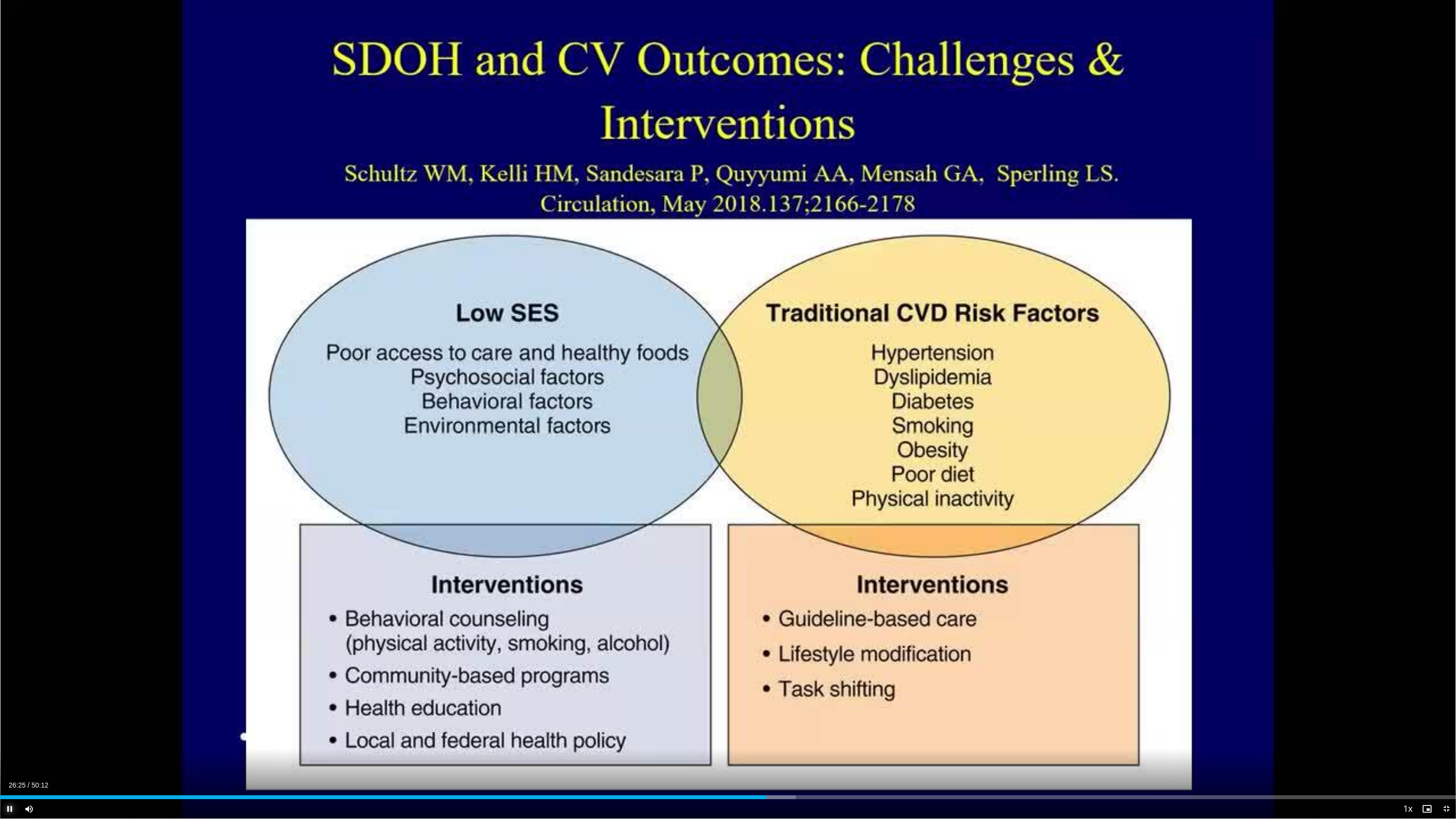
click at [11, 748] on span "Video Player" at bounding box center [10, 809] width 19 height 19
click at [10, 748] on span "Video Player" at bounding box center [10, 809] width 19 height 19
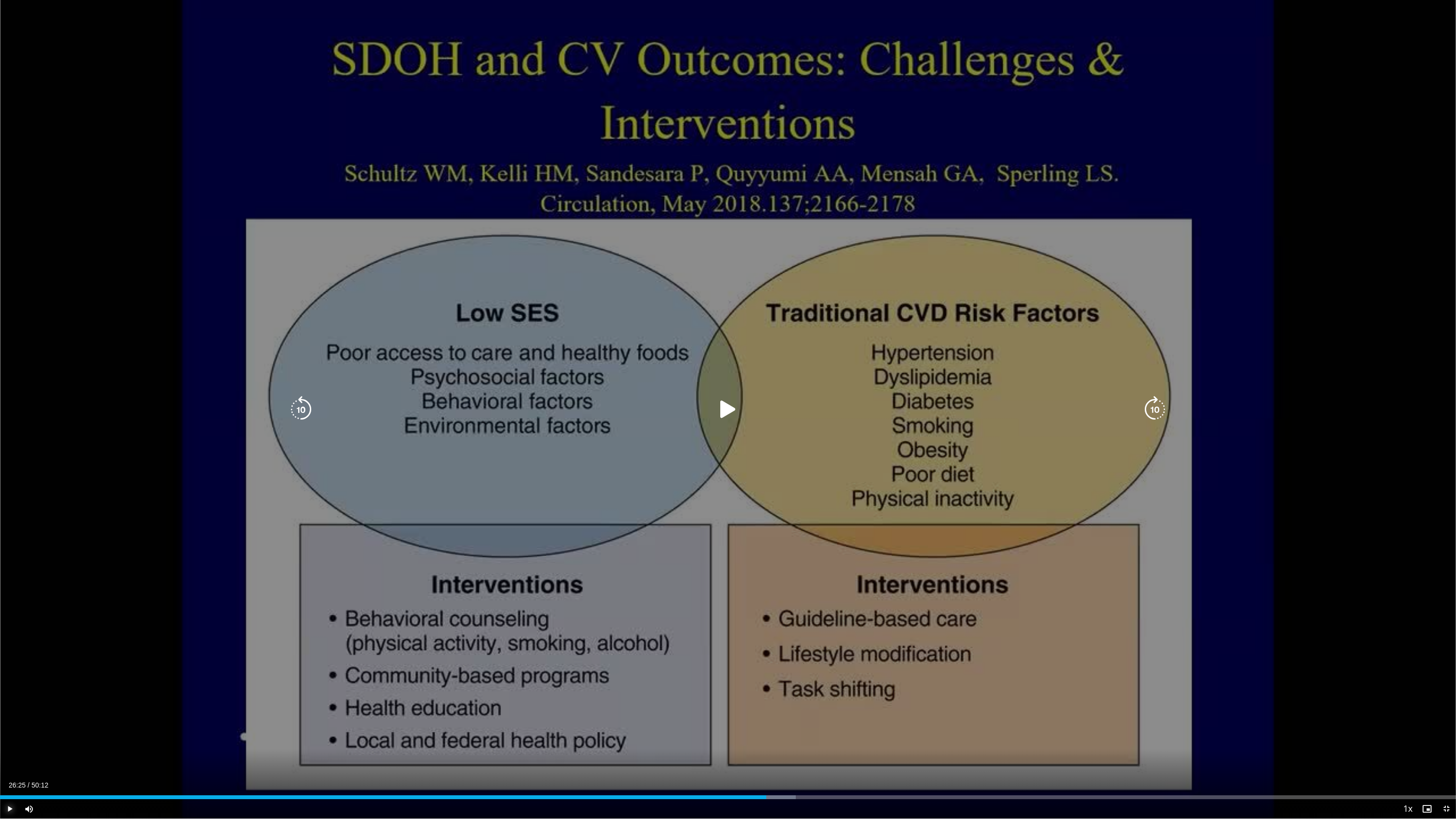
click at [10, 748] on span "Video Player" at bounding box center [10, 809] width 19 height 19
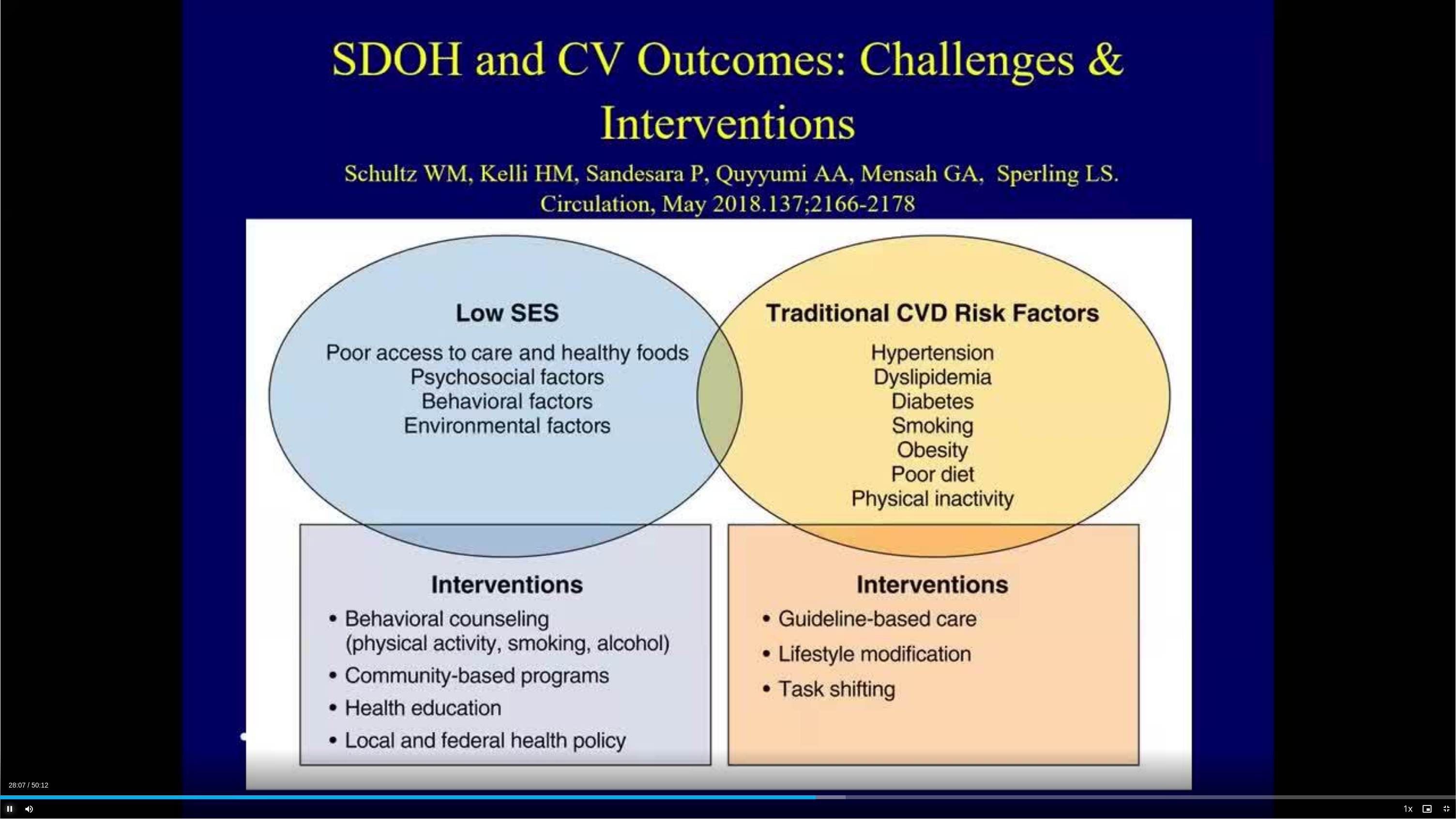
click at [9, 748] on span "Video Player" at bounding box center [10, 809] width 19 height 19
click at [241, 748] on video-js "**********" at bounding box center [728, 409] width 1456 height 819
click at [10, 748] on span "Video Player" at bounding box center [10, 809] width 19 height 19
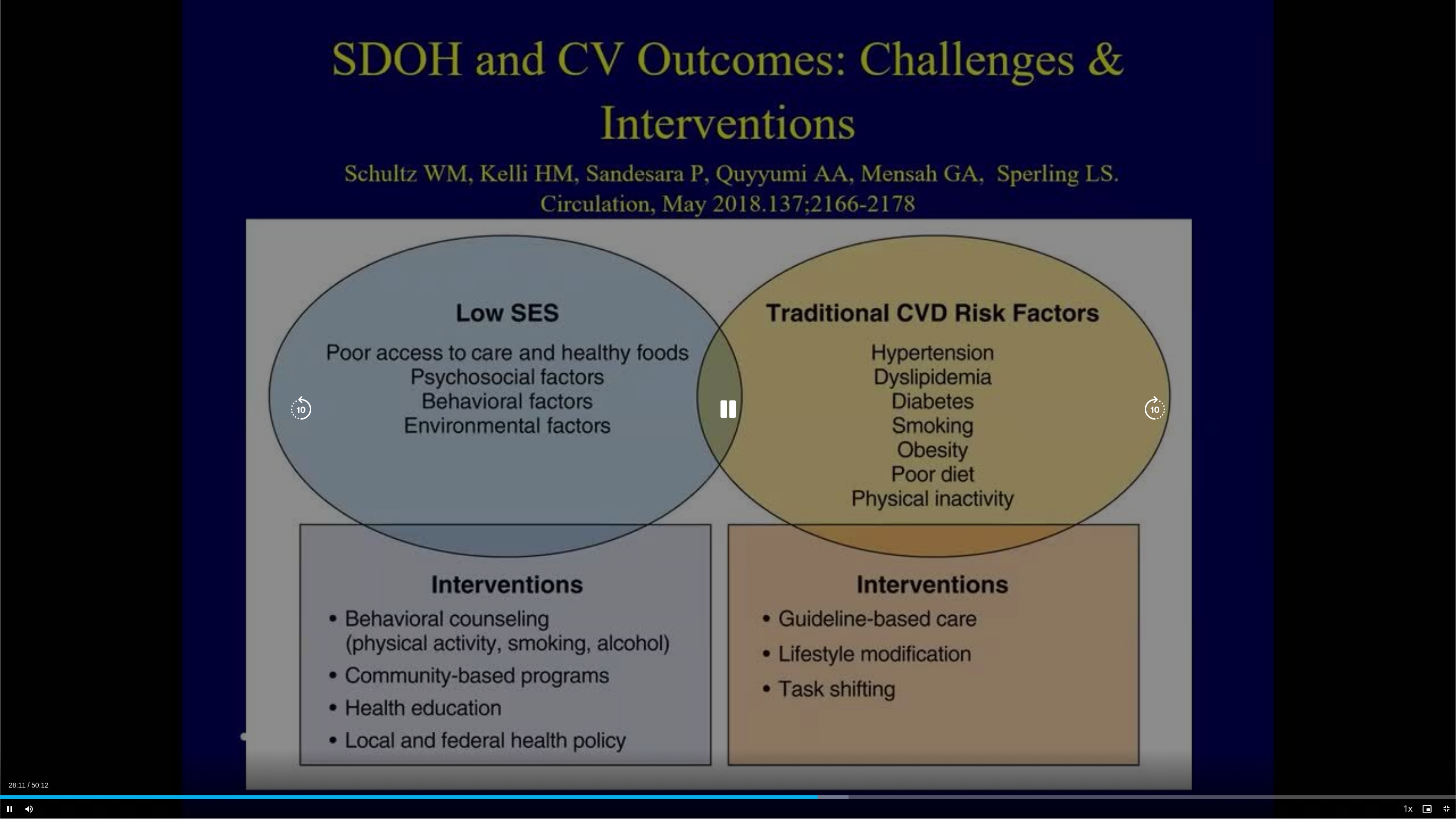
click at [1131, 694] on div "20 seconds Tap to unmute" at bounding box center [728, 409] width 1456 height 818
click at [1158, 412] on icon "Video Player" at bounding box center [1154, 409] width 27 height 27
click at [722, 413] on icon "Video Player" at bounding box center [728, 409] width 27 height 27
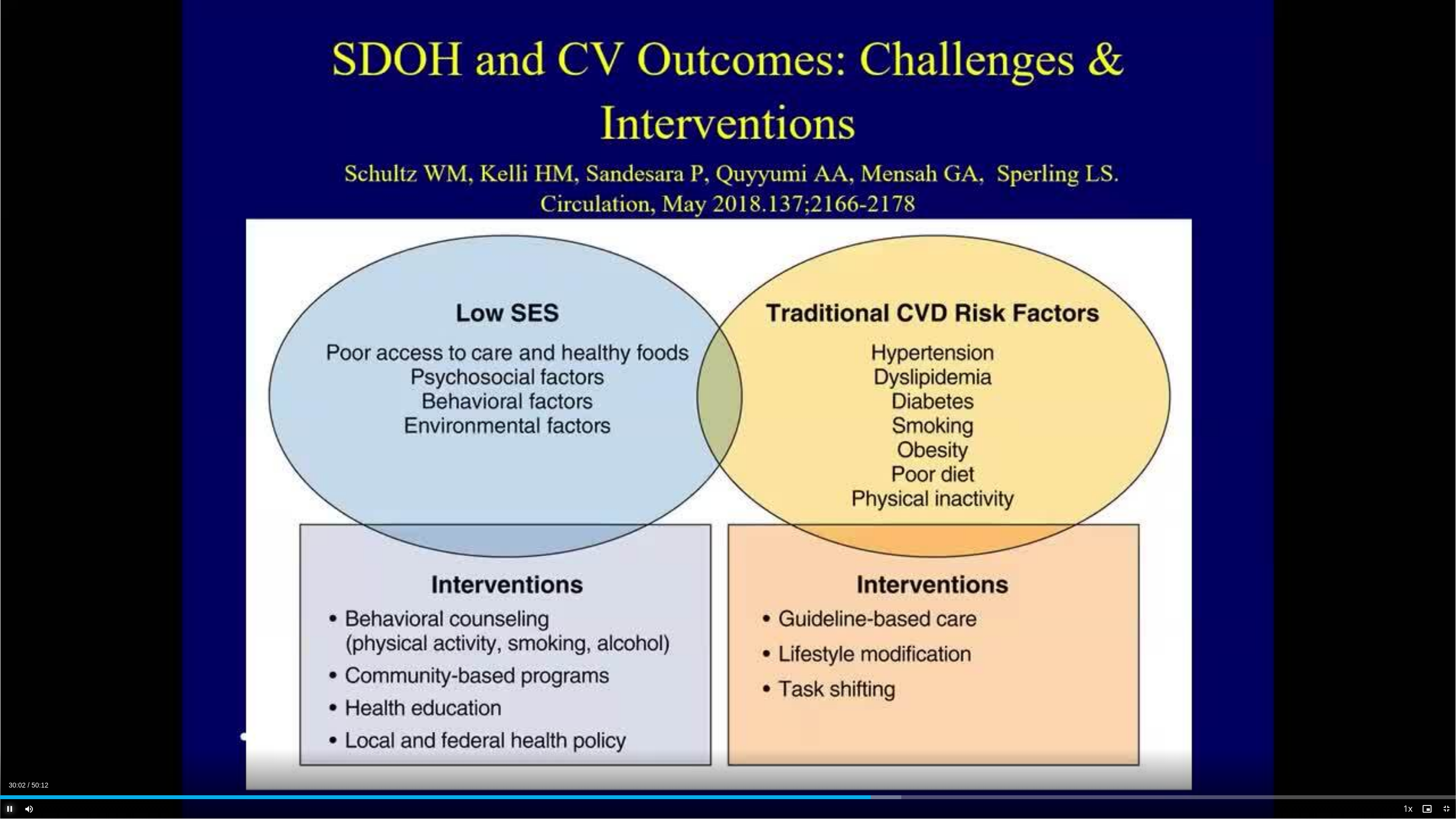
click at [7, 748] on span "Video Player" at bounding box center [10, 809] width 19 height 19
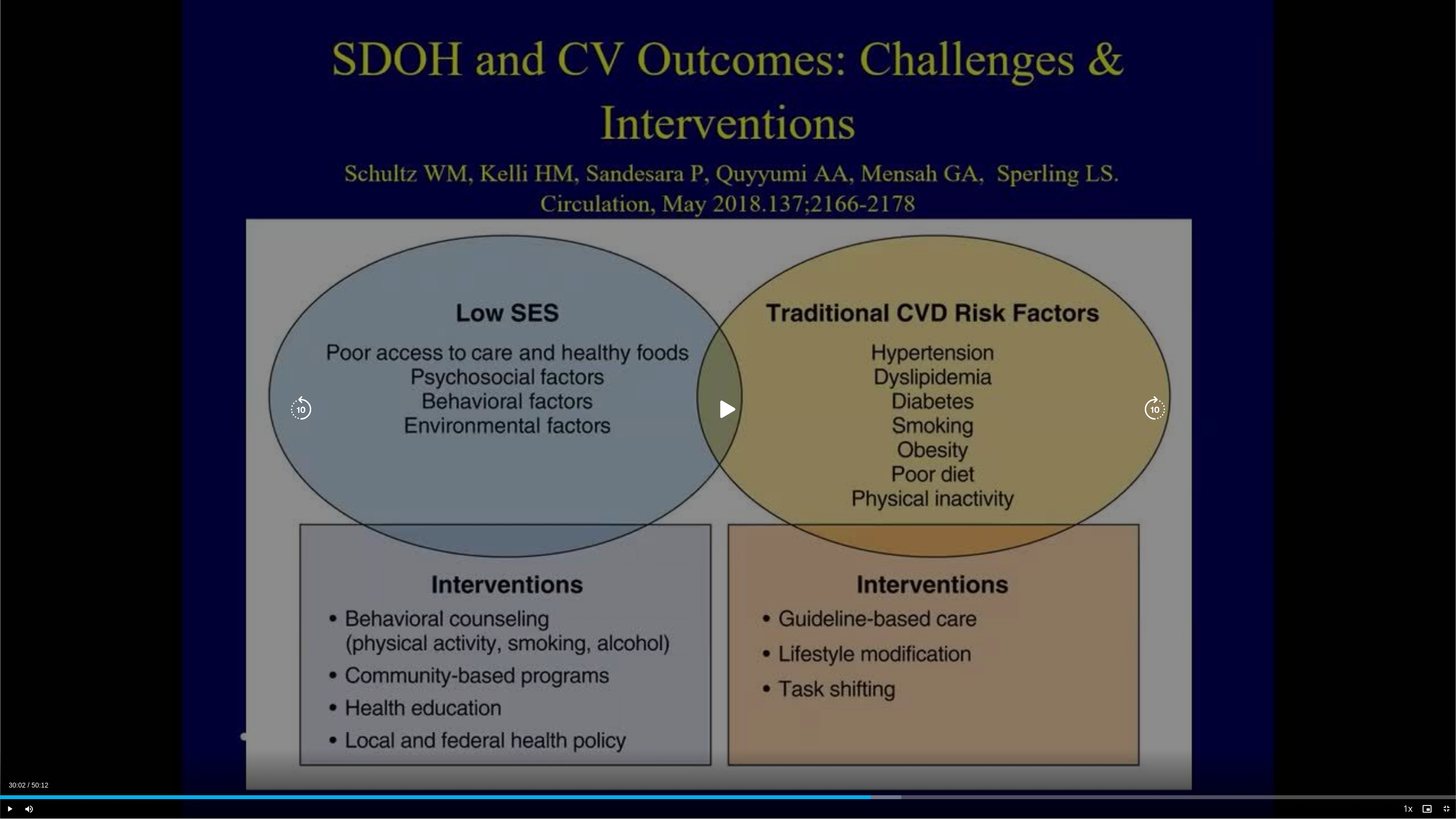
click at [1283, 618] on div "10 seconds Tap to unmute" at bounding box center [728, 409] width 1456 height 818
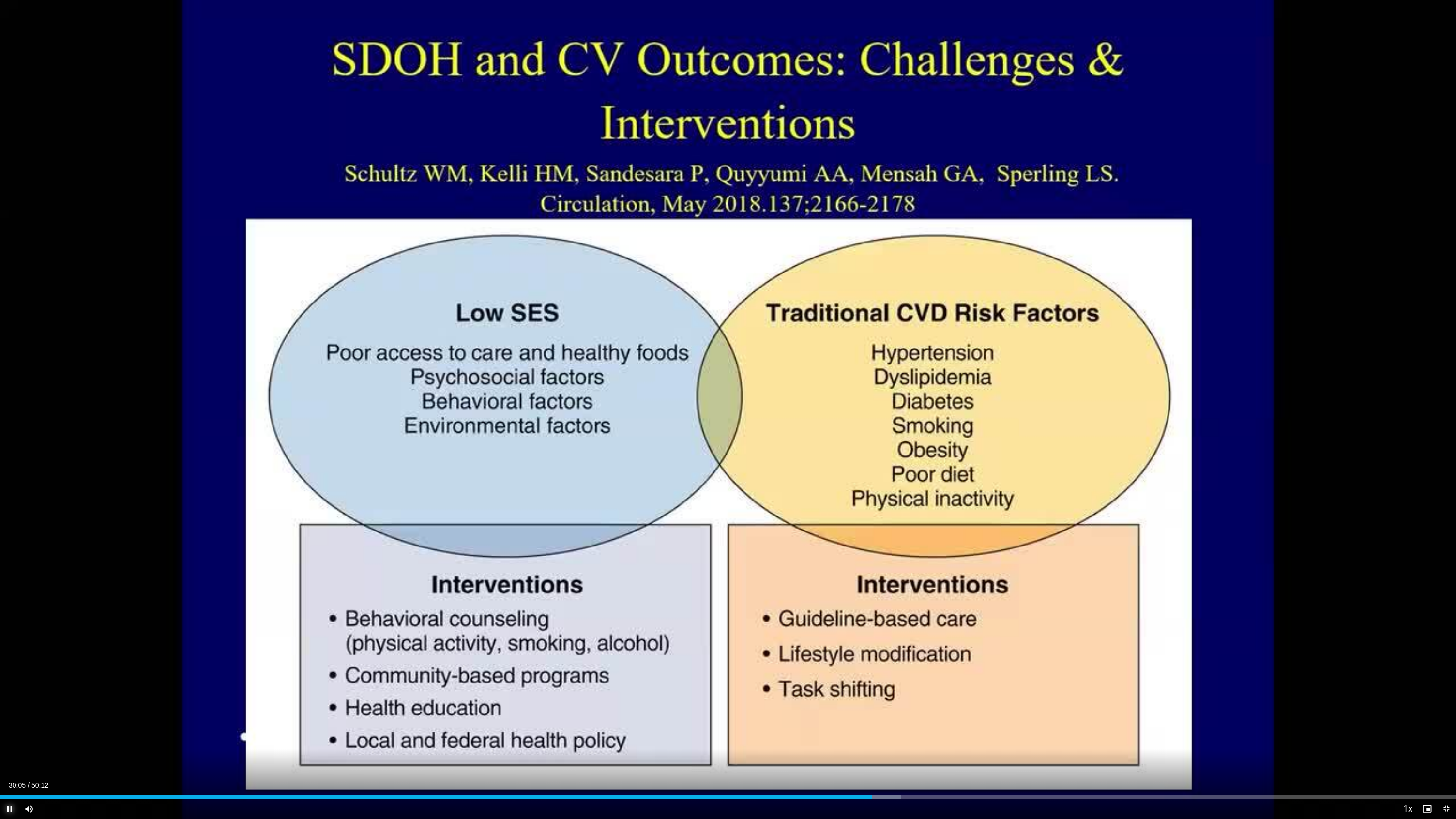
click at [9, 748] on span "Video Player" at bounding box center [10, 809] width 19 height 19
drag, startPoint x: 471, startPoint y: 227, endPoint x: 540, endPoint y: 1163, distance: 938.5
click at [540, 748] on html "Specialties Adult & Family Medicine Allergy, [MEDICAL_DATA], Immunology Anesthe…" at bounding box center [728, 409] width 1456 height 819
click at [9, 748] on span "Video Player" at bounding box center [10, 809] width 19 height 19
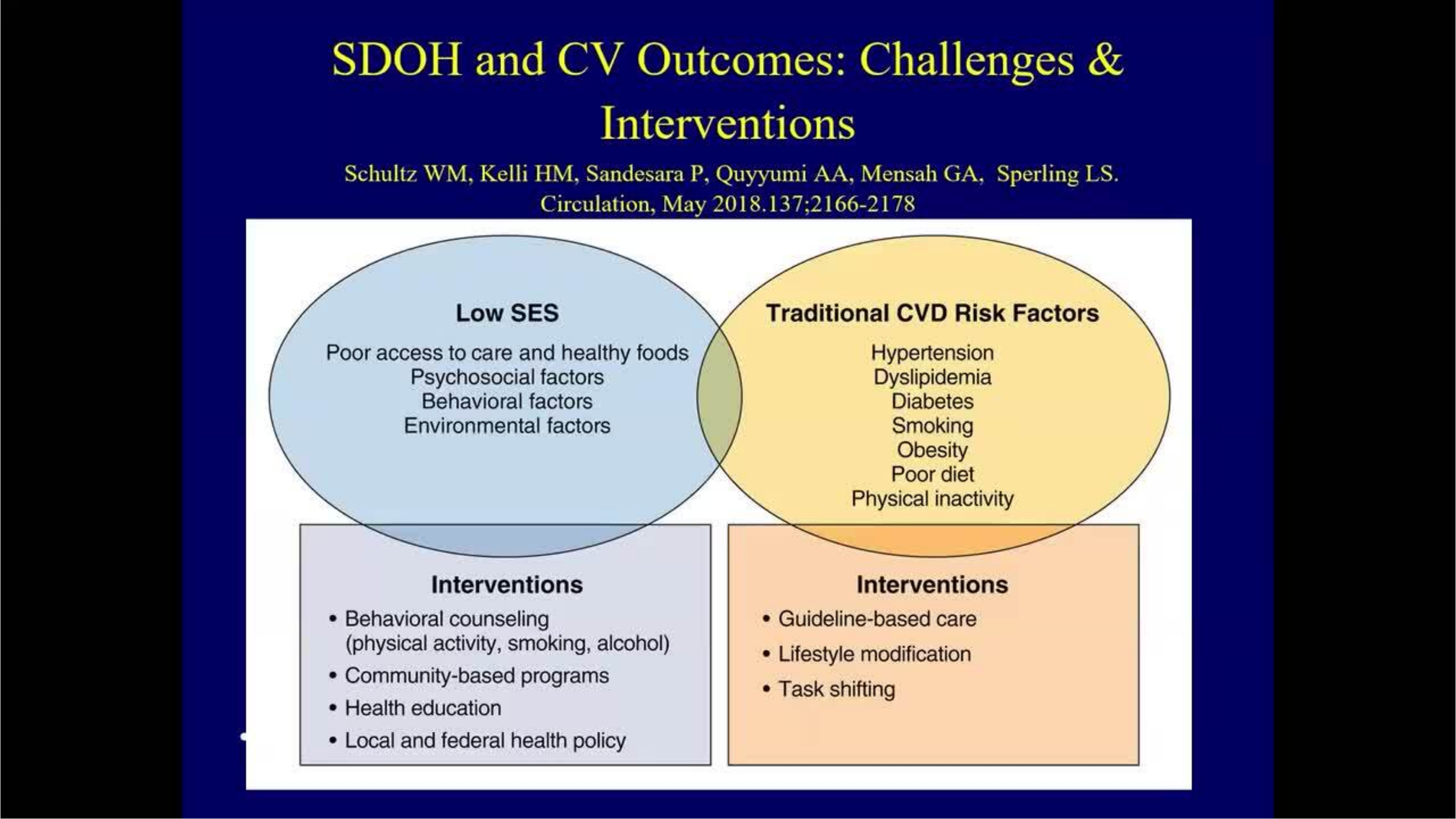
click at [9, 748] on video-js "**********" at bounding box center [728, 409] width 1456 height 819
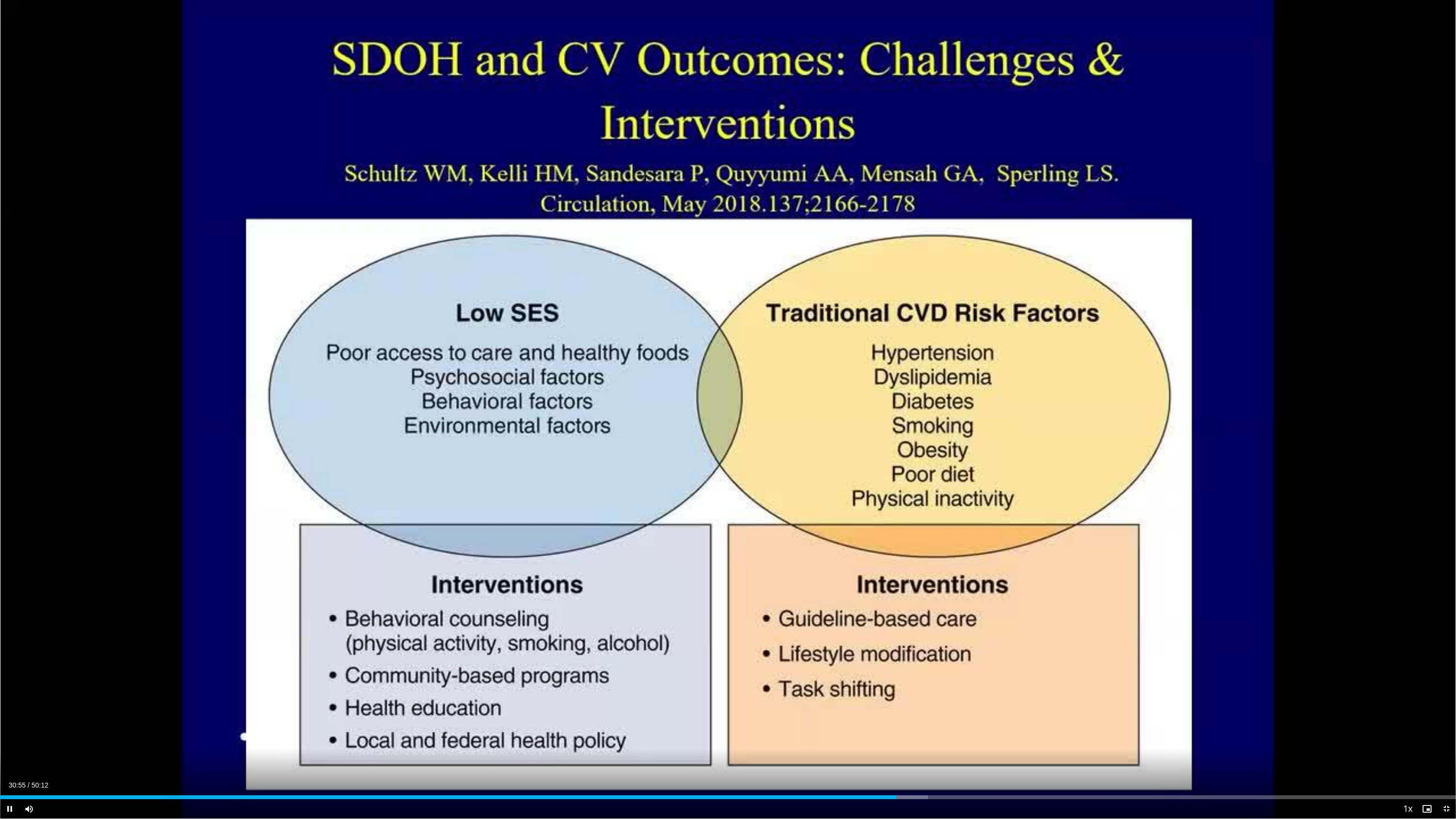
click at [10, 748] on video-js "**********" at bounding box center [728, 409] width 1456 height 819
click at [10, 748] on span "Video Player" at bounding box center [10, 809] width 19 height 19
